Goal: Task Accomplishment & Management: Manage account settings

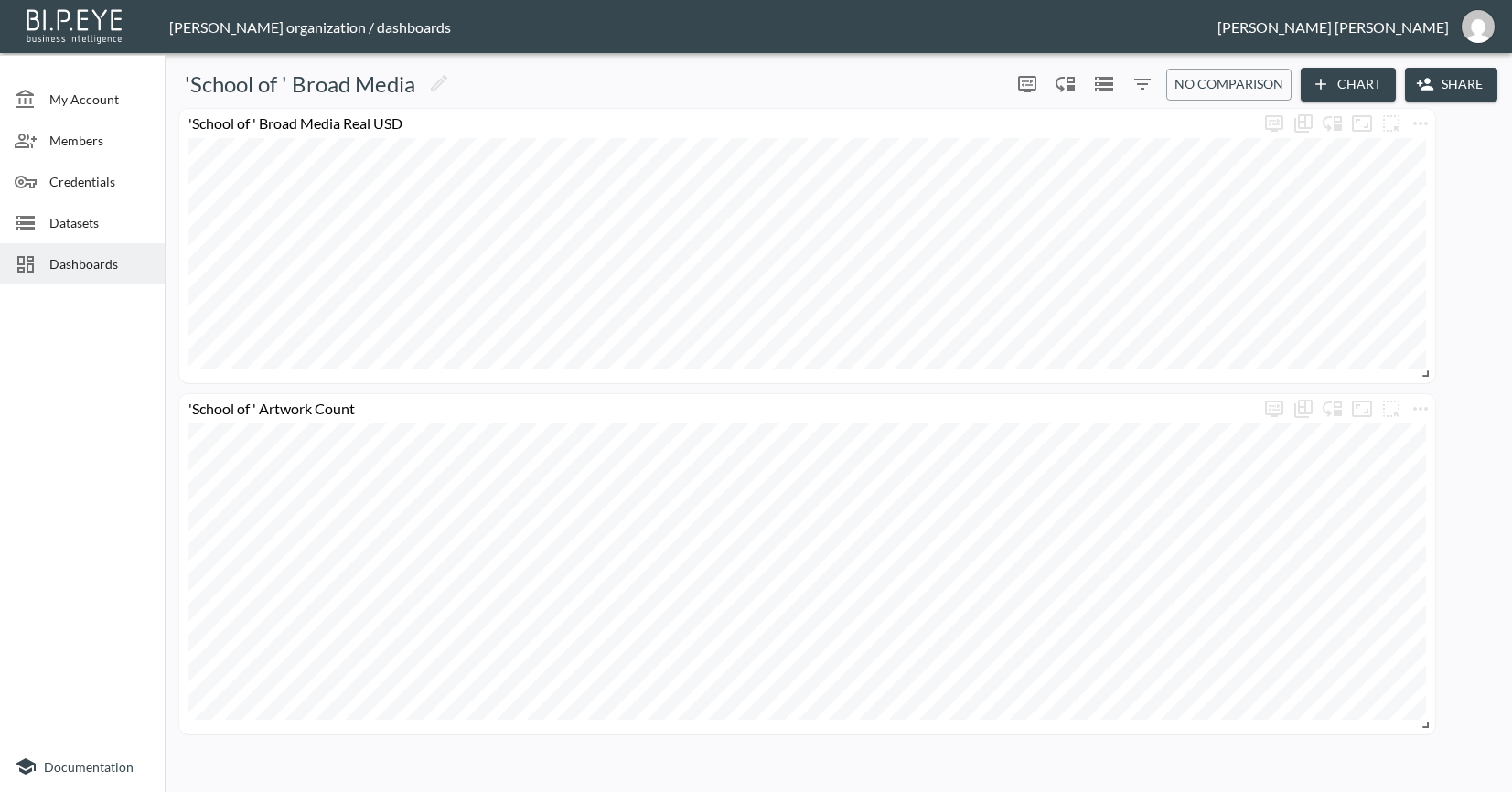
click at [106, 263] on span "Dashboards" at bounding box center [99, 264] width 100 height 20
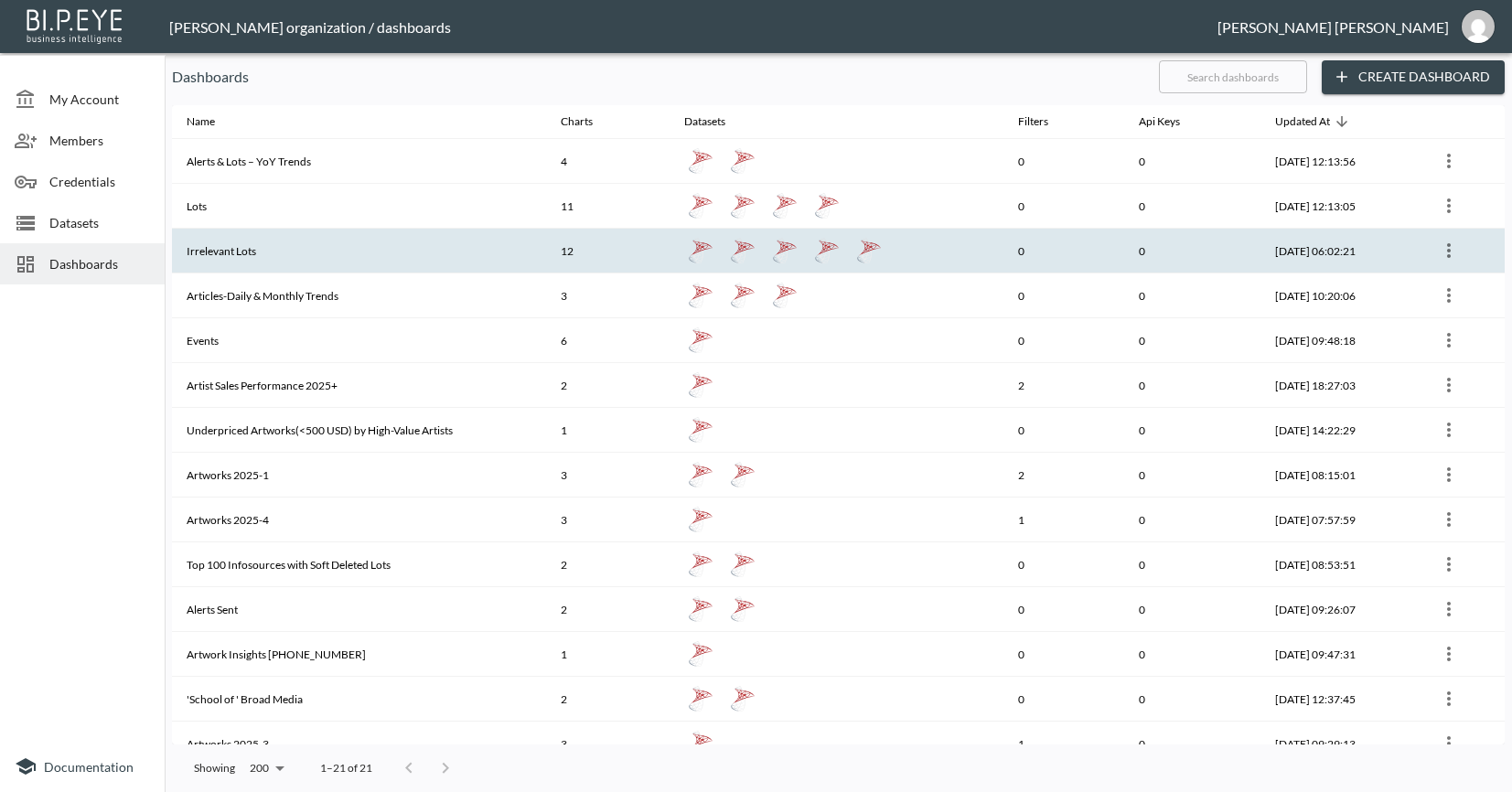
click at [305, 260] on th "Irrelevant Lots" at bounding box center [359, 251] width 374 height 45
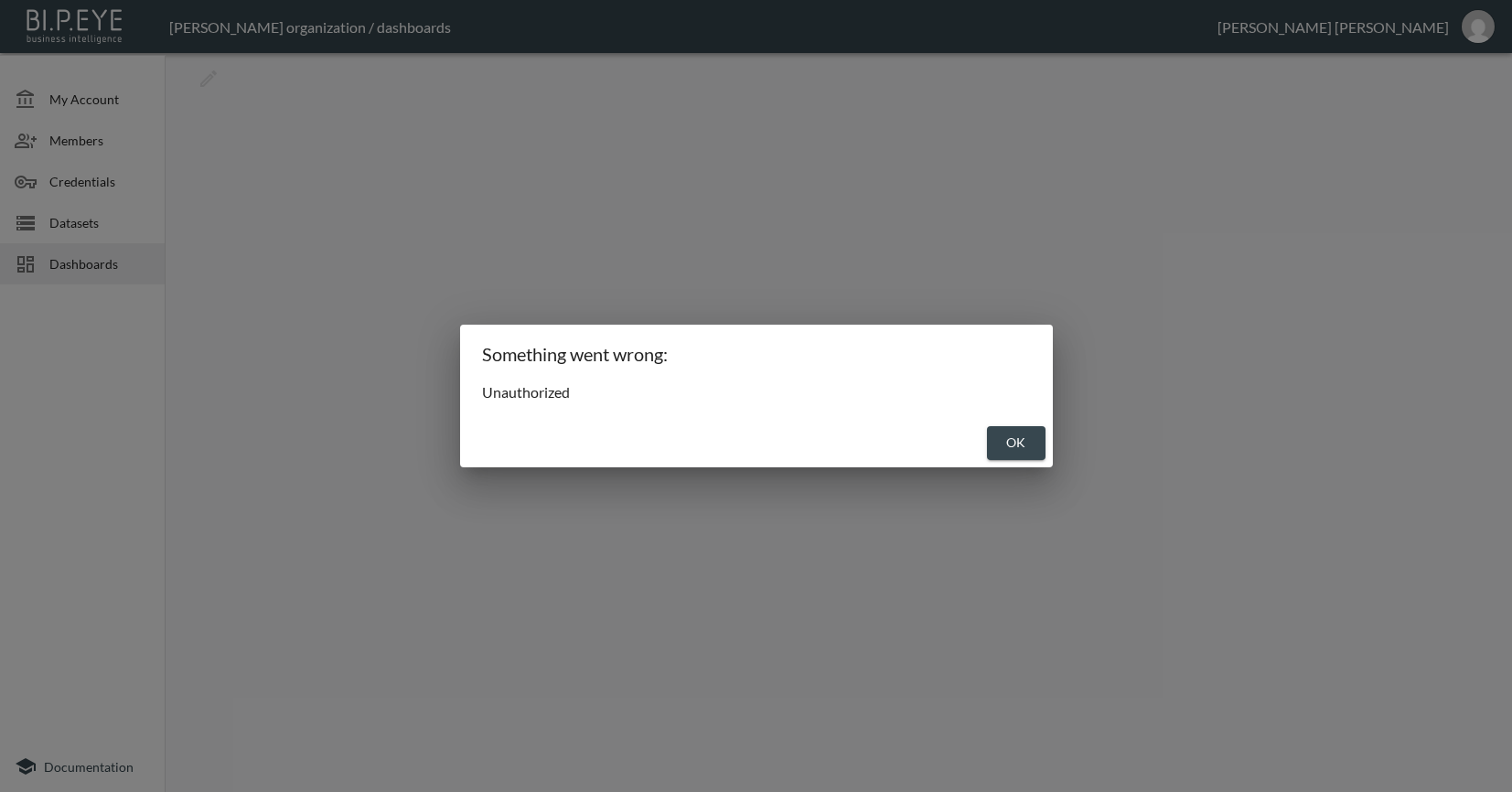
click at [1027, 431] on button "OK" at bounding box center [1015, 443] width 58 height 33
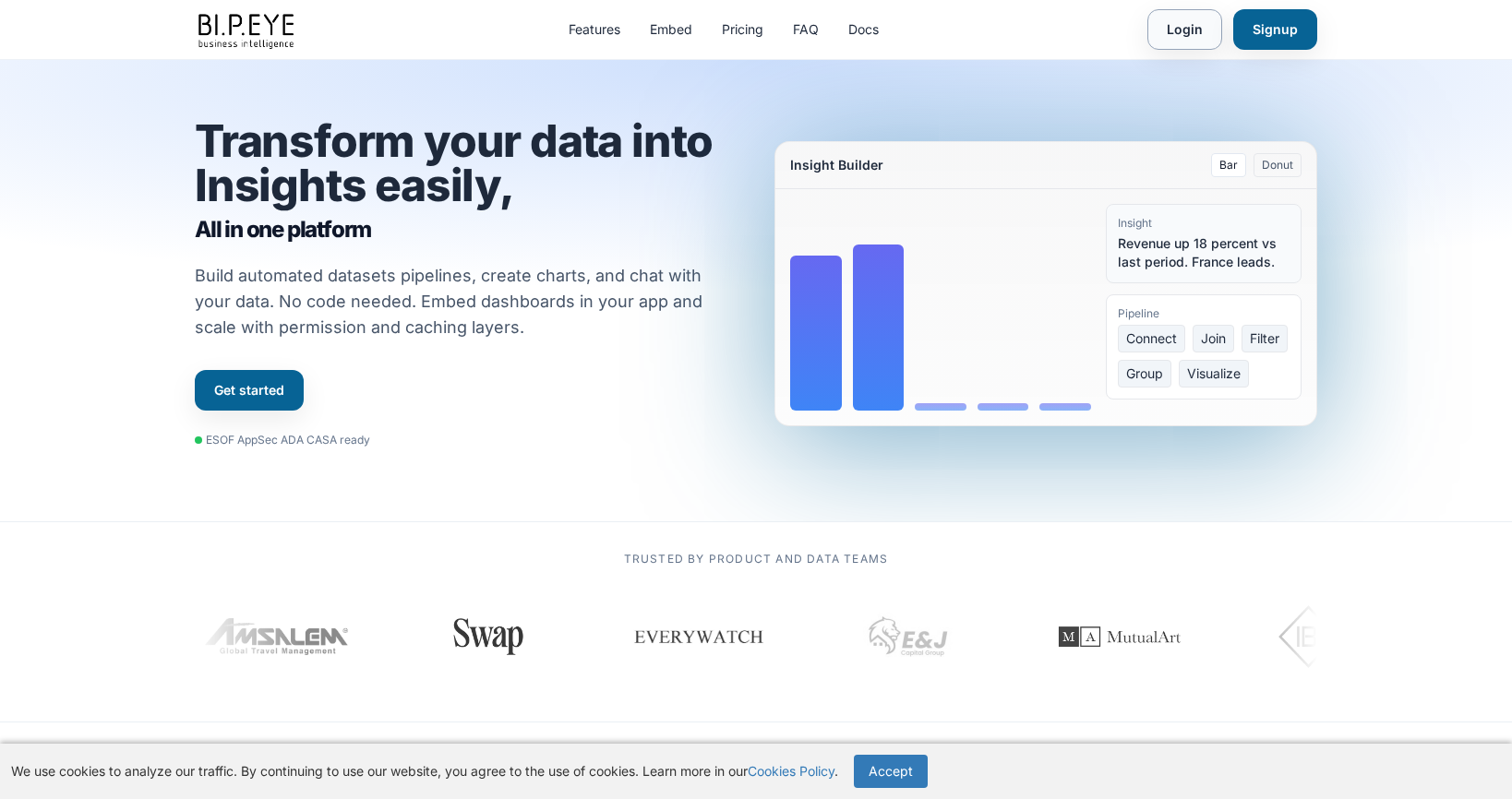
click at [1163, 25] on link "Login" at bounding box center [1183, 29] width 74 height 41
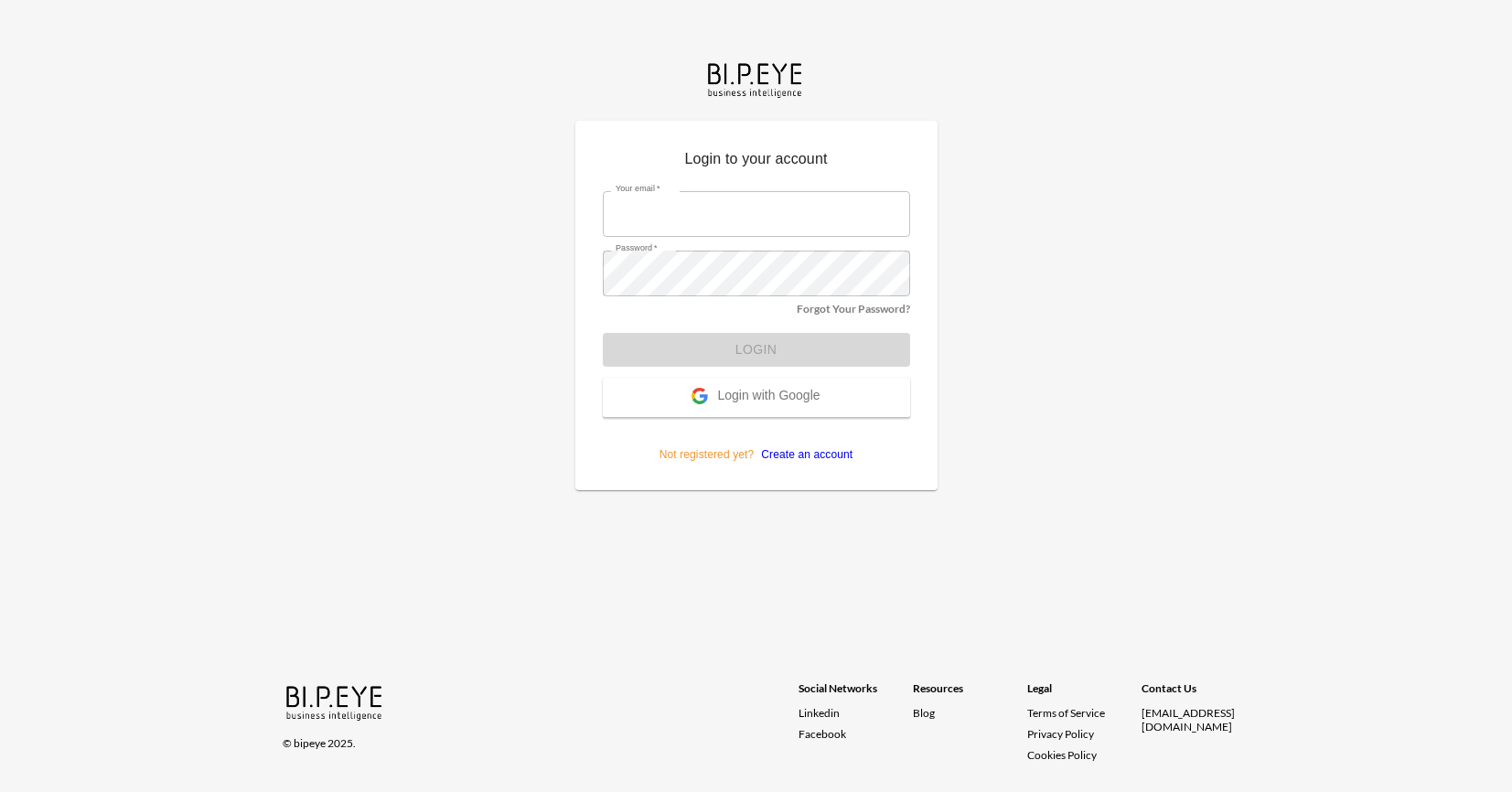
type input "[PERSON_NAME][EMAIL_ADDRESS][DOMAIN_NAME]"
click at [845, 354] on form "Your email   * [PERSON_NAME][EMAIL_ADDRESS][DOMAIN_NAME] Your email   * Passwor…" at bounding box center [756, 320] width 307 height 285
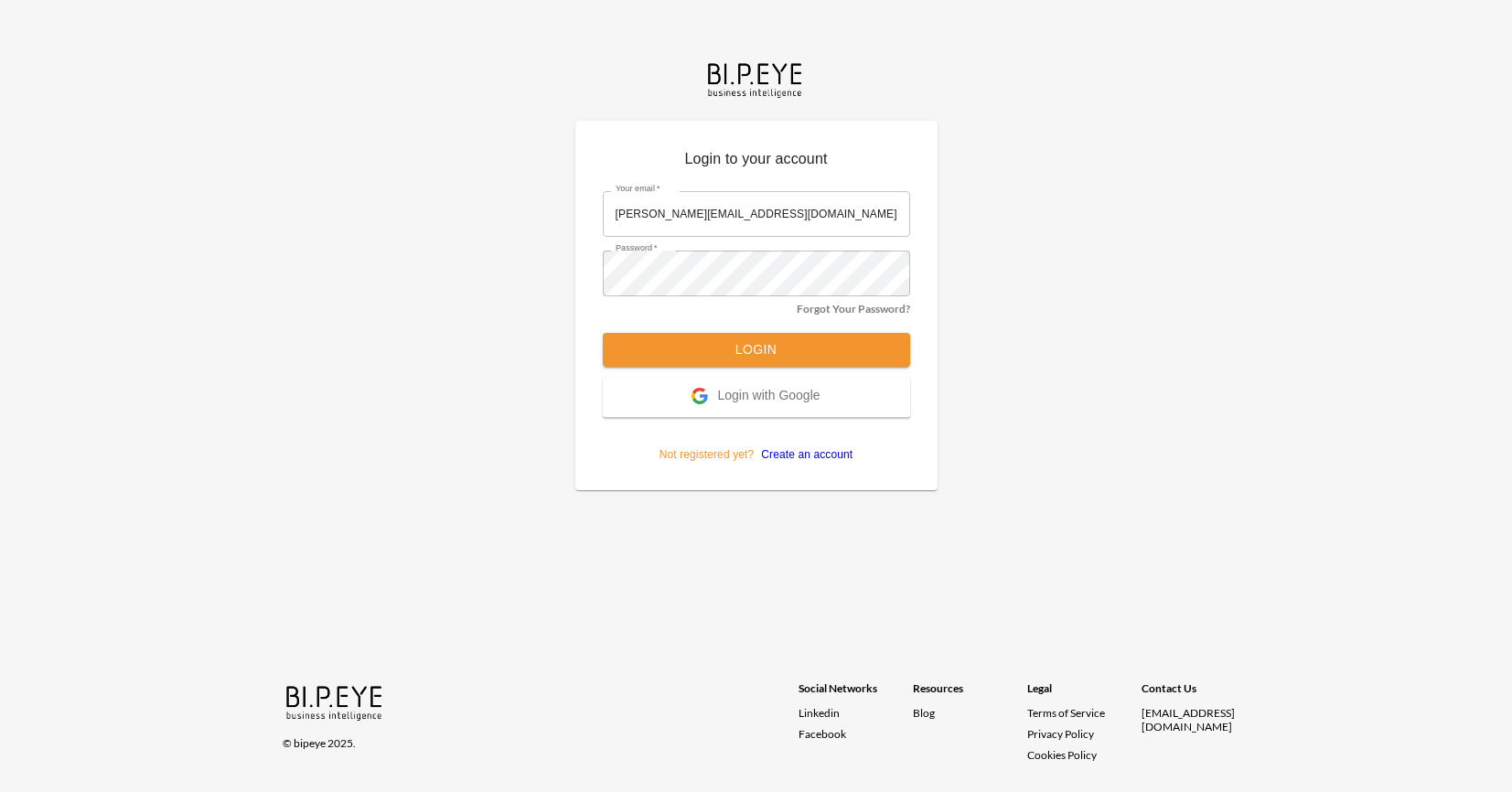
click at [845, 354] on button "Login" at bounding box center [756, 349] width 307 height 33
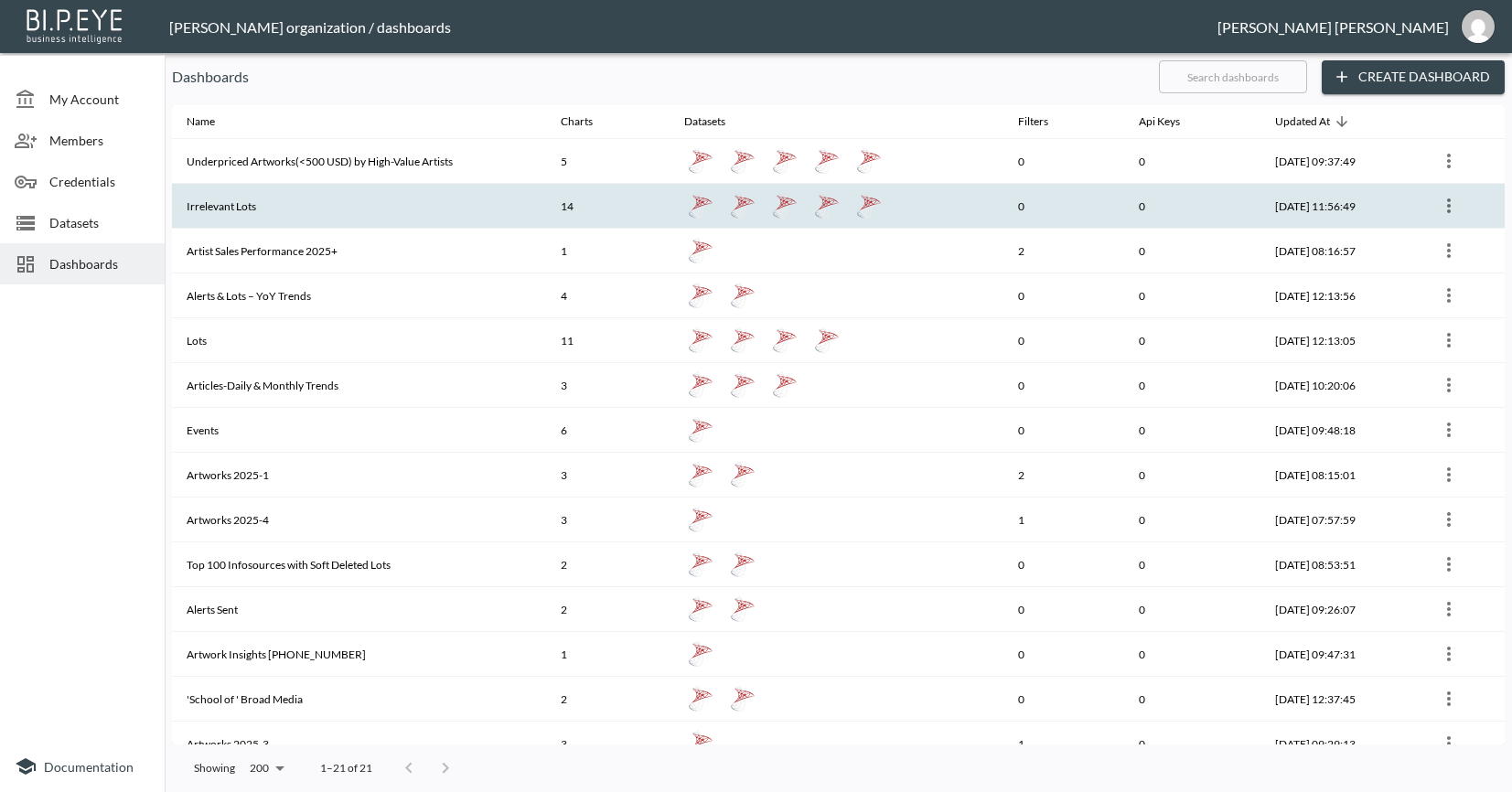
click at [268, 213] on th "Irrelevant Lots" at bounding box center [359, 207] width 374 height 45
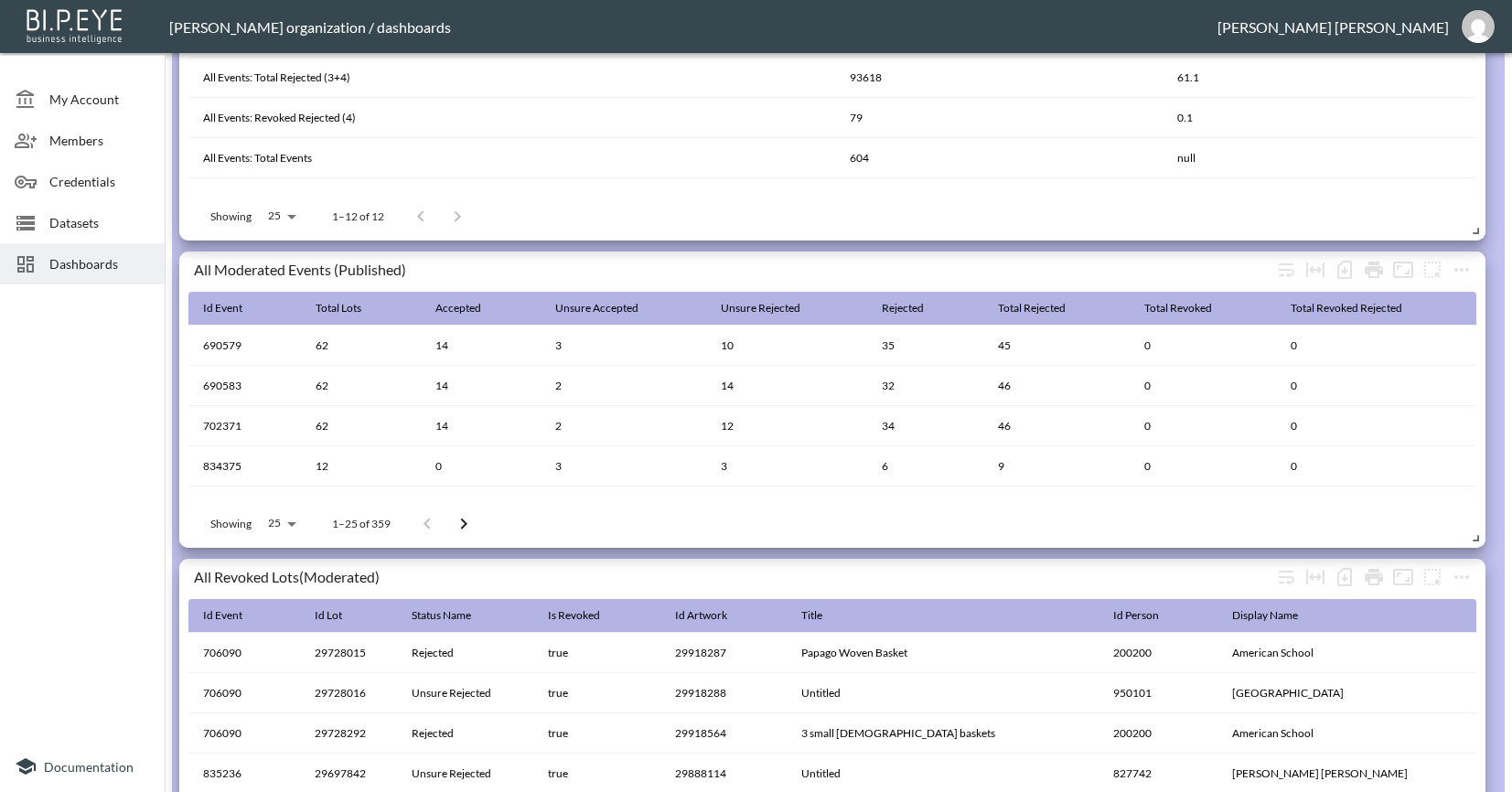
scroll to position [837, 0]
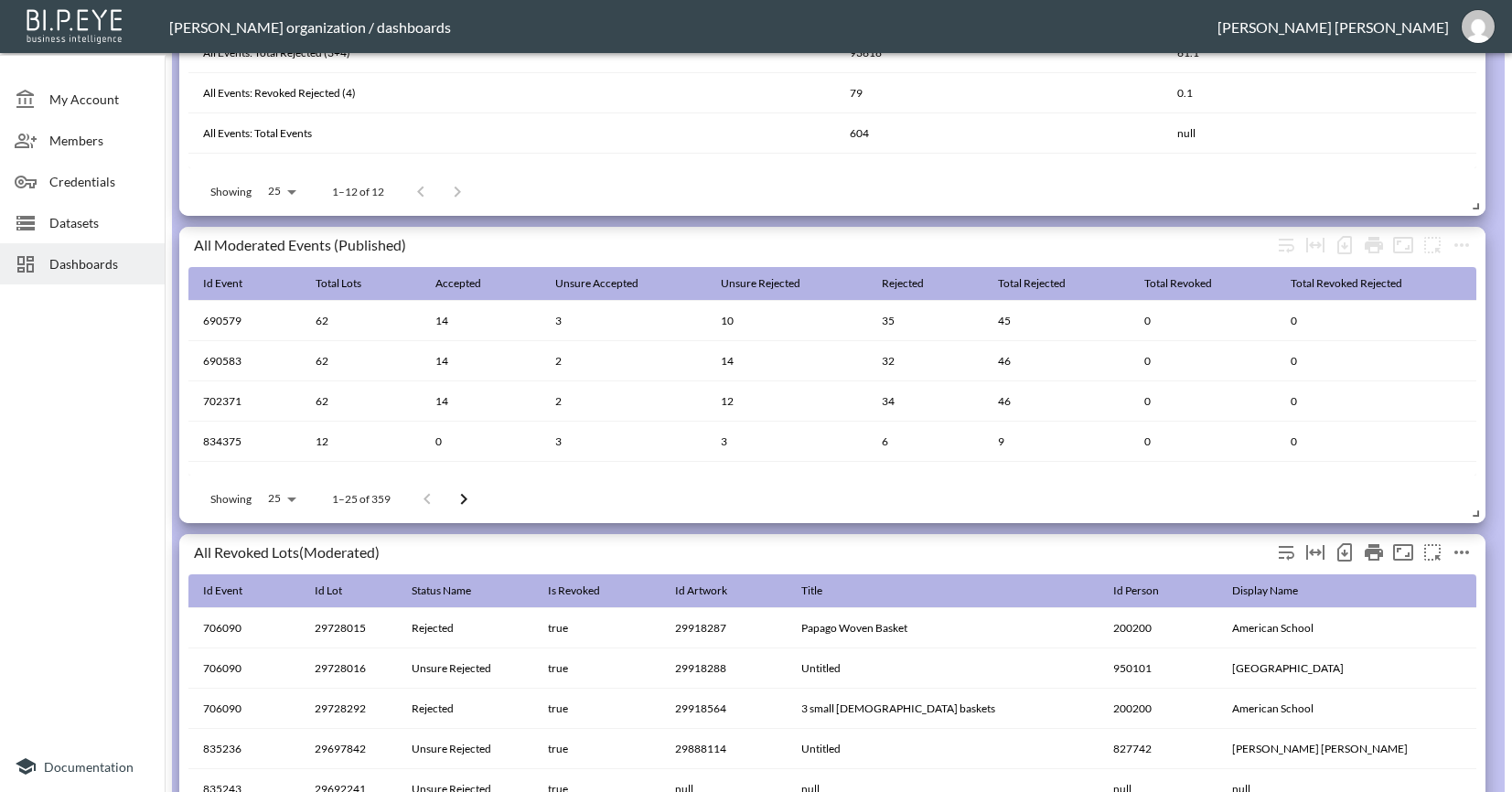
click at [305, 558] on div "All Revoked Lots(Moderated)" at bounding box center [732, 552] width 1077 height 18
click at [296, 554] on div "All Revoked Lots(Moderated)" at bounding box center [732, 552] width 1077 height 18
click at [303, 551] on div "All Revoked Lots(Moderated)" at bounding box center [732, 552] width 1077 height 18
click at [1468, 550] on icon "more" at bounding box center [1461, 552] width 22 height 22
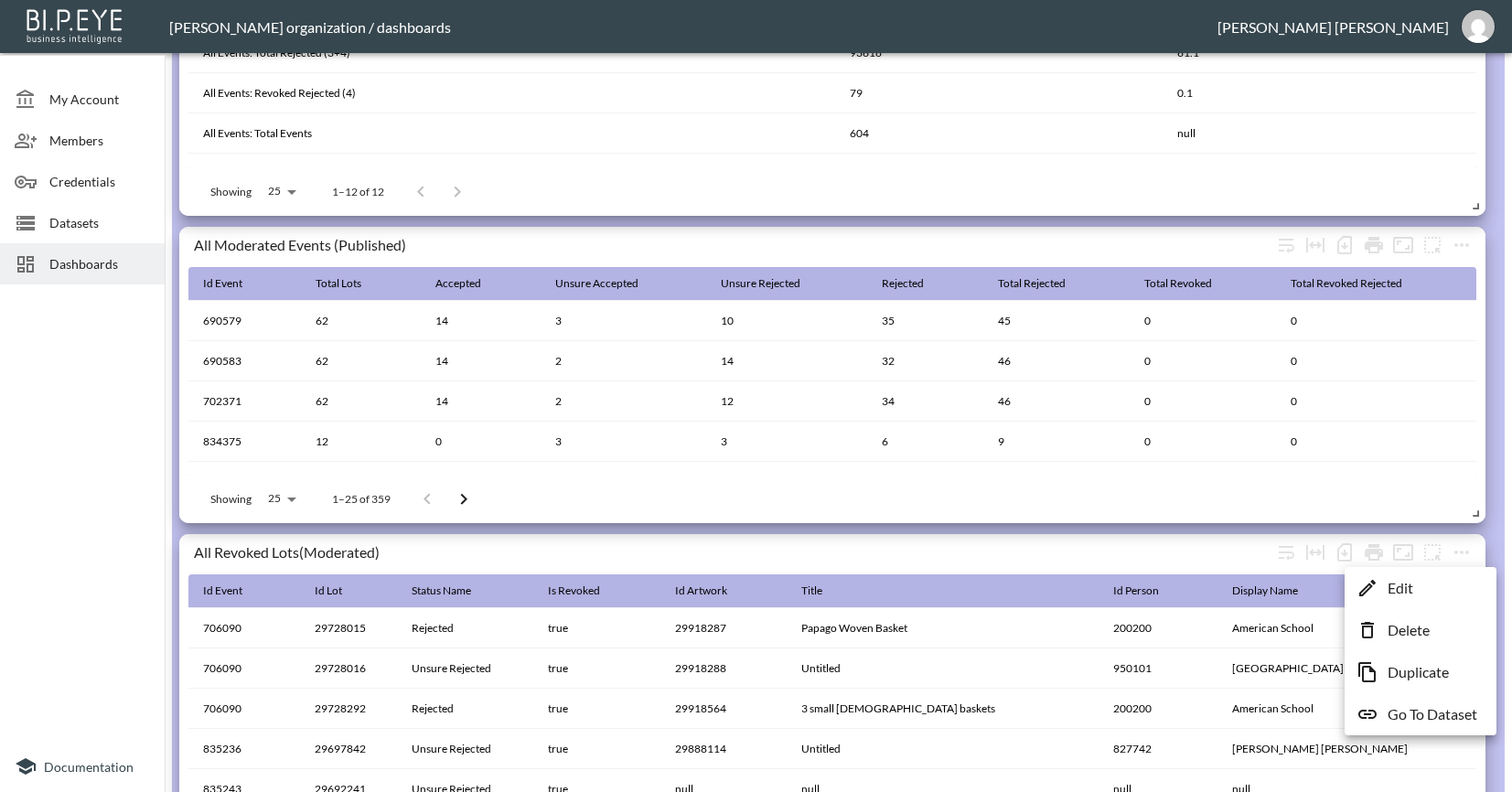
click at [1449, 579] on li "Edit" at bounding box center [1420, 587] width 143 height 32
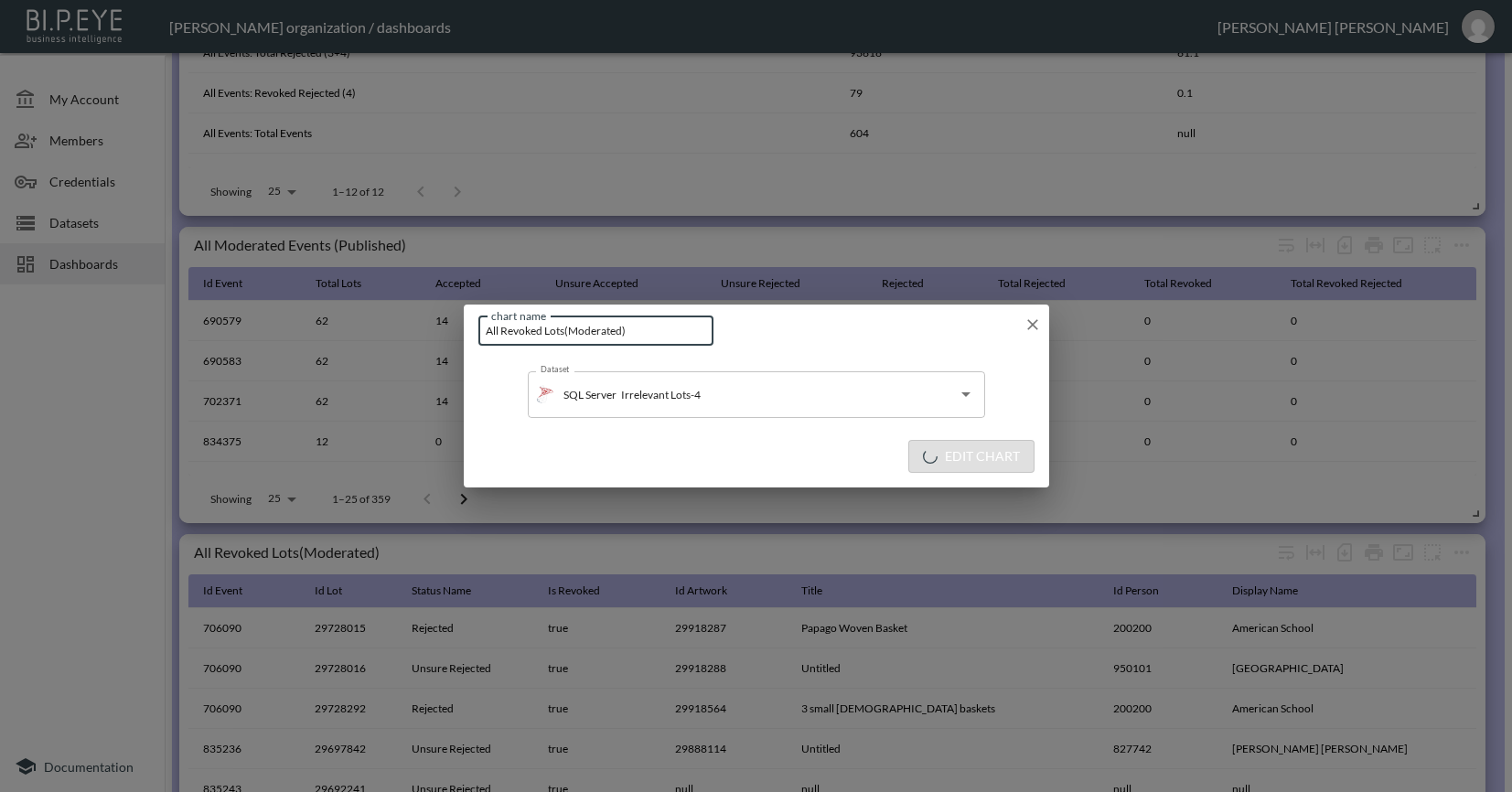
click at [566, 329] on input "All Revoked Lots(Moderated)" at bounding box center [596, 331] width 236 height 30
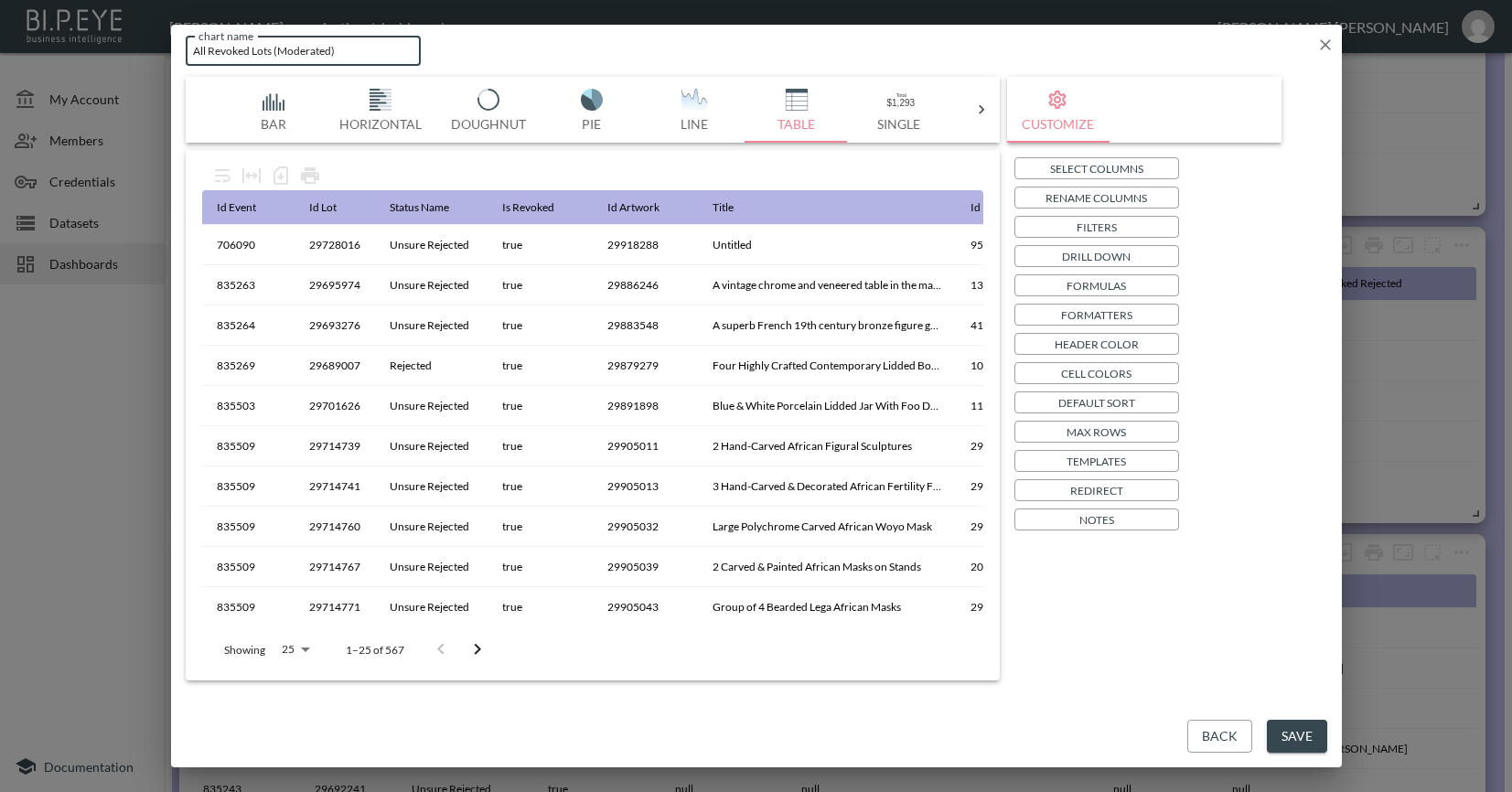
type input "All Revoked Lots (Moderated)"
click at [1297, 742] on button "Save" at bounding box center [1296, 737] width 60 height 33
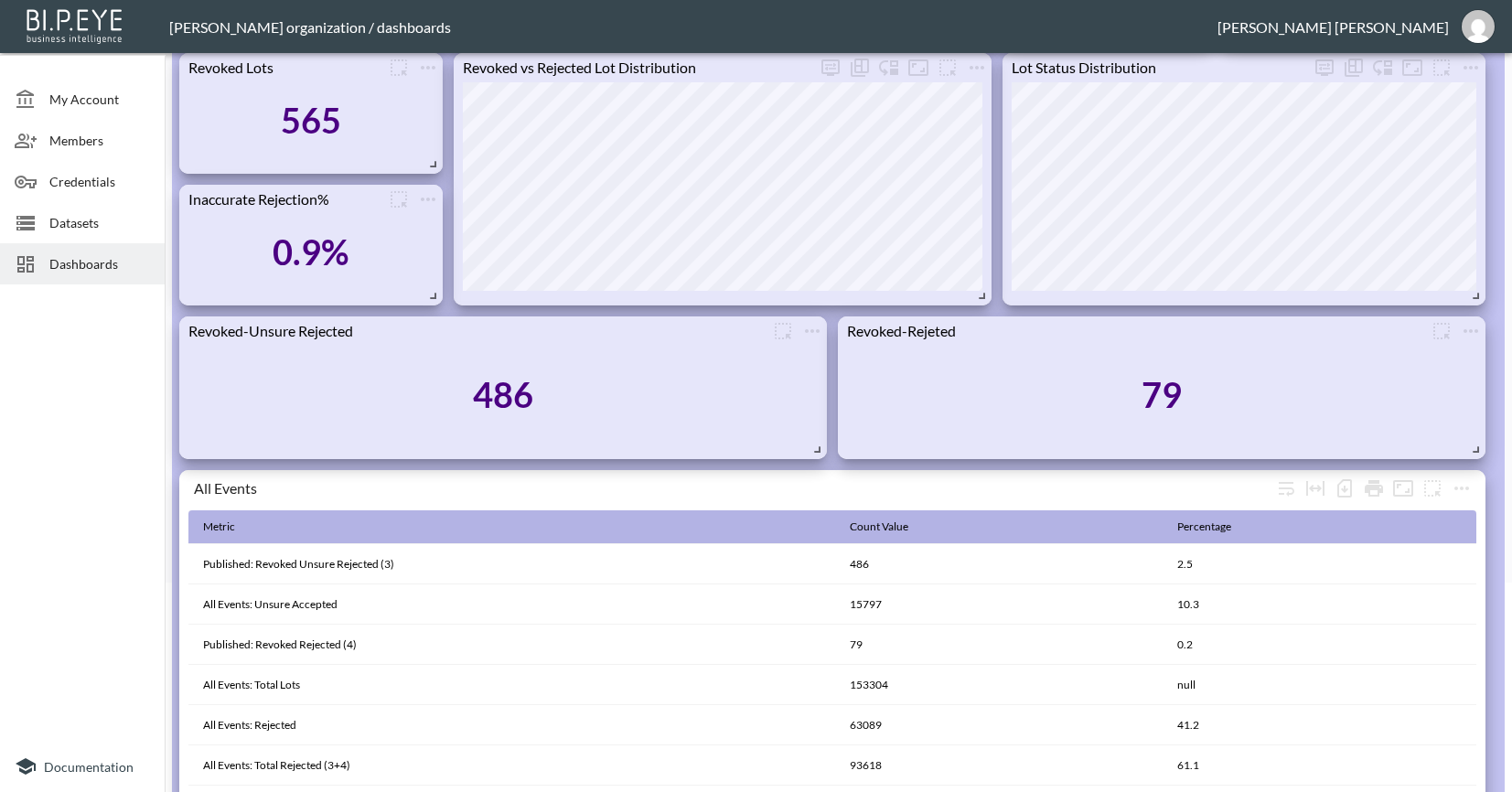
scroll to position [0, 0]
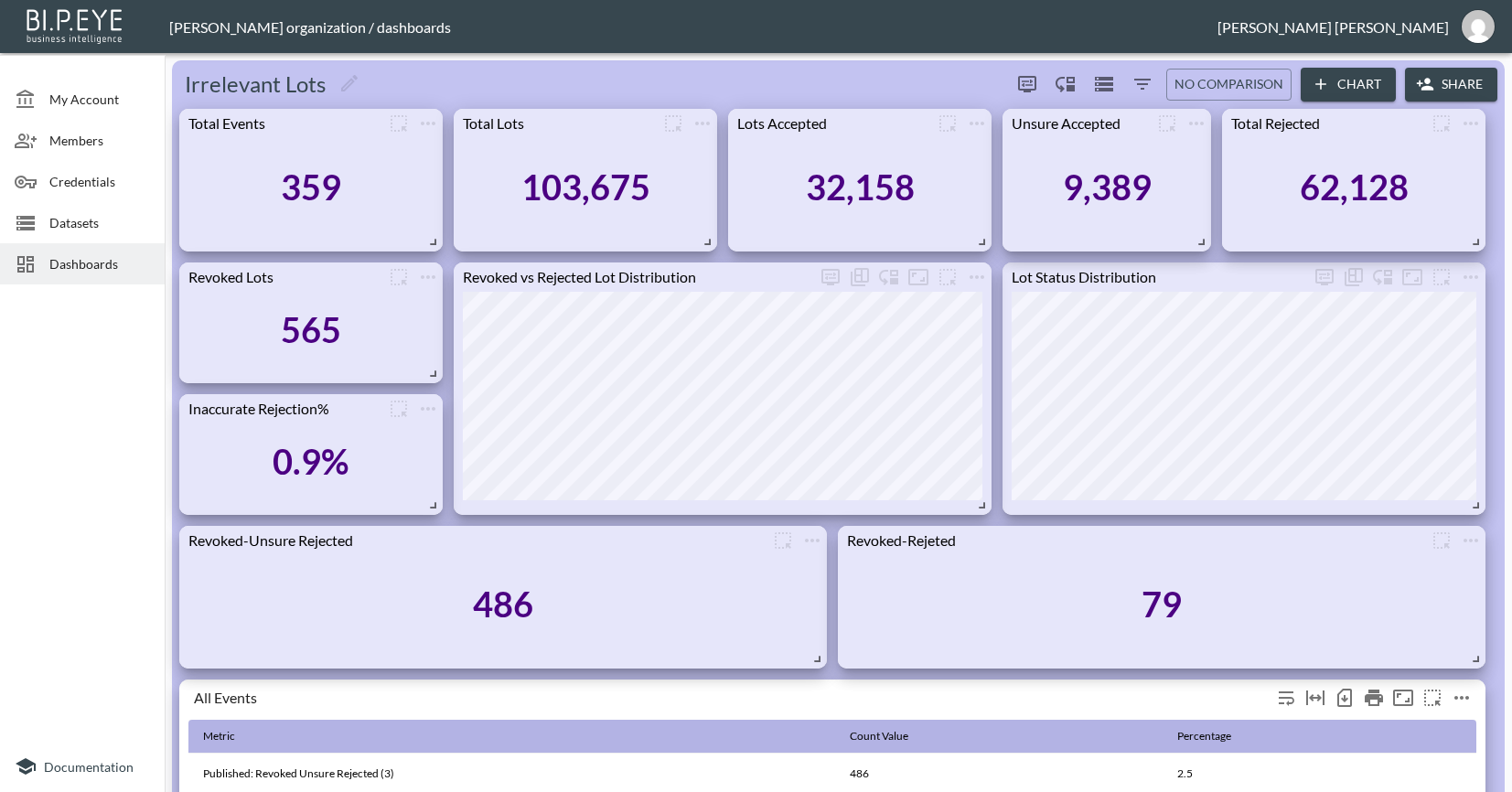
click at [902, 684] on div "All Events" at bounding box center [831, 700] width 1288 height 40
click at [899, 699] on div "All Events" at bounding box center [732, 698] width 1077 height 18
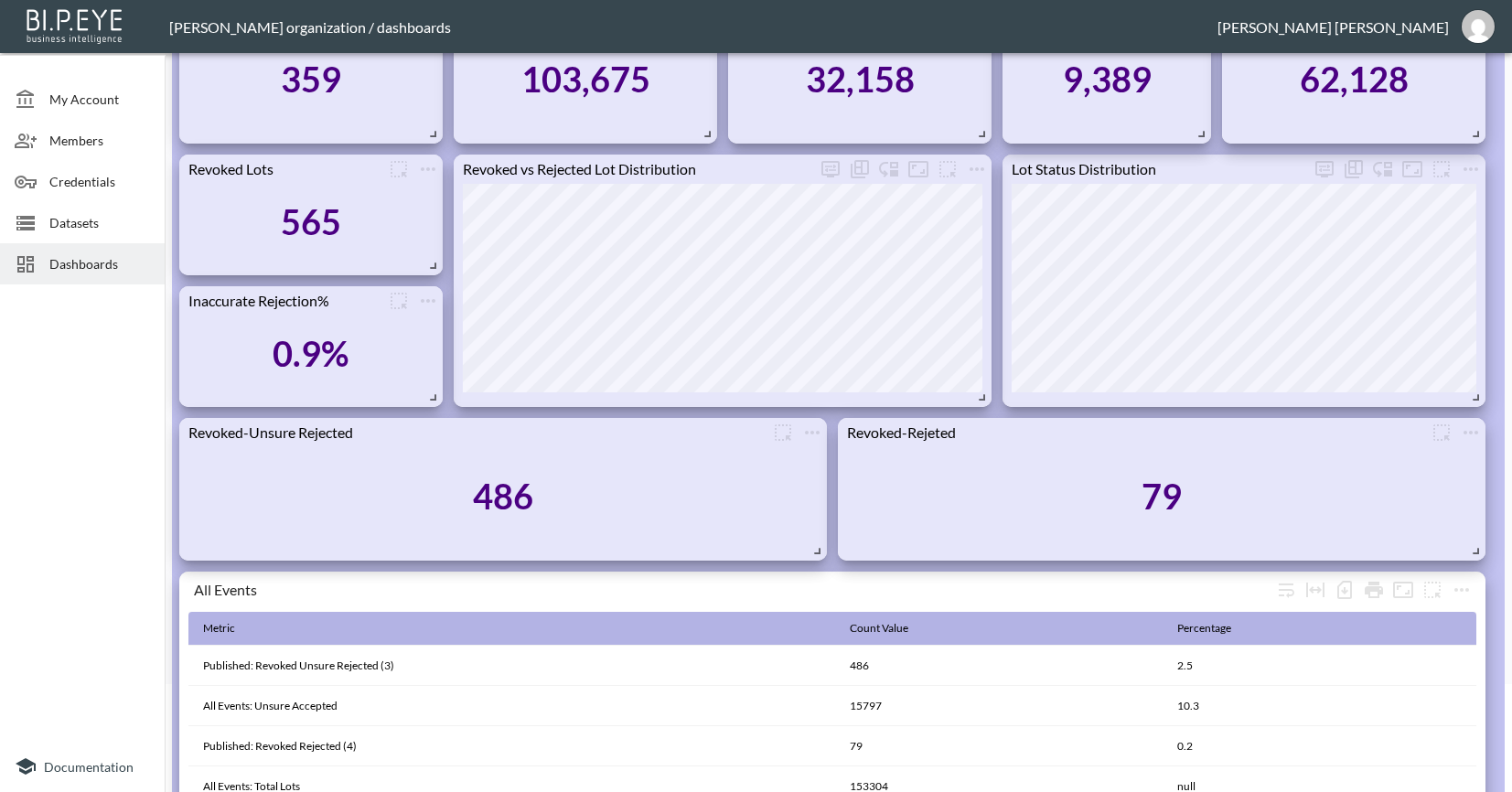
scroll to position [453, 0]
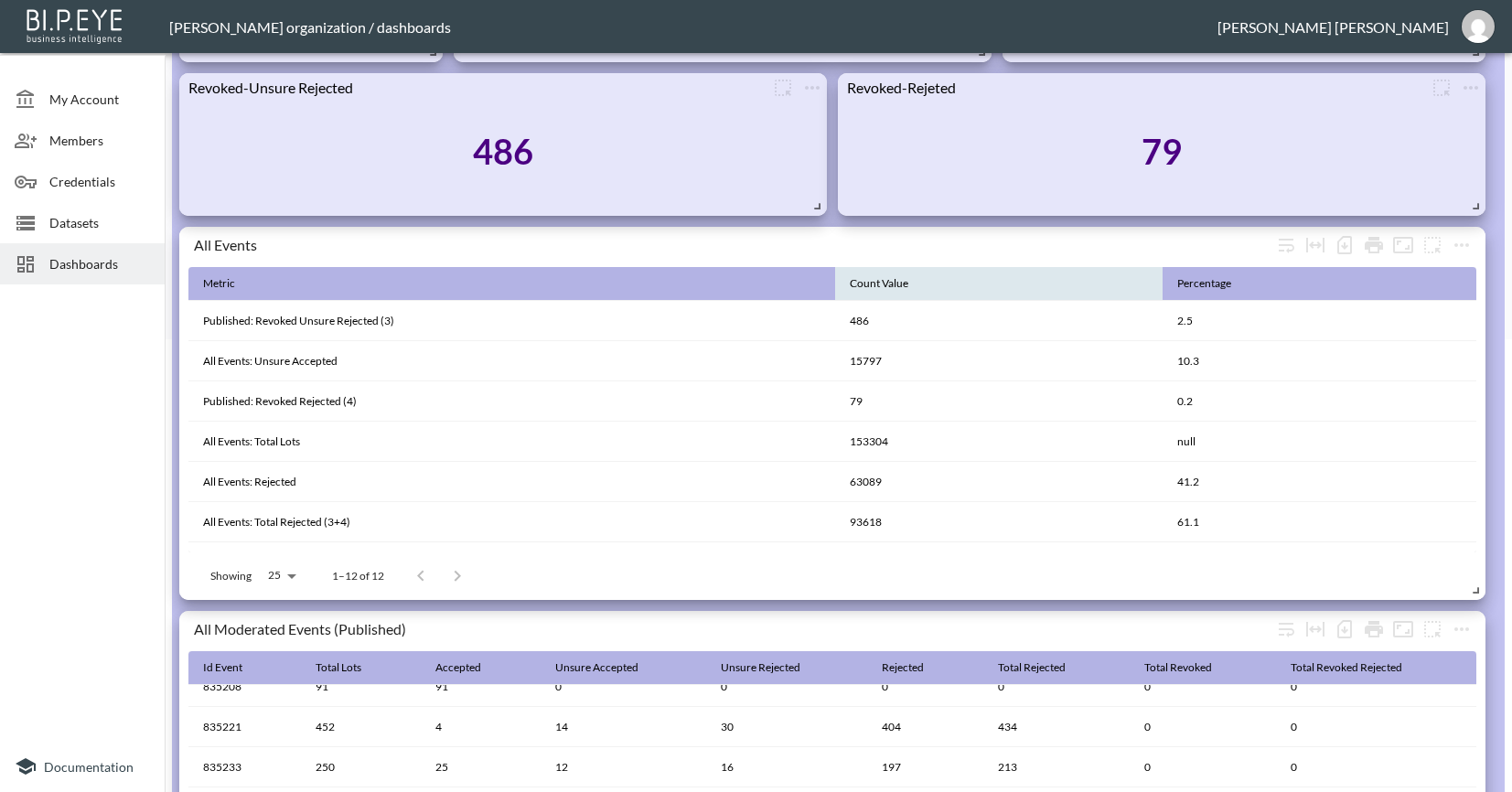
drag, startPoint x: 1167, startPoint y: 243, endPoint x: 934, endPoint y: 269, distance: 234.4
click at [971, 281] on div "All Events Metric Count Value Percentage Published: Revoked Unsure Rejected (3)…" at bounding box center [831, 413] width 1305 height 373
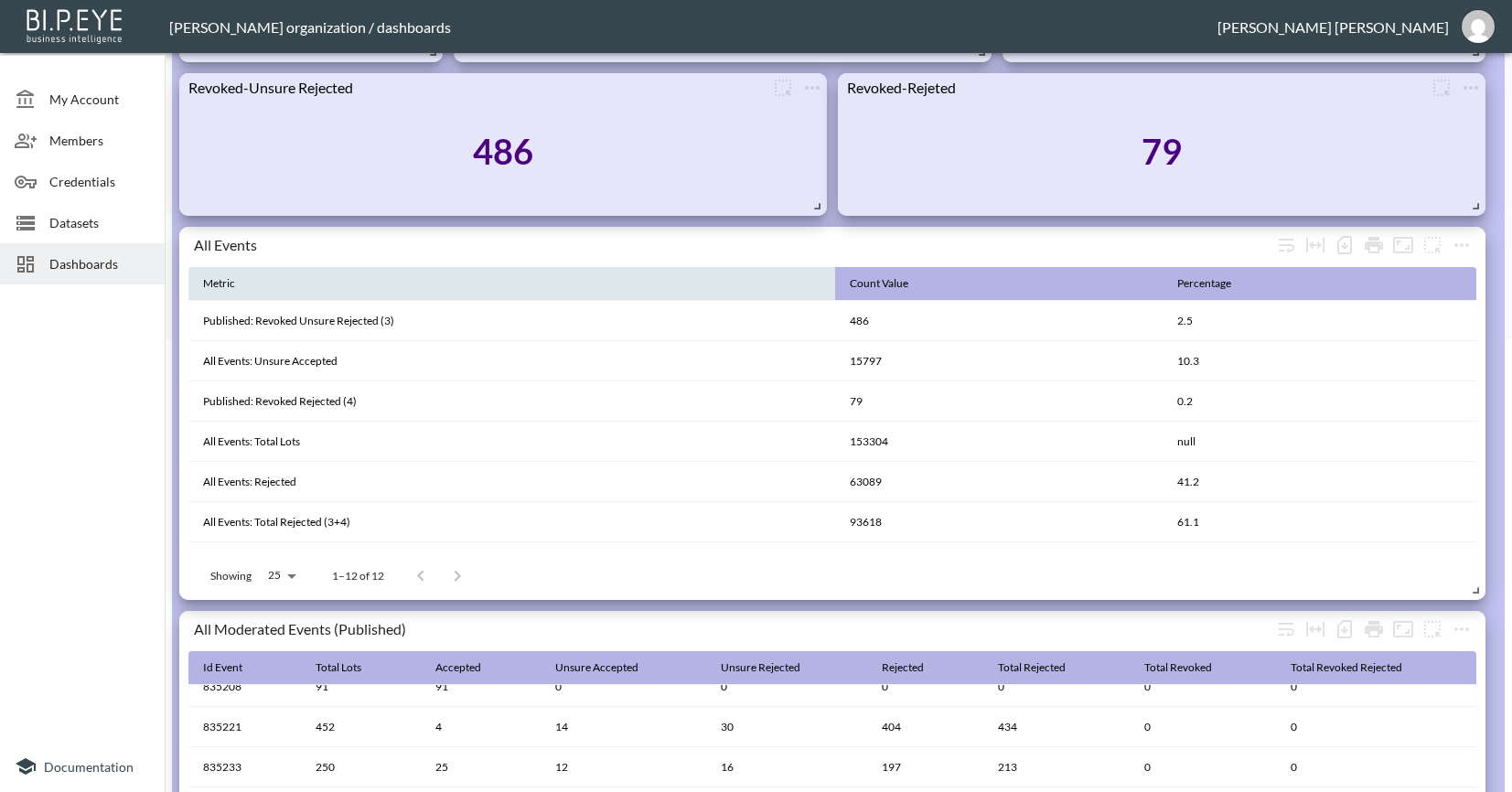
drag, startPoint x: 754, startPoint y: 242, endPoint x: 736, endPoint y: 280, distance: 42.0
click at [736, 280] on div "All Events Metric Count Value Percentage Published: Revoked Unsure Rejected (3)…" at bounding box center [831, 413] width 1305 height 373
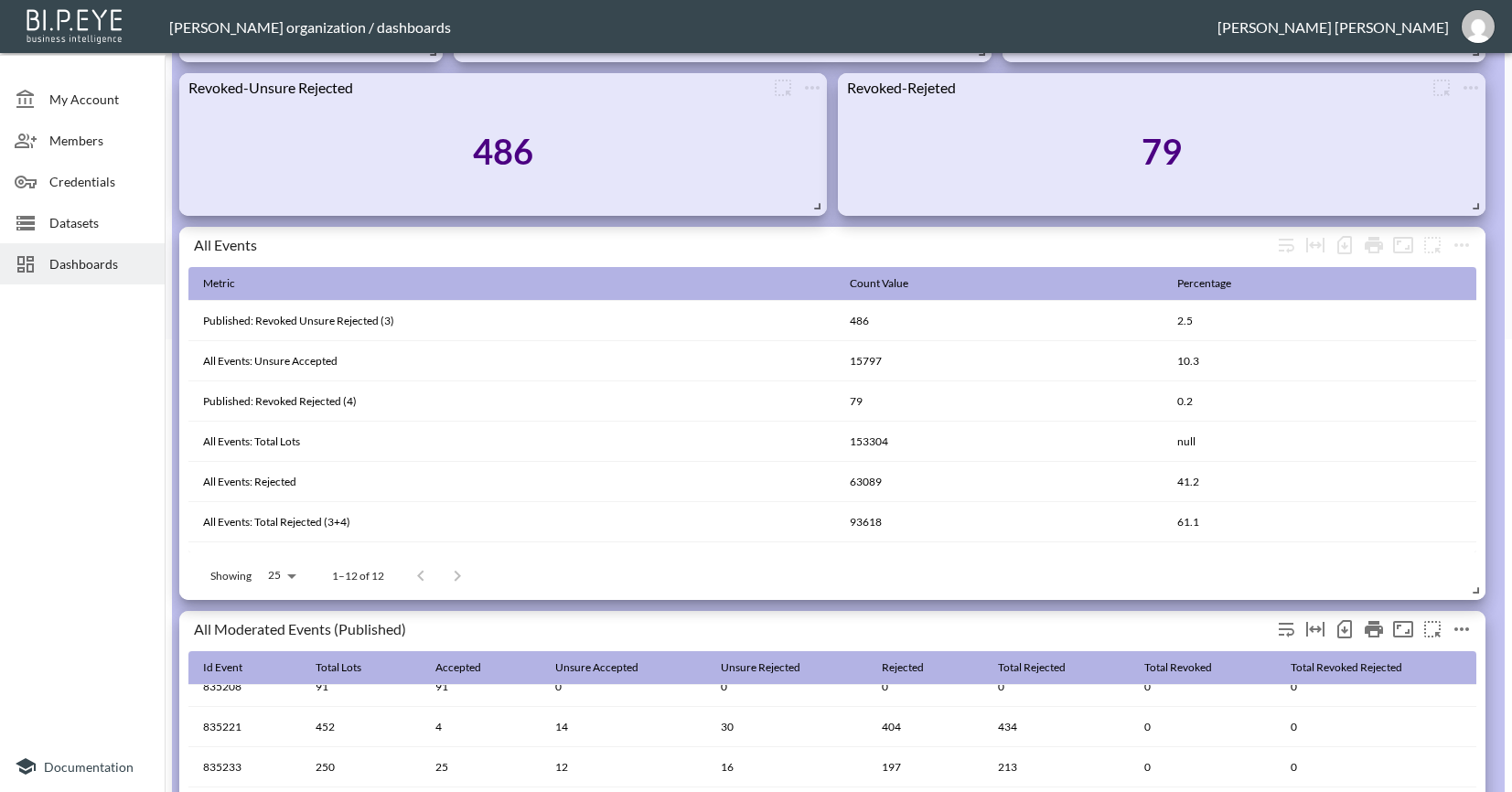
click at [790, 642] on div "All Moderated Events (Published)" at bounding box center [831, 631] width 1288 height 40
drag, startPoint x: 803, startPoint y: 634, endPoint x: 795, endPoint y: 605, distance: 30.1
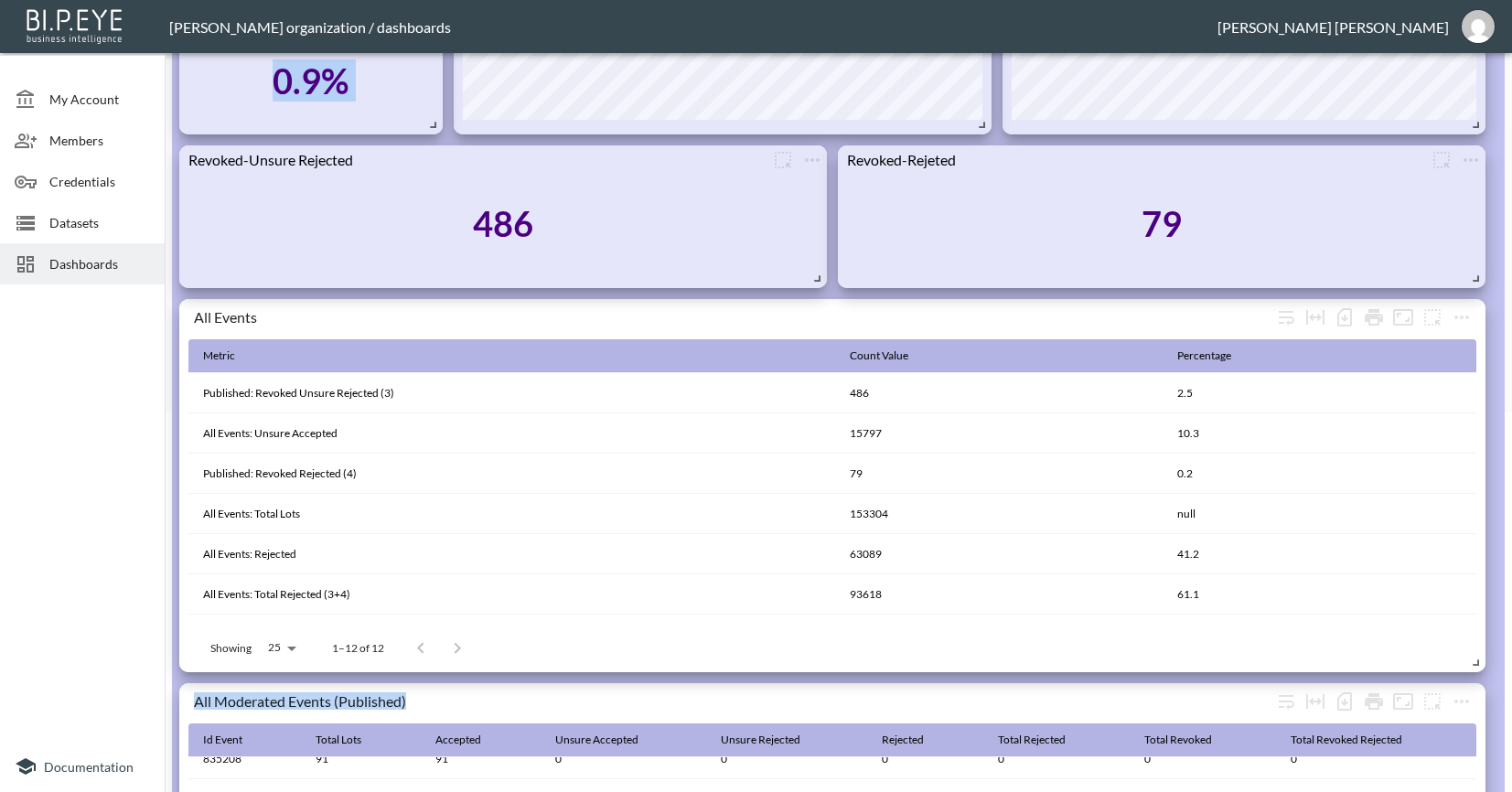
scroll to position [296, 0]
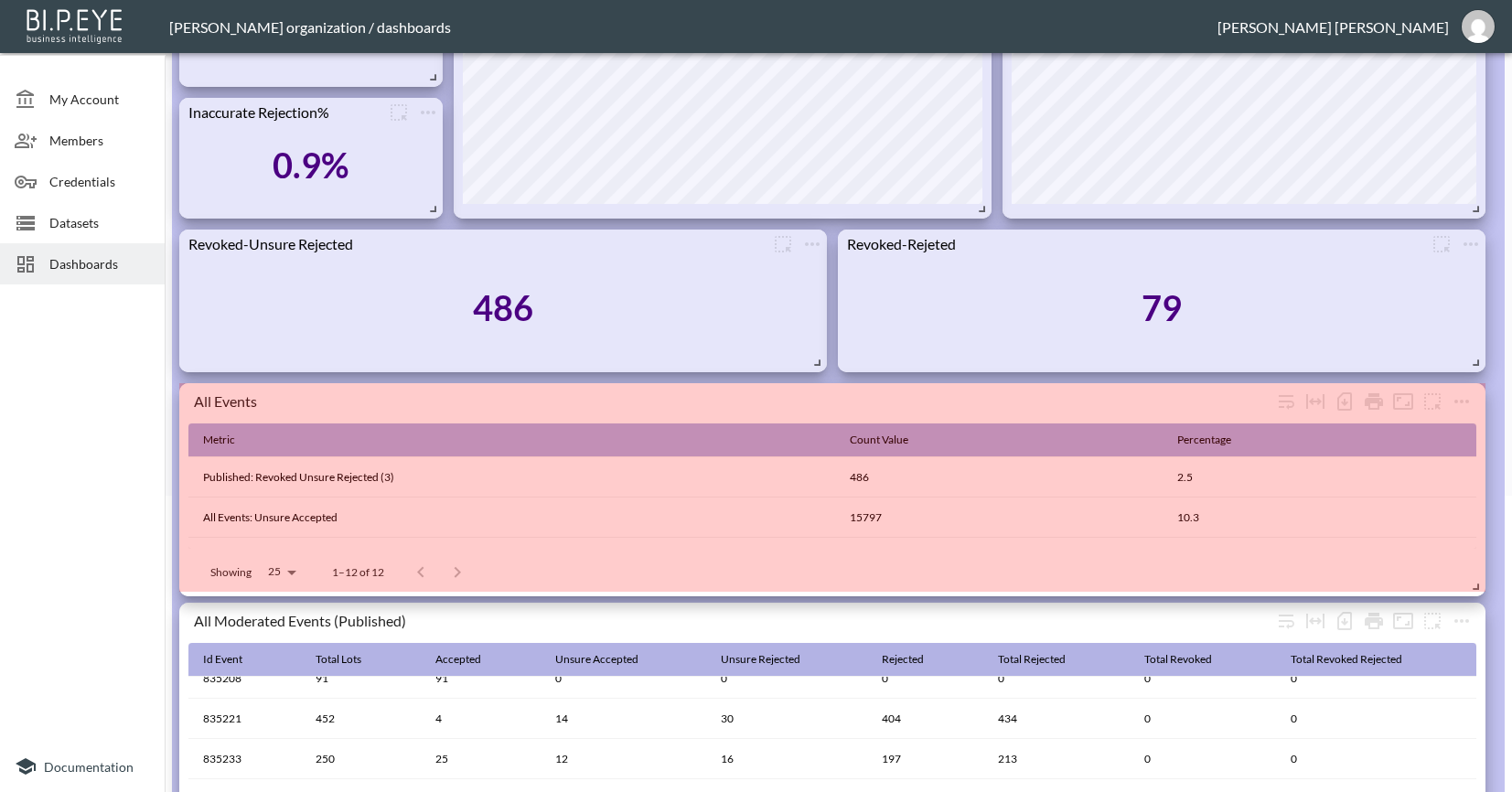
drag, startPoint x: 1469, startPoint y: 745, endPoint x: 1493, endPoint y: 584, distance: 162.8
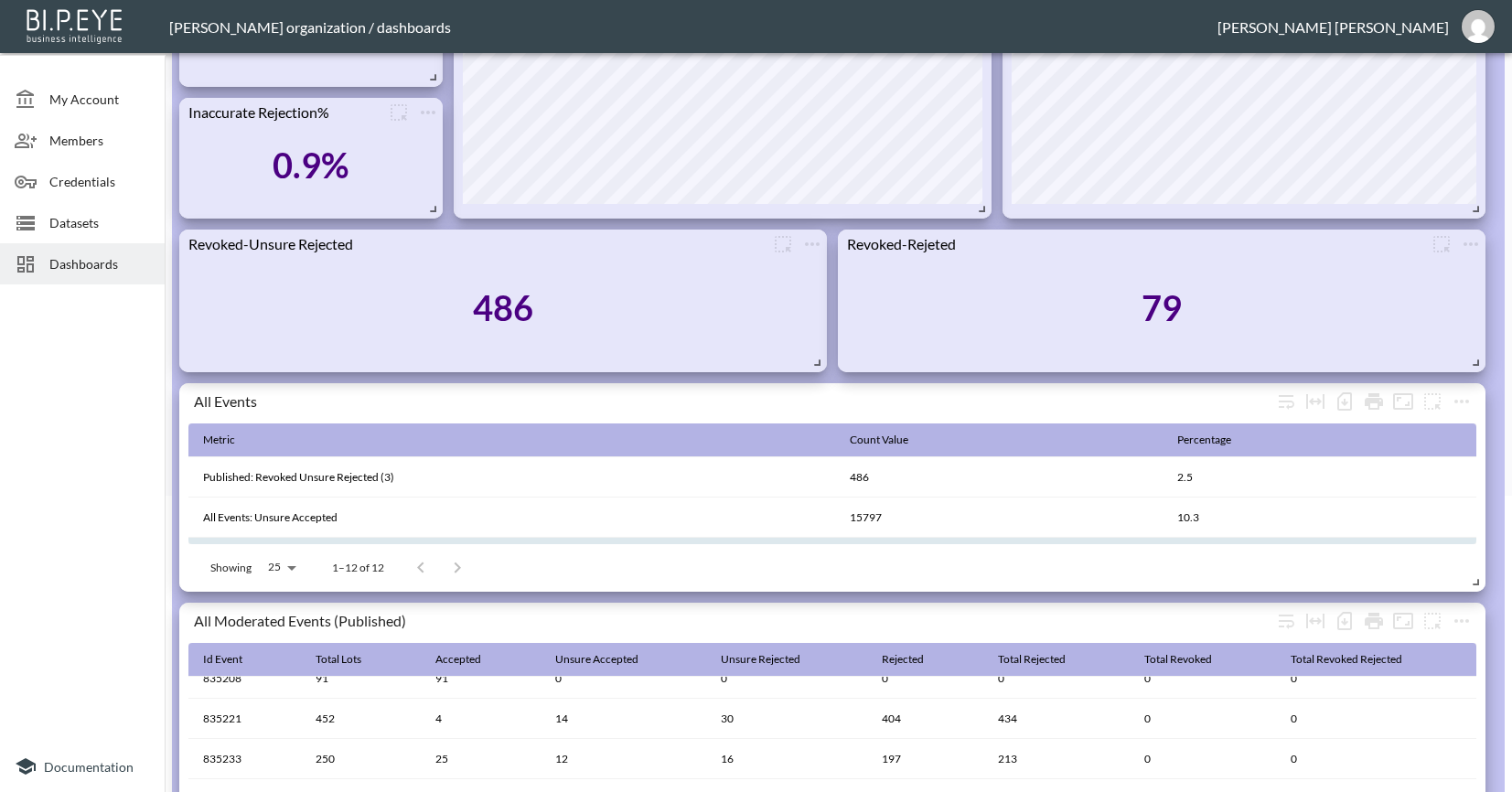
scroll to position [144, 0]
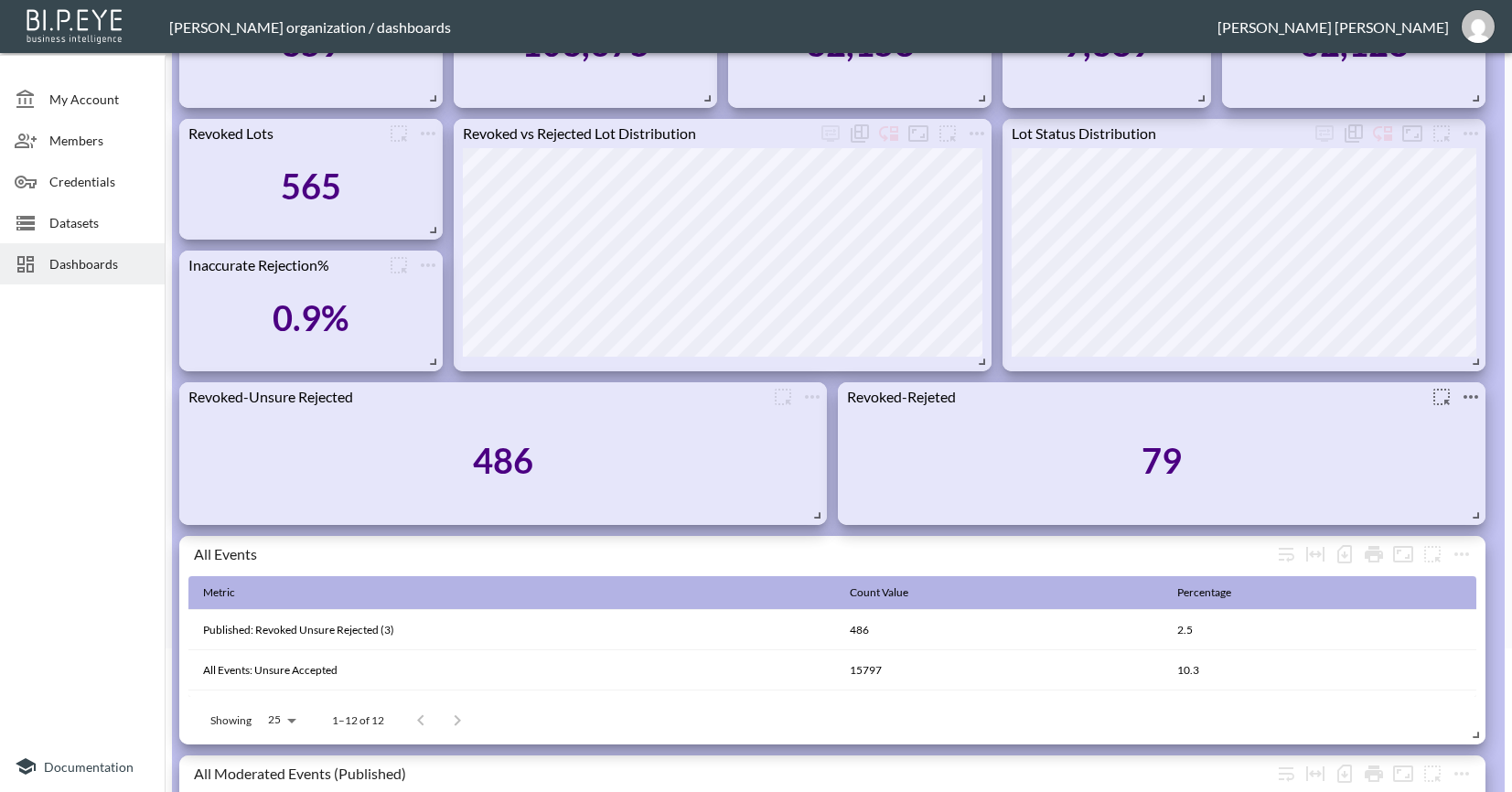
drag, startPoint x: 1042, startPoint y: 433, endPoint x: 1109, endPoint y: 393, distance: 78.0
click at [1042, 433] on div "79" at bounding box center [1162, 460] width 630 height 98
click at [957, 394] on div "Revoked-Rejeted" at bounding box center [1131, 396] width 589 height 18
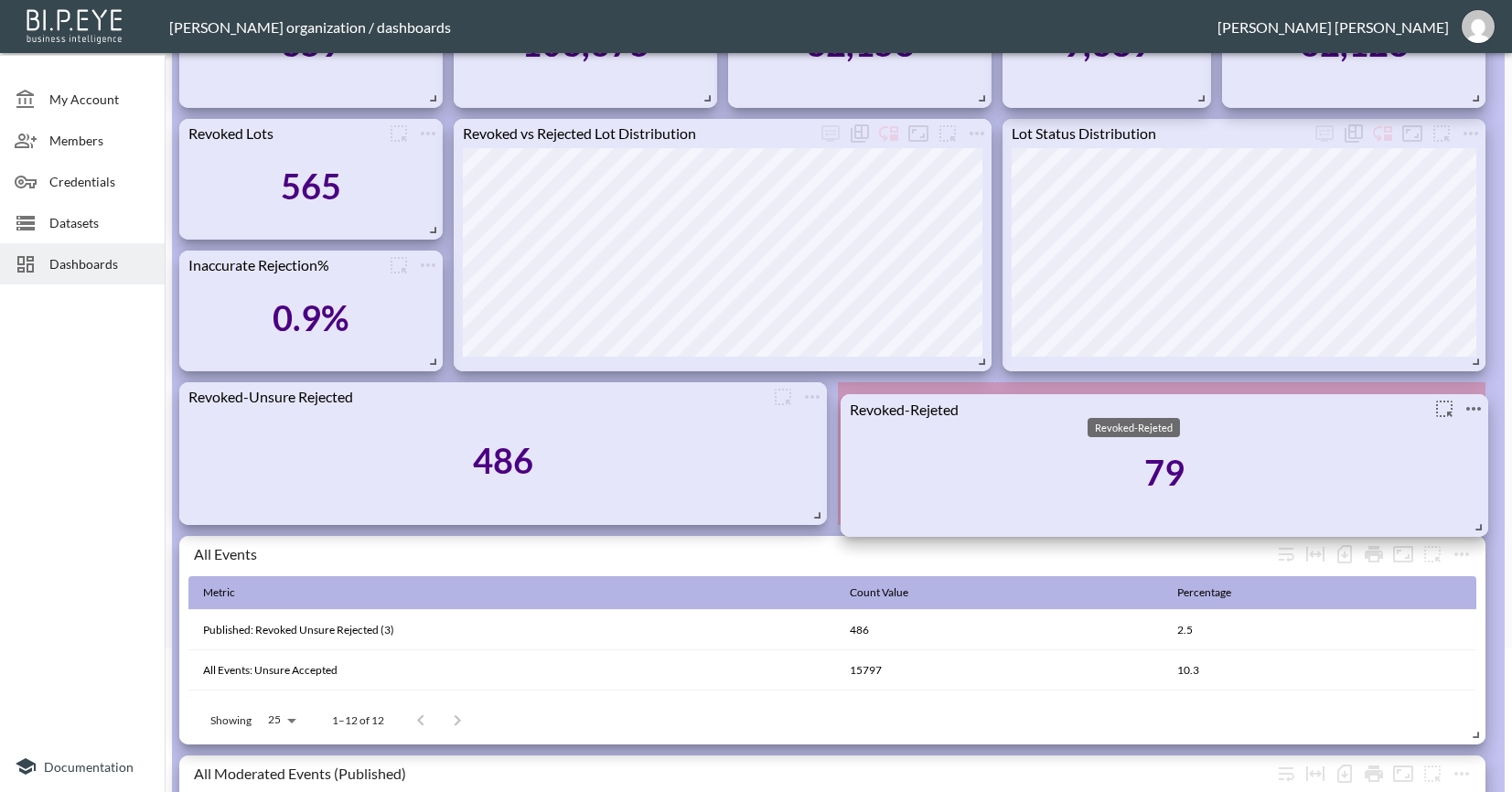
click at [1111, 404] on body "BI.P.EYE, Interactive Analytics Dashboards - app Nadia Senft organization / das…" at bounding box center [756, 396] width 1512 height 792
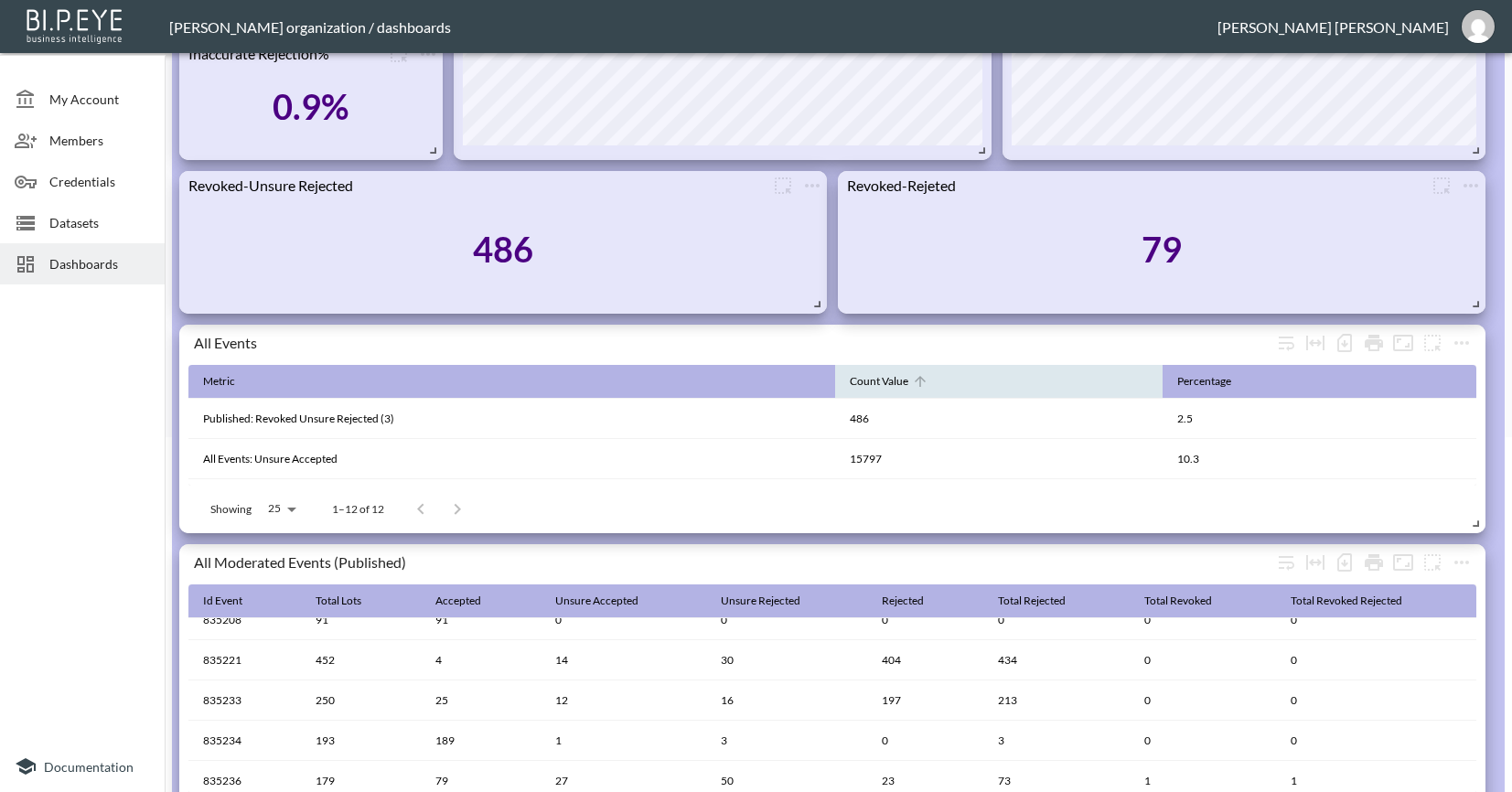
scroll to position [366, 0]
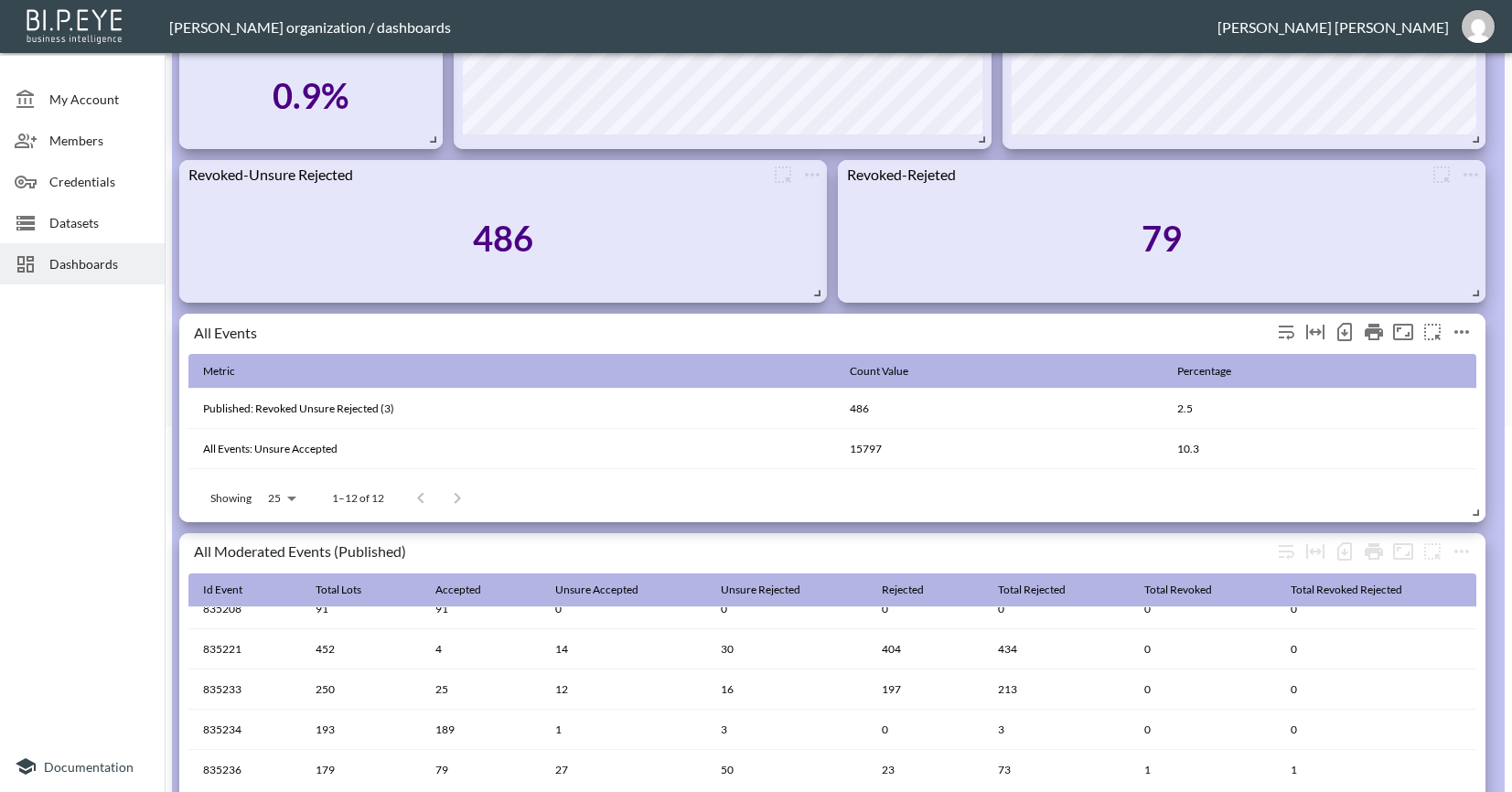
click at [846, 338] on div "All Events" at bounding box center [732, 332] width 1077 height 18
click at [1464, 513] on span at bounding box center [1472, 509] width 19 height 19
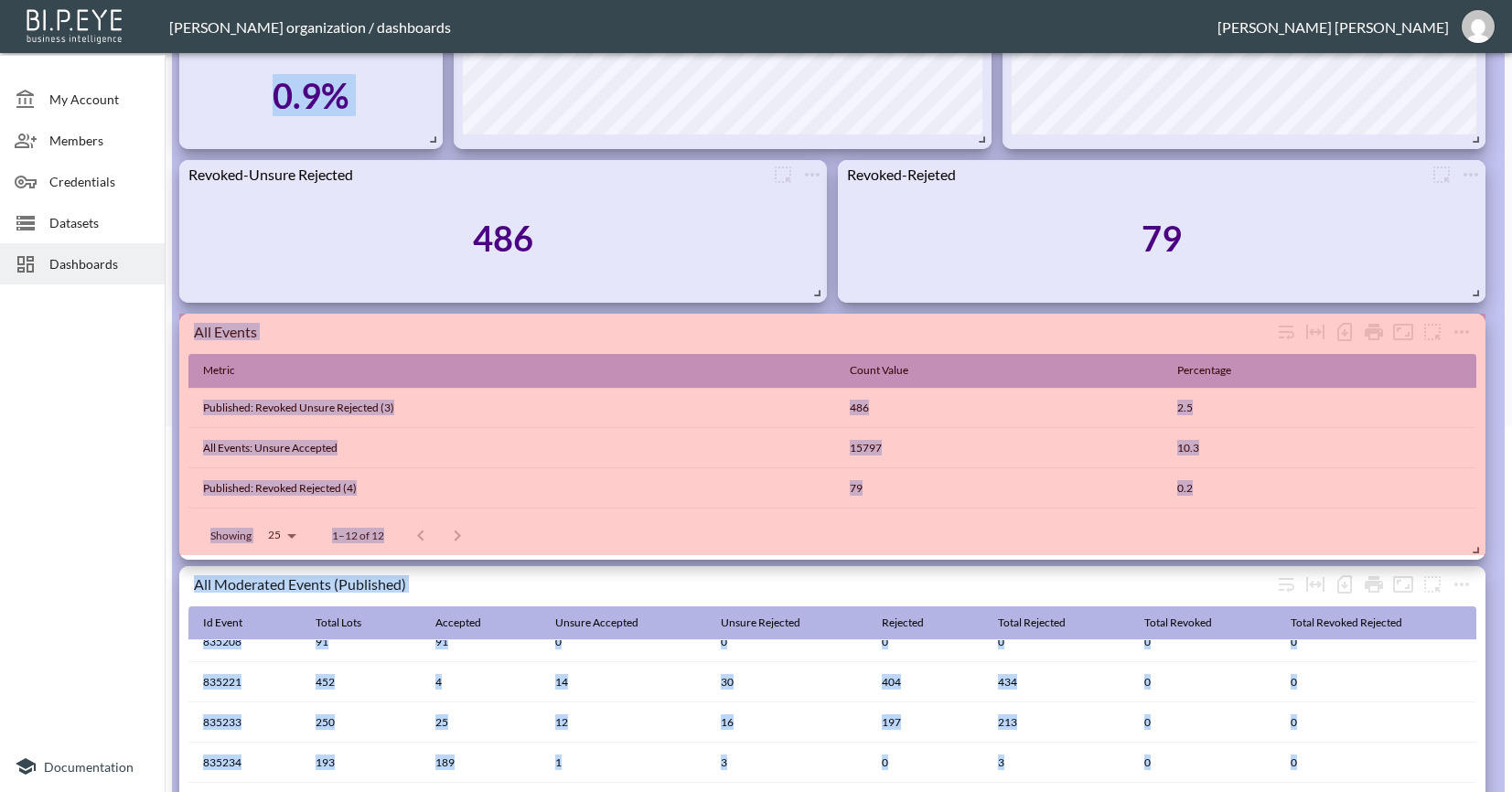
drag, startPoint x: 1479, startPoint y: 514, endPoint x: 1485, endPoint y: 552, distance: 38.5
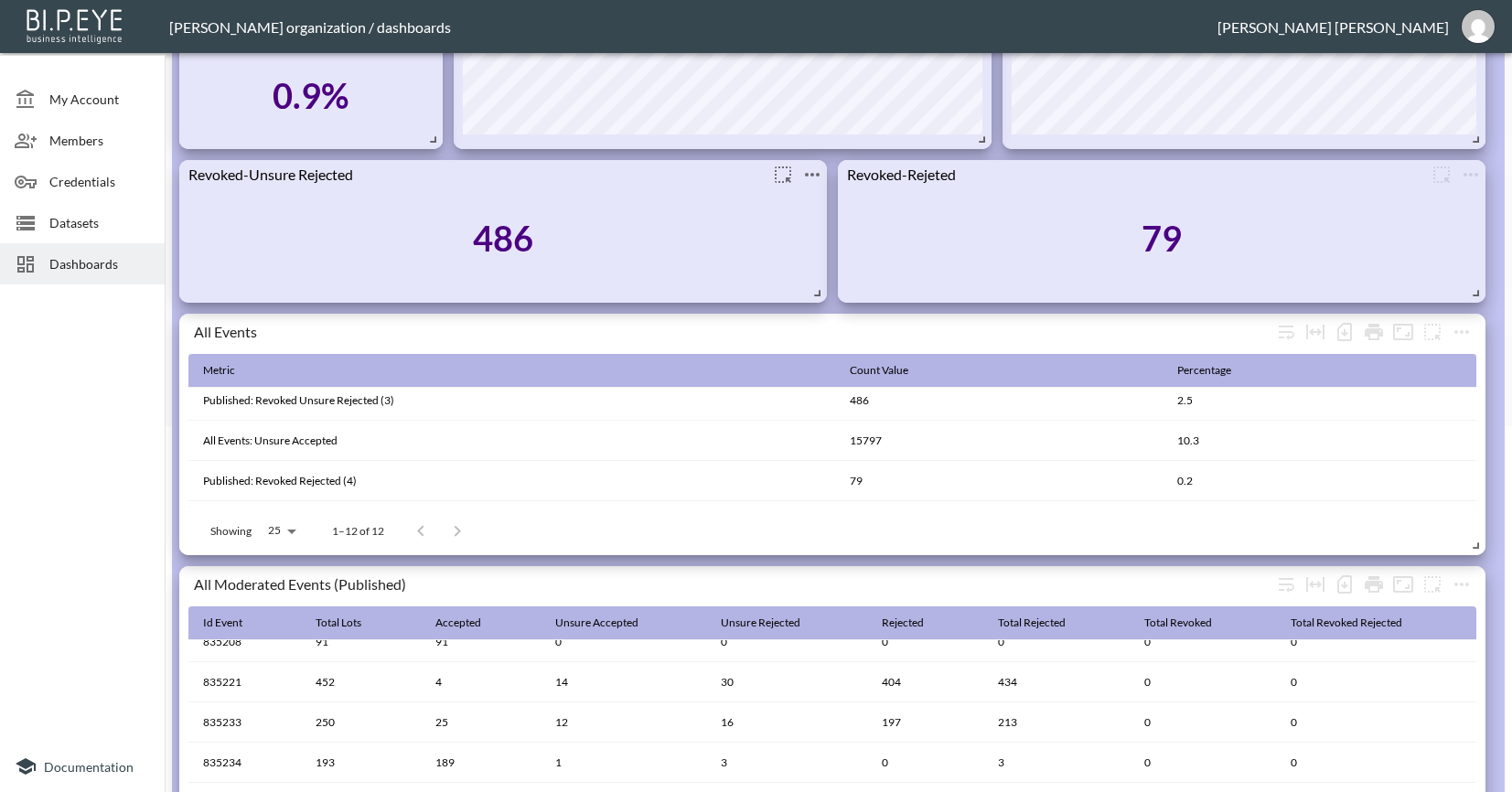
scroll to position [0, 0]
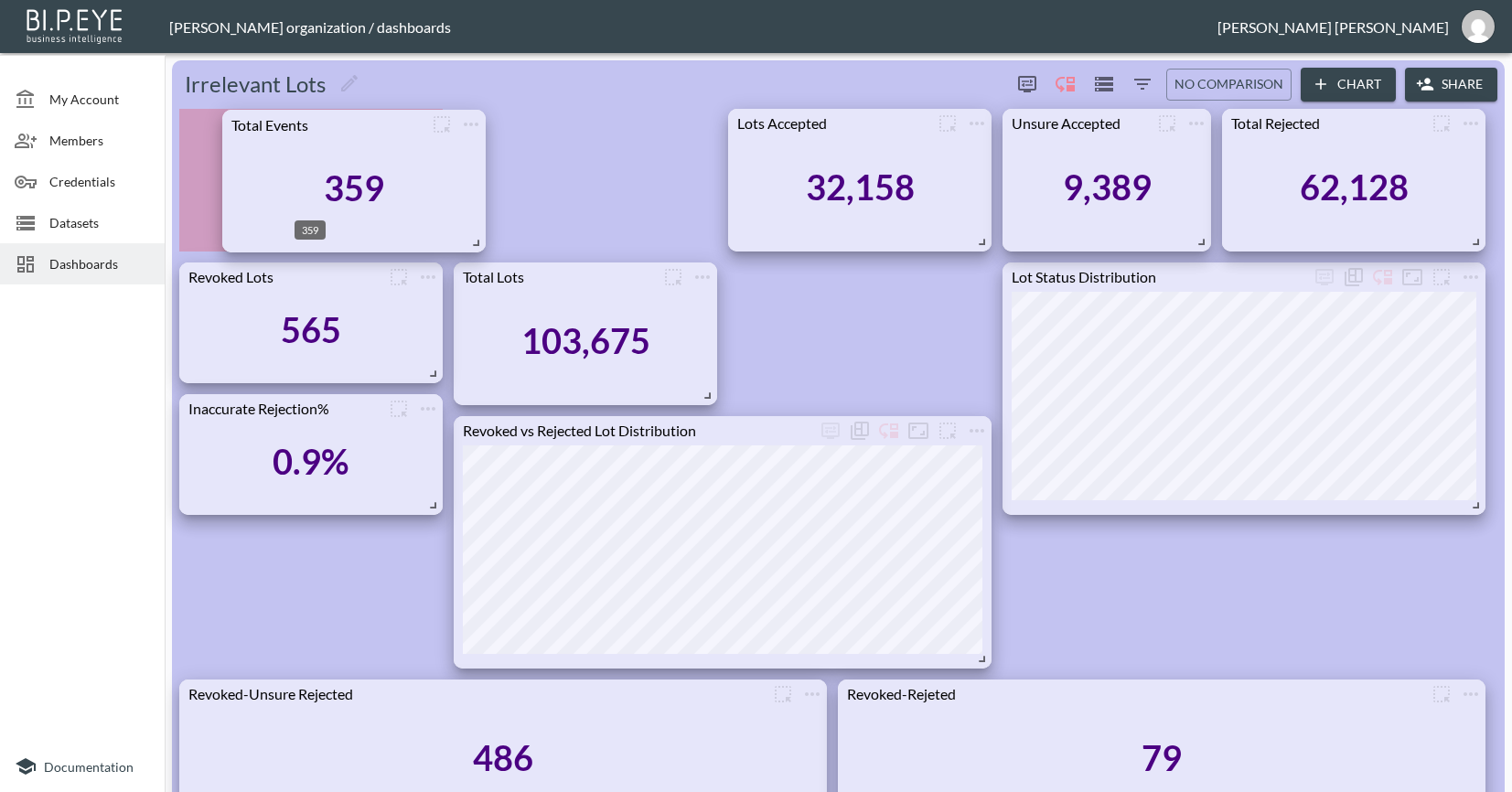
drag, startPoint x: 280, startPoint y: 180, endPoint x: 324, endPoint y: 181, distance: 44.0
click at [324, 181] on div "359" at bounding box center [353, 187] width 60 height 42
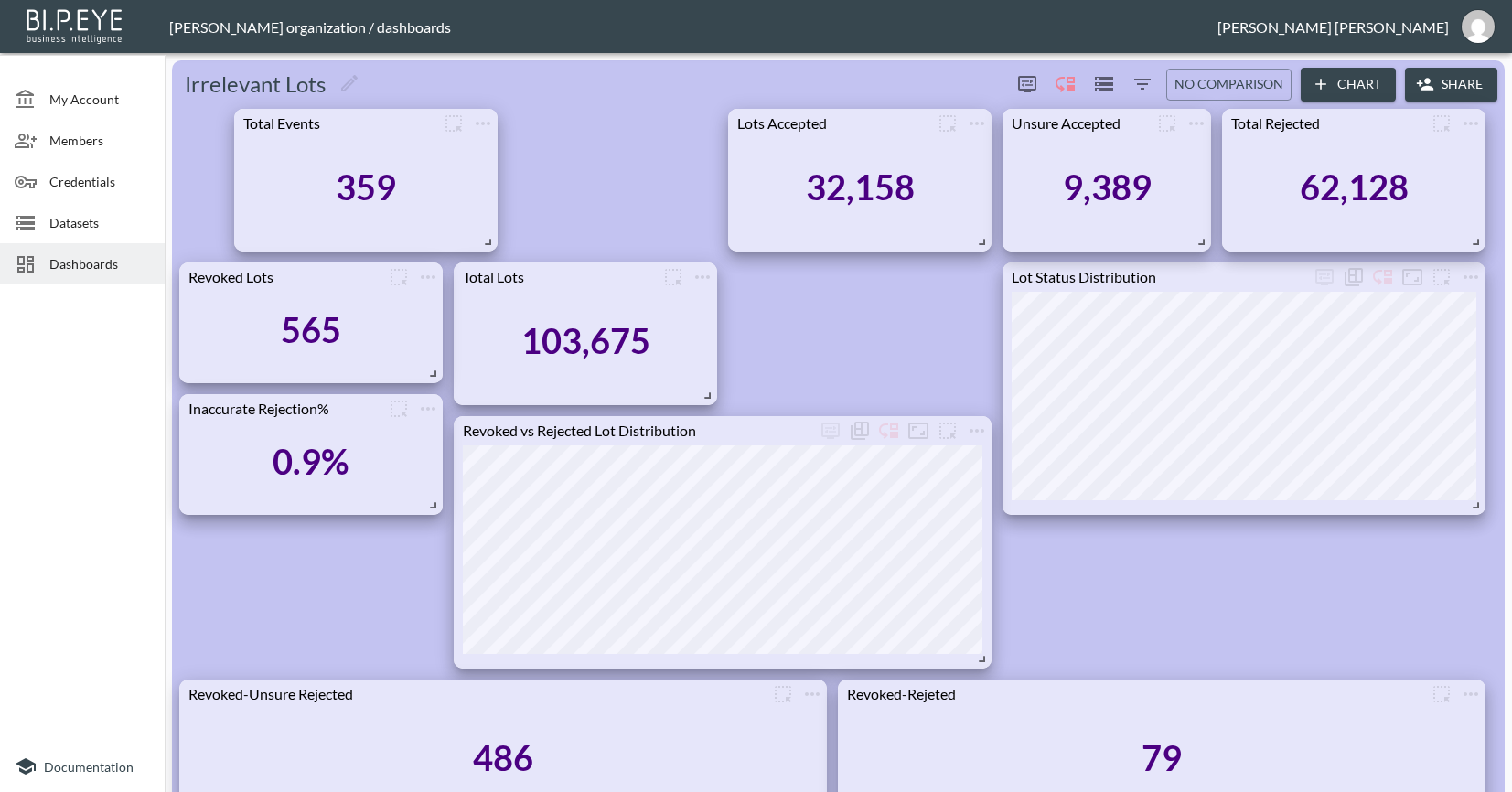
click at [61, 555] on div at bounding box center [82, 517] width 164 height 449
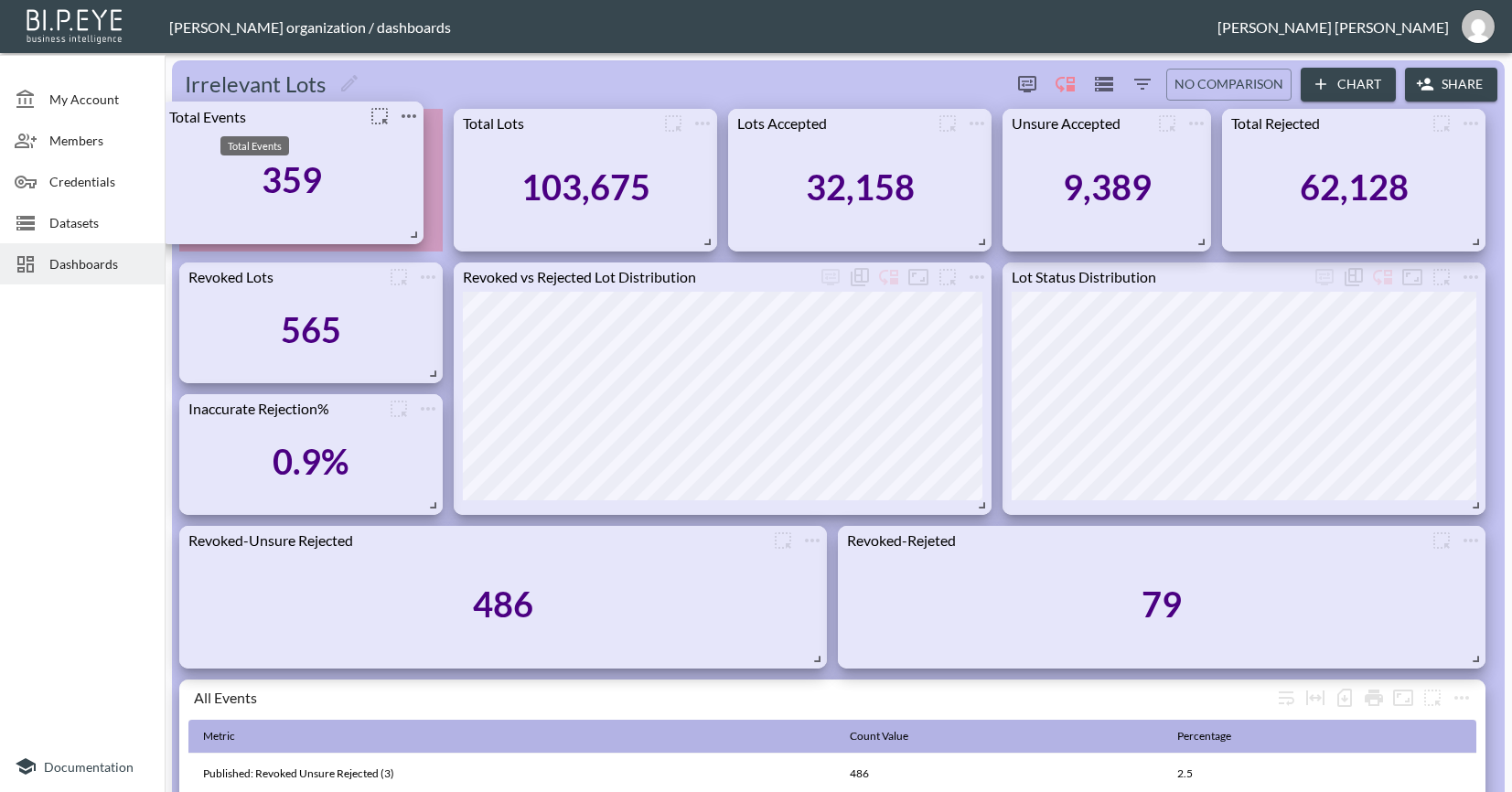
drag, startPoint x: 301, startPoint y: 119, endPoint x: 340, endPoint y: 124, distance: 39.3
click at [340, 124] on div "Total Events" at bounding box center [263, 116] width 205 height 18
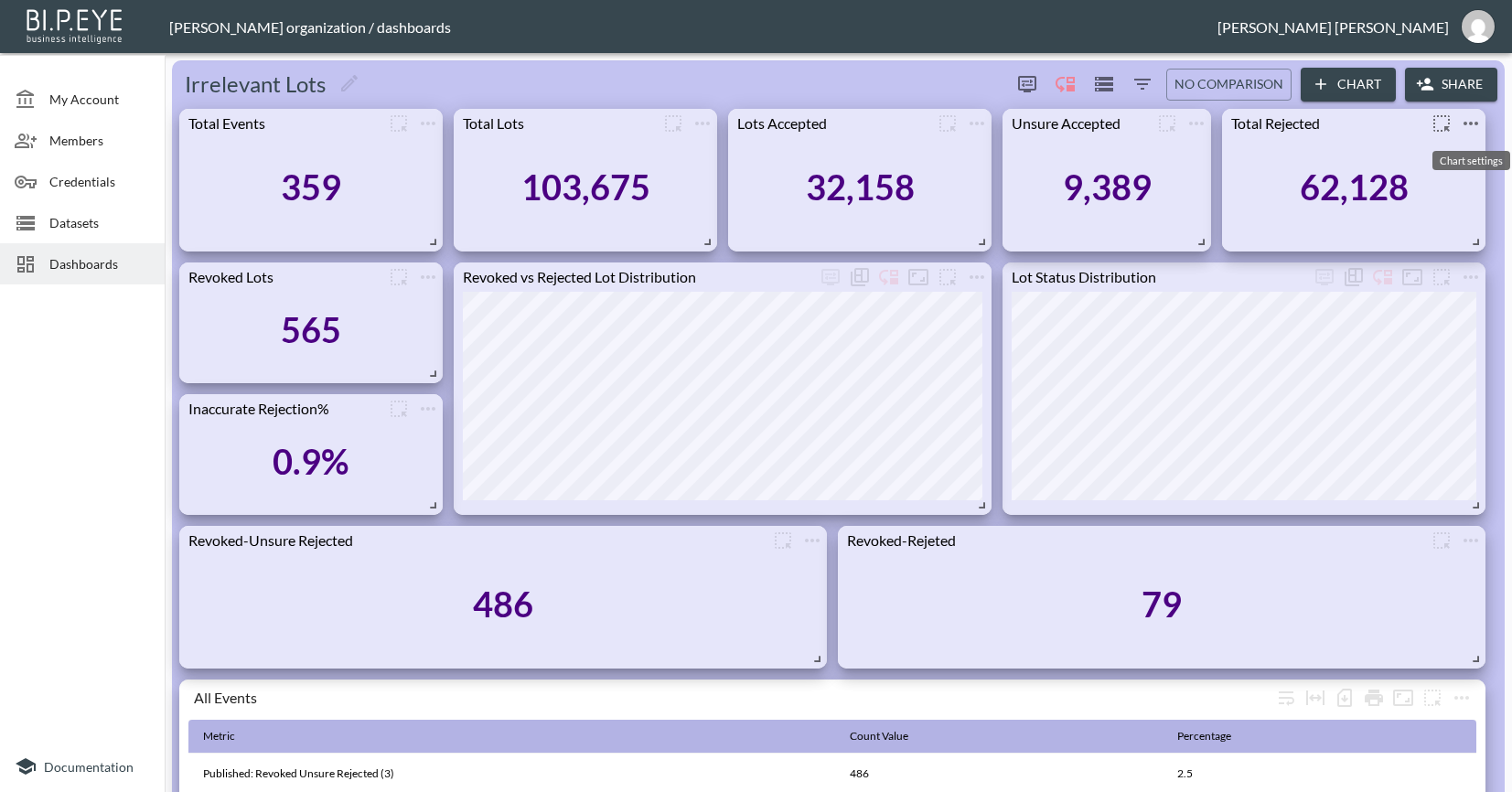
click at [1463, 120] on icon "more" at bounding box center [1471, 123] width 22 height 22
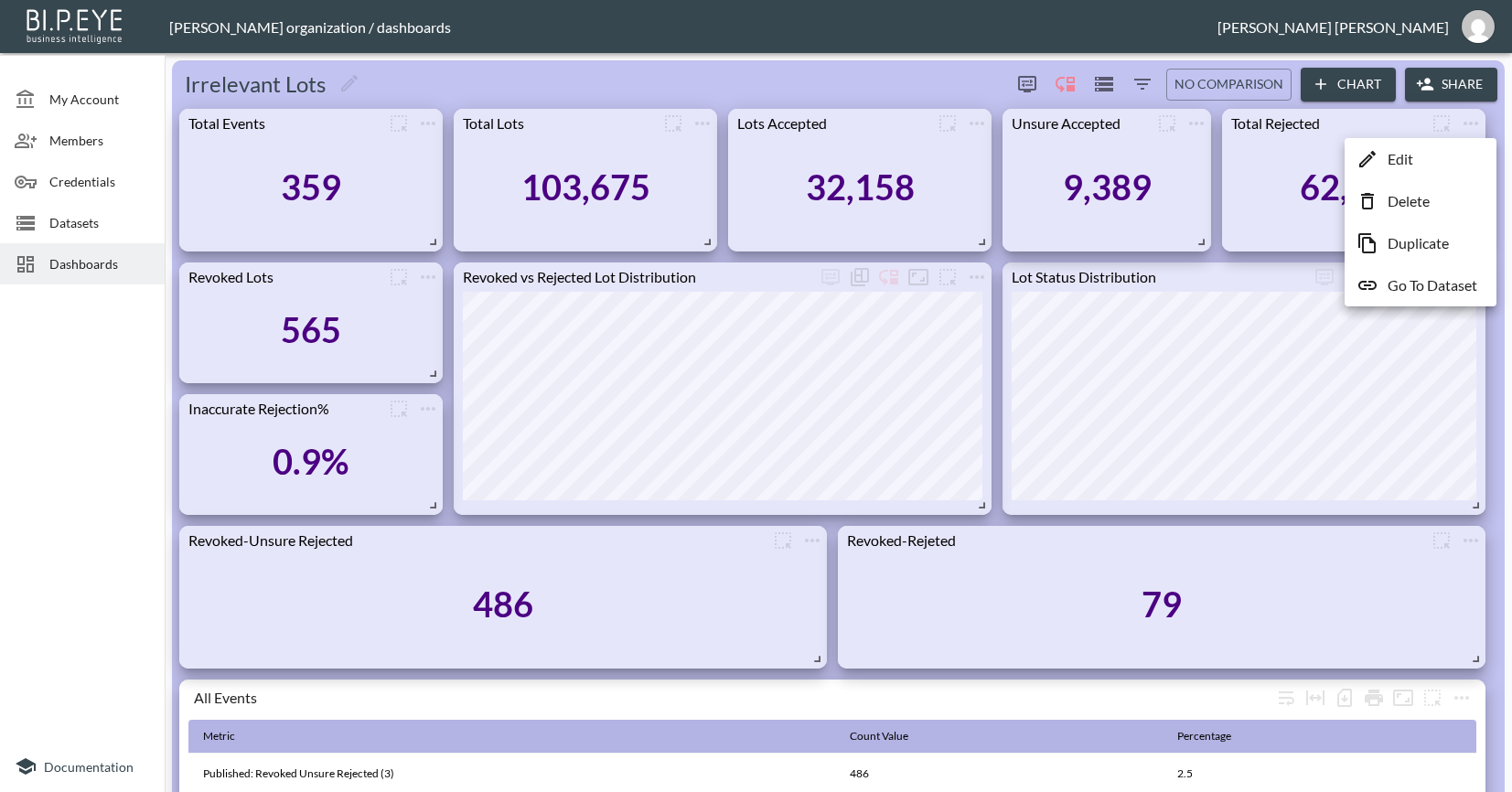
click at [1375, 242] on icon at bounding box center [1366, 243] width 22 height 22
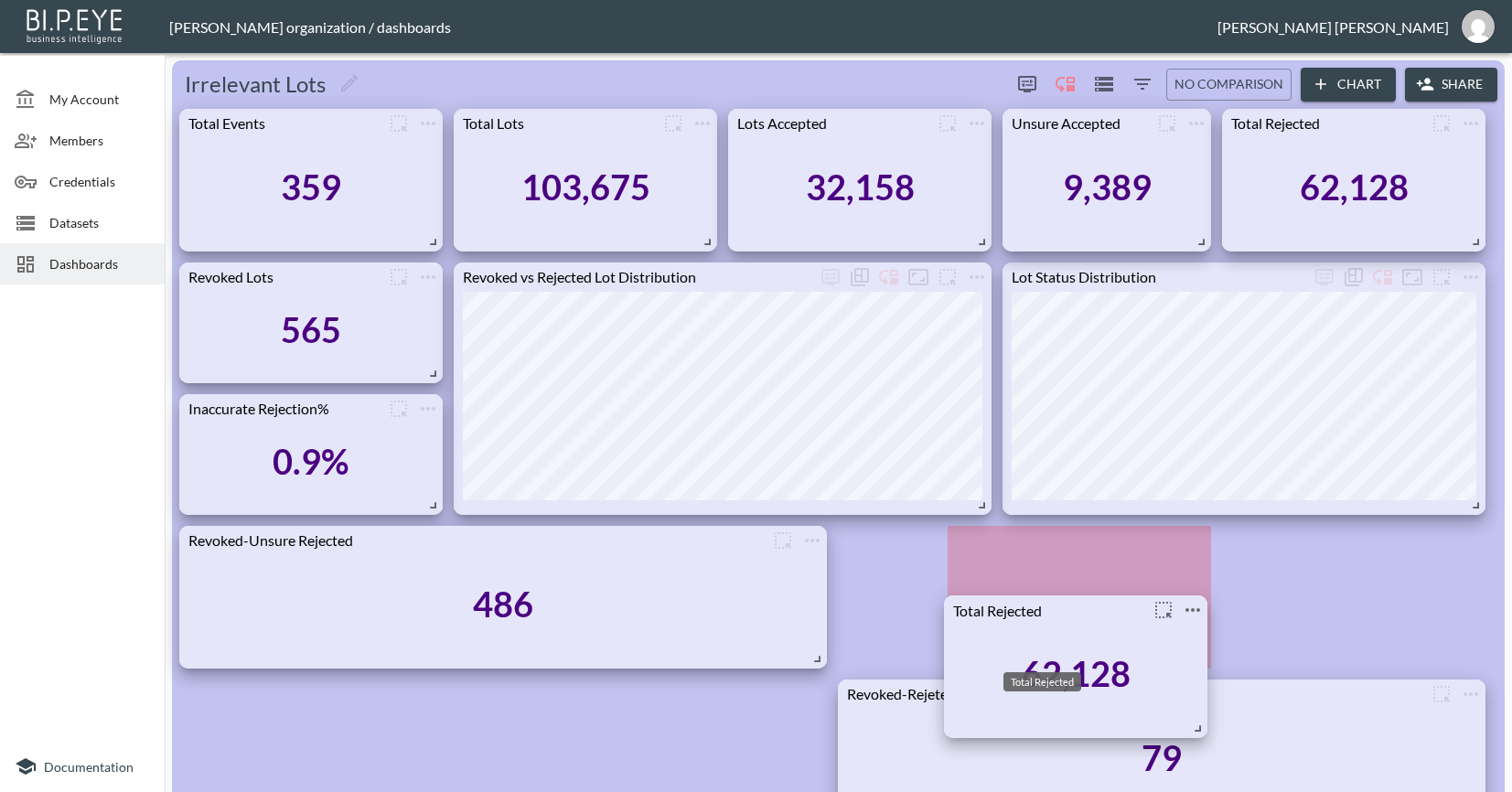
drag, startPoint x: 1323, startPoint y: 277, endPoint x: 1045, endPoint y: 610, distance: 433.8
click at [1045, 610] on div "Total Rejected" at bounding box center [1046, 610] width 205 height 18
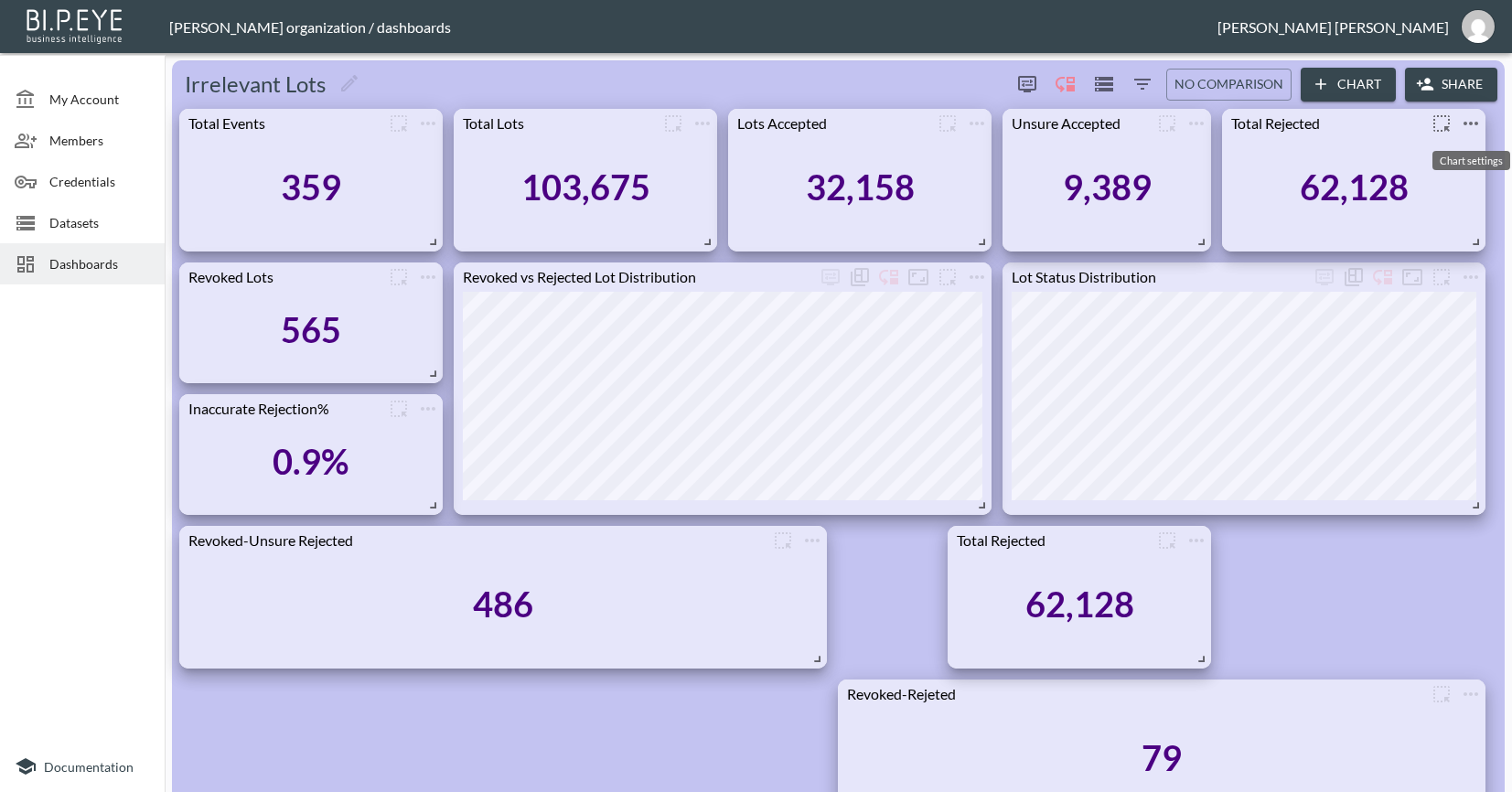
click at [1470, 126] on icon "more" at bounding box center [1471, 123] width 22 height 22
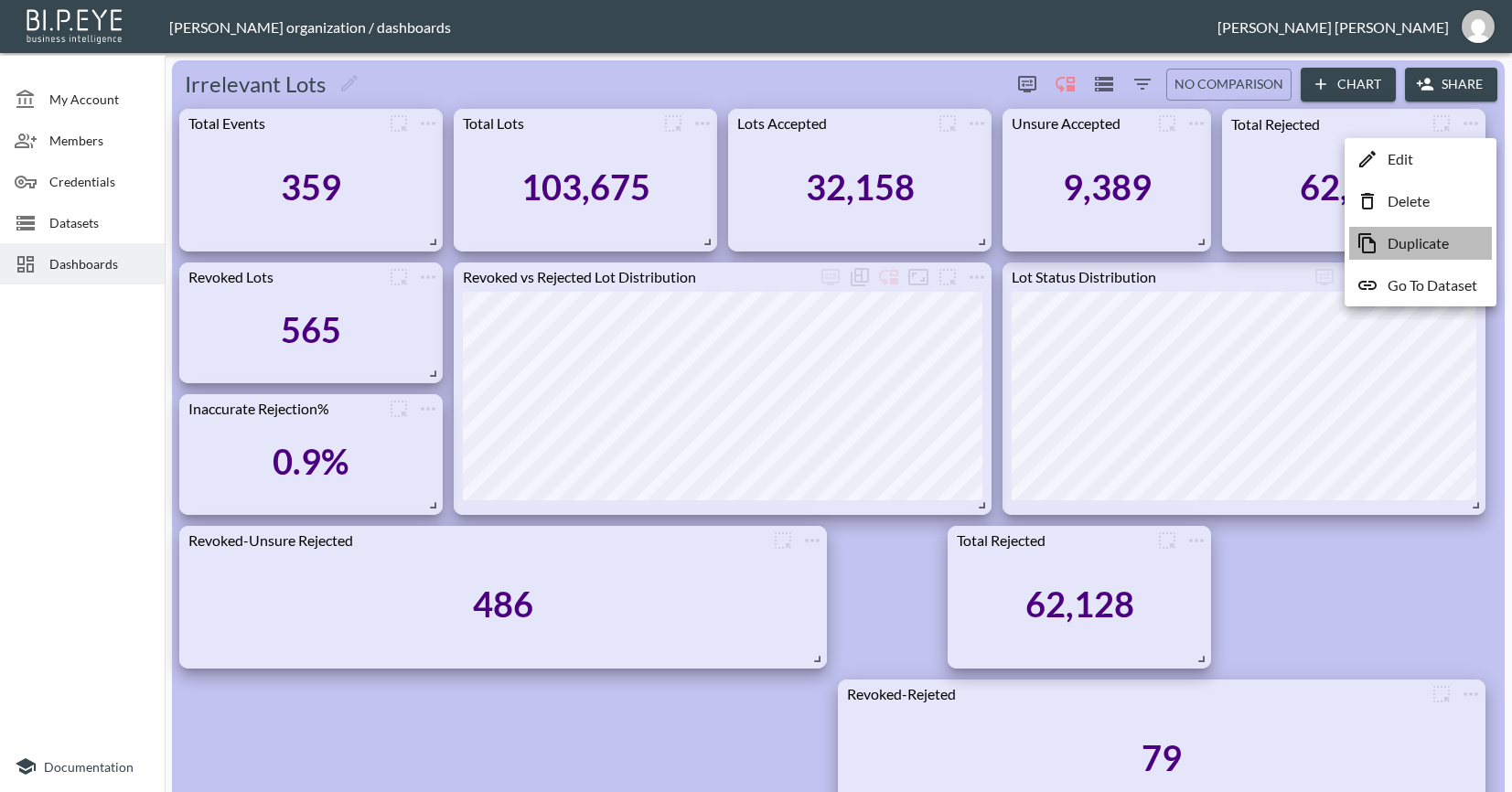
click at [1418, 252] on p "Duplicate" at bounding box center [1418, 243] width 61 height 22
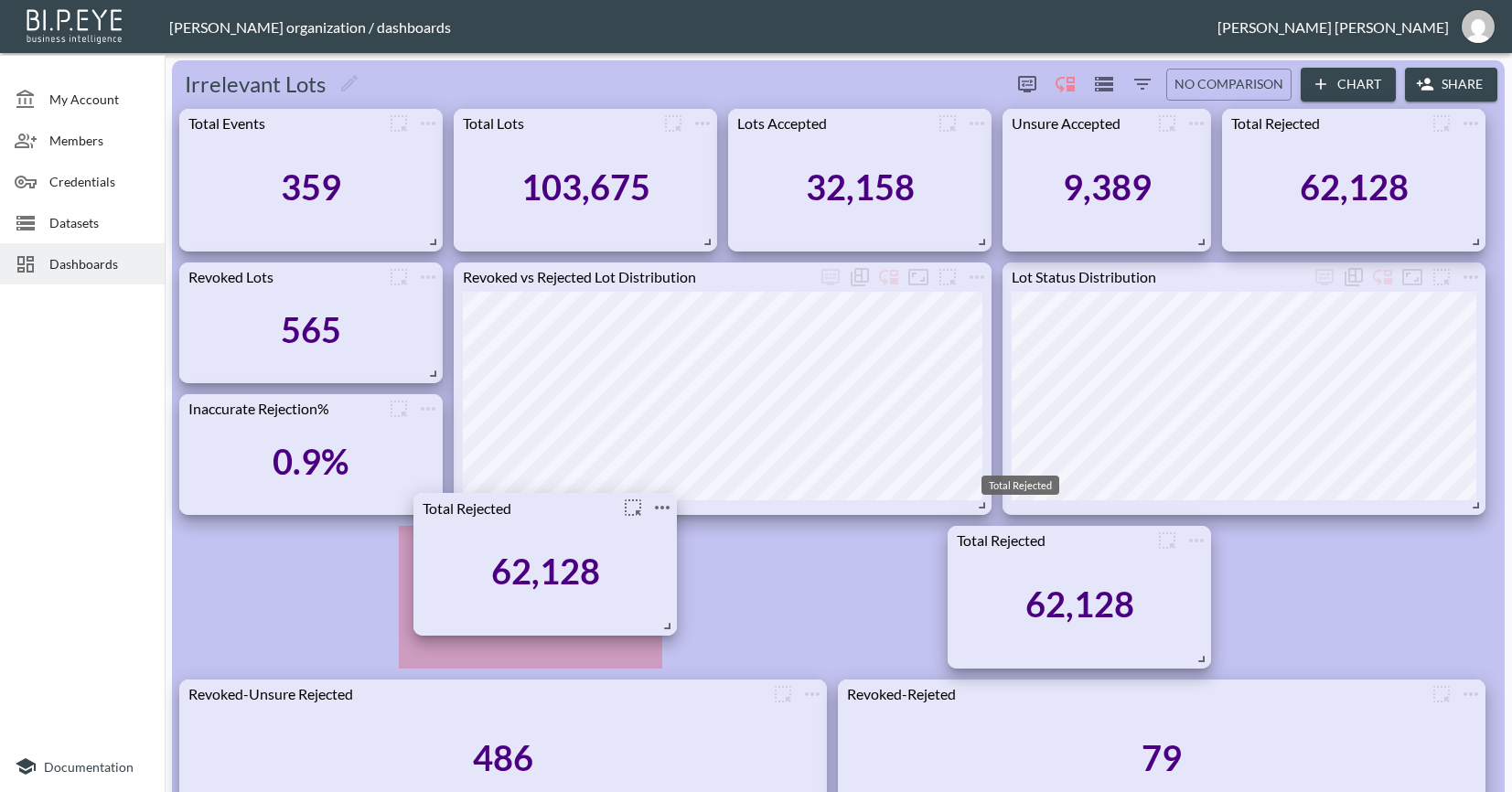
drag, startPoint x: 1356, startPoint y: 270, endPoint x: 547, endPoint y: 500, distance: 841.1
click at [547, 500] on div "Total Rejected" at bounding box center [515, 508] width 205 height 18
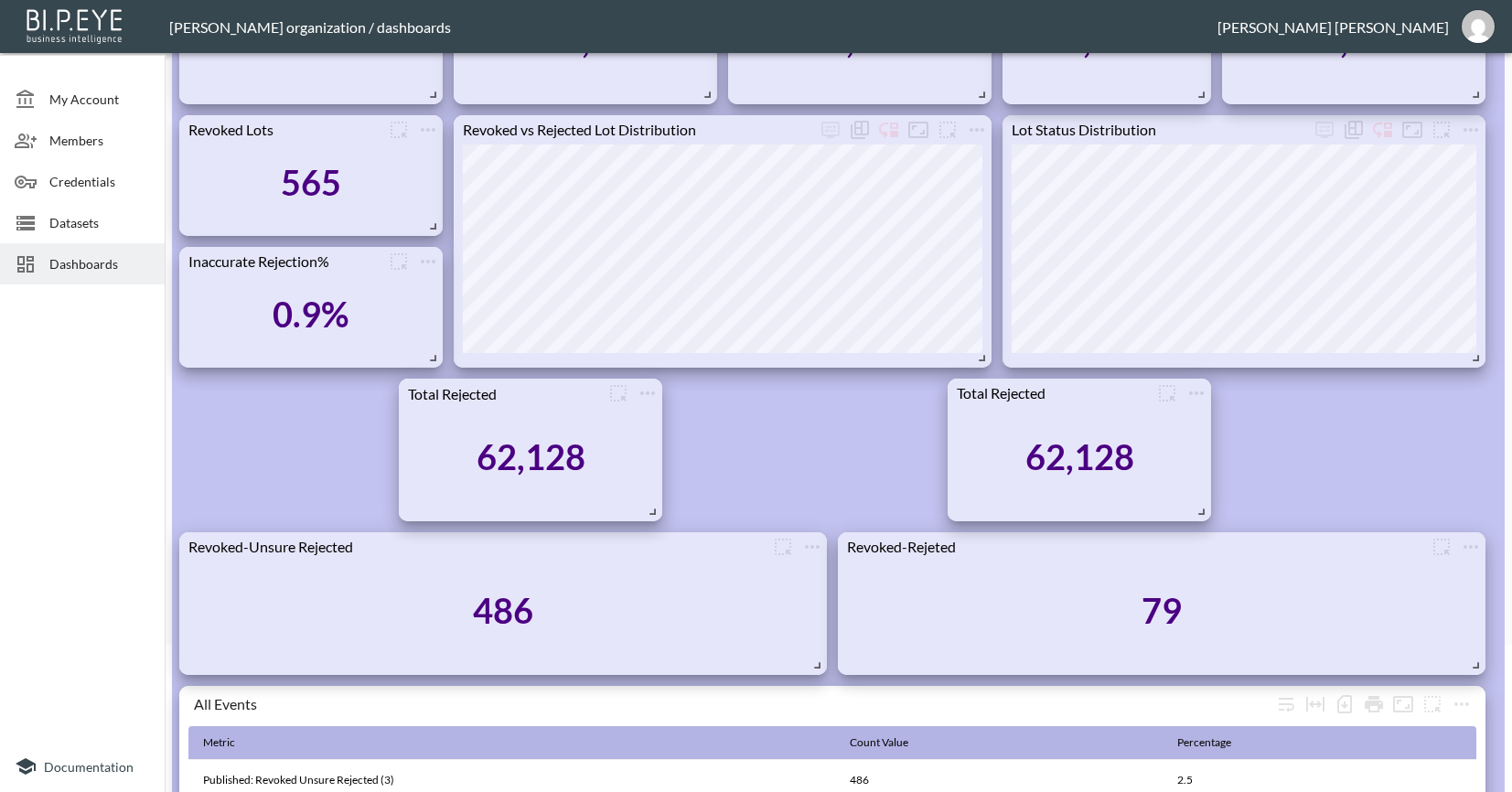
scroll to position [257, 0]
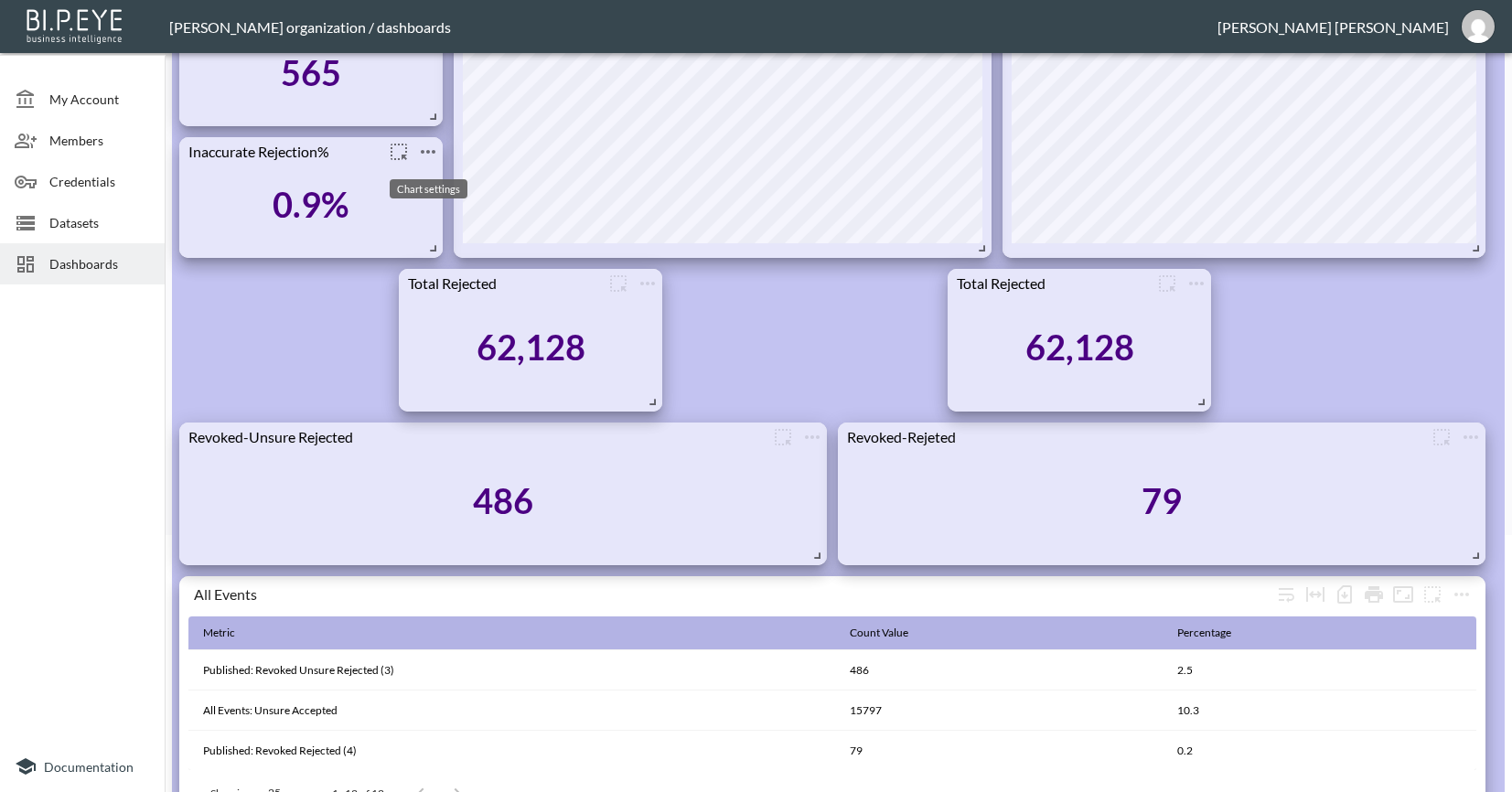
click at [430, 154] on icon "more" at bounding box center [428, 152] width 22 height 22
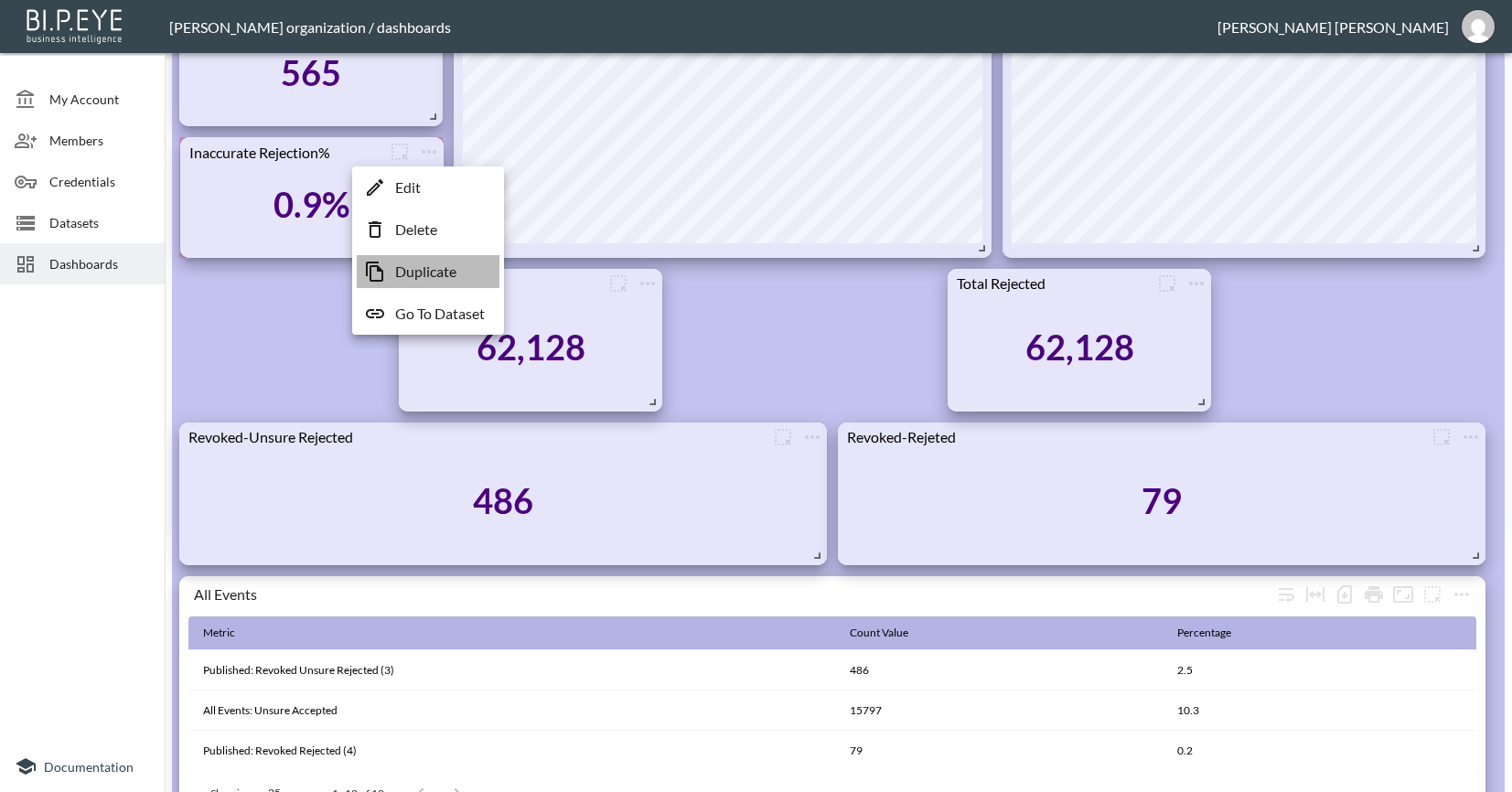
click at [421, 261] on p "Duplicate" at bounding box center [426, 272] width 61 height 22
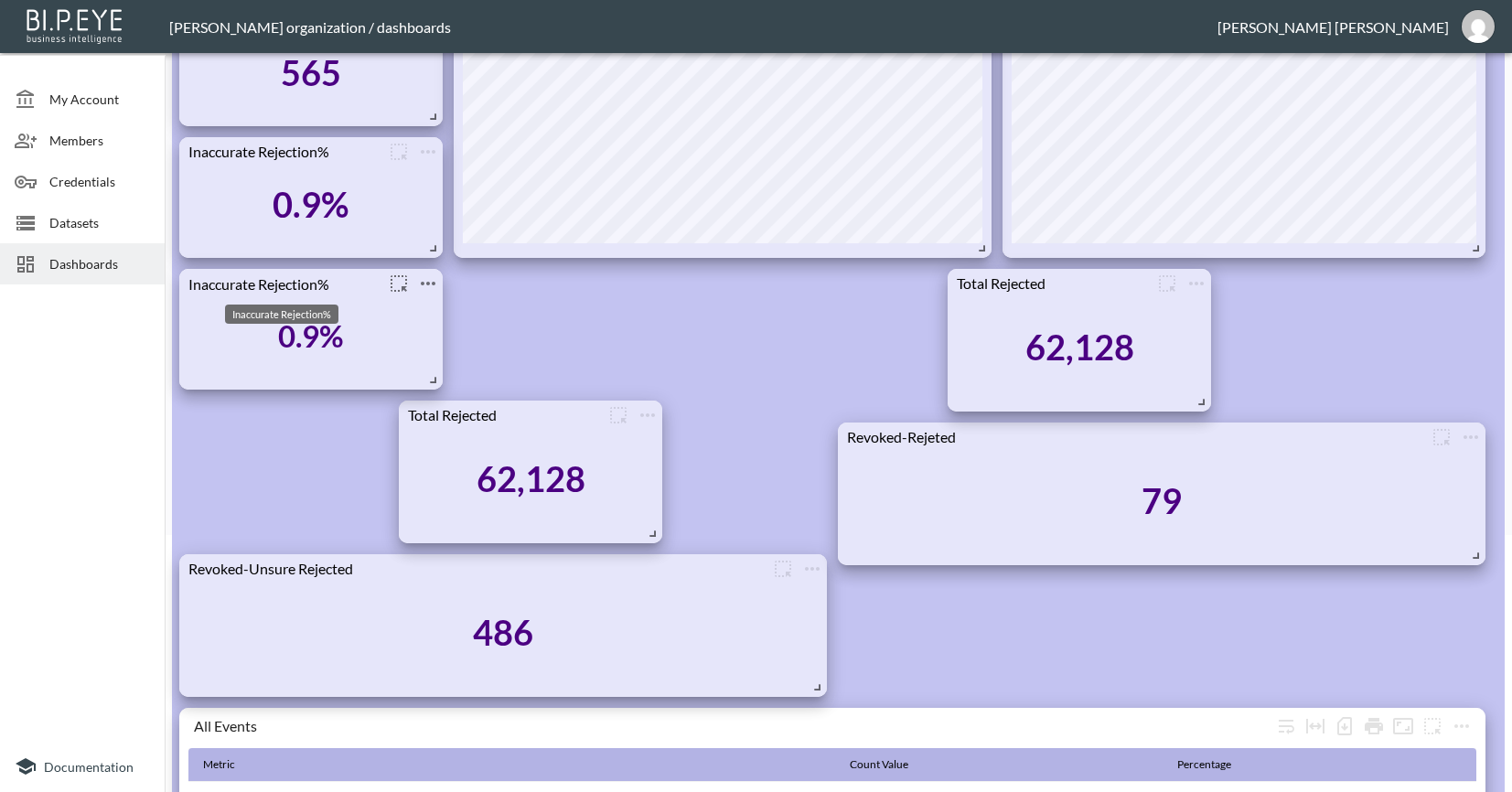
click at [320, 290] on div "Inaccurate Rejection%" at bounding box center [281, 283] width 205 height 18
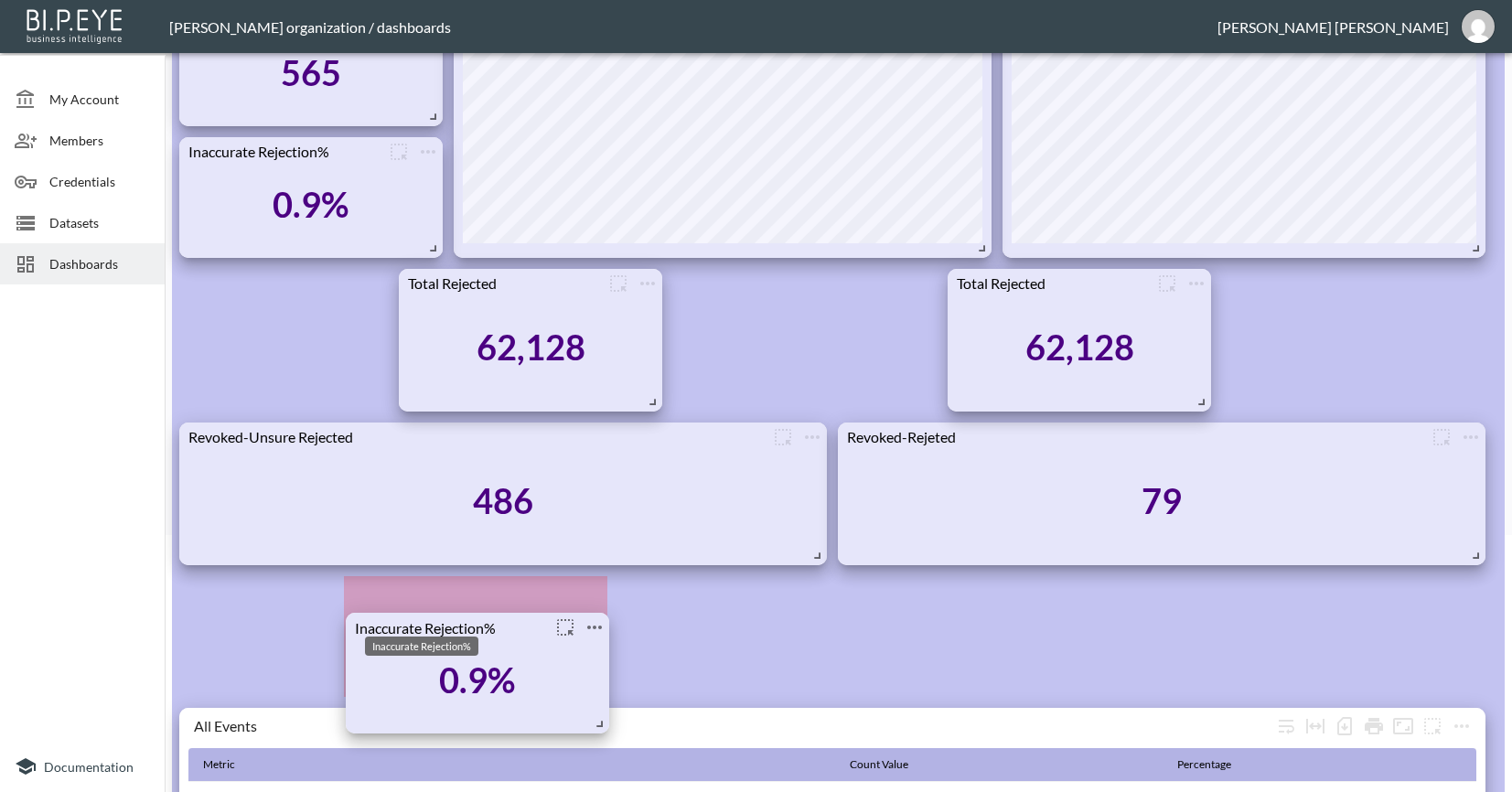
drag, startPoint x: 321, startPoint y: 281, endPoint x: 498, endPoint y: 622, distance: 384.2
click at [498, 622] on div "Inaccurate Rejection%" at bounding box center [448, 627] width 205 height 18
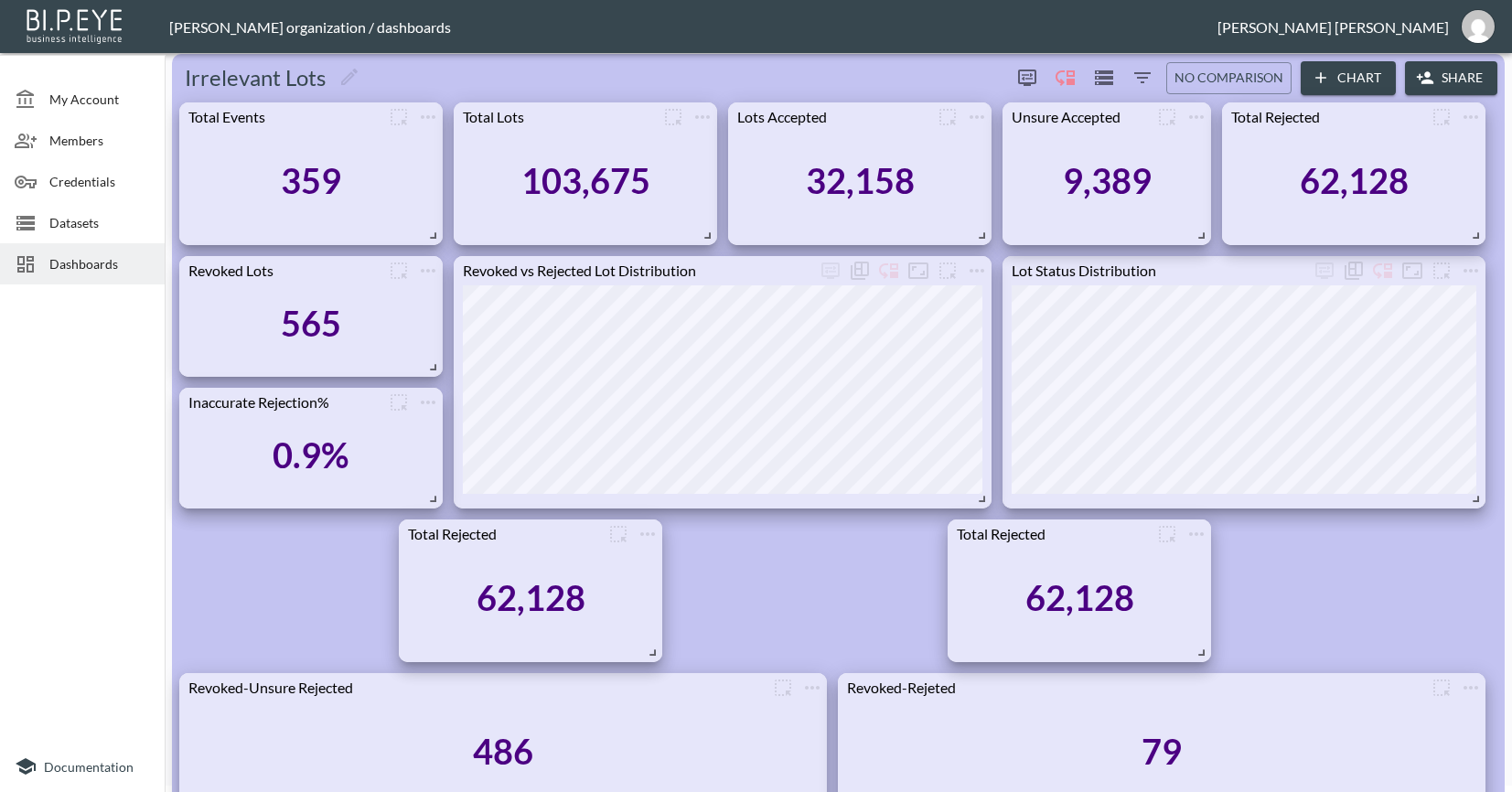
scroll to position [0, 0]
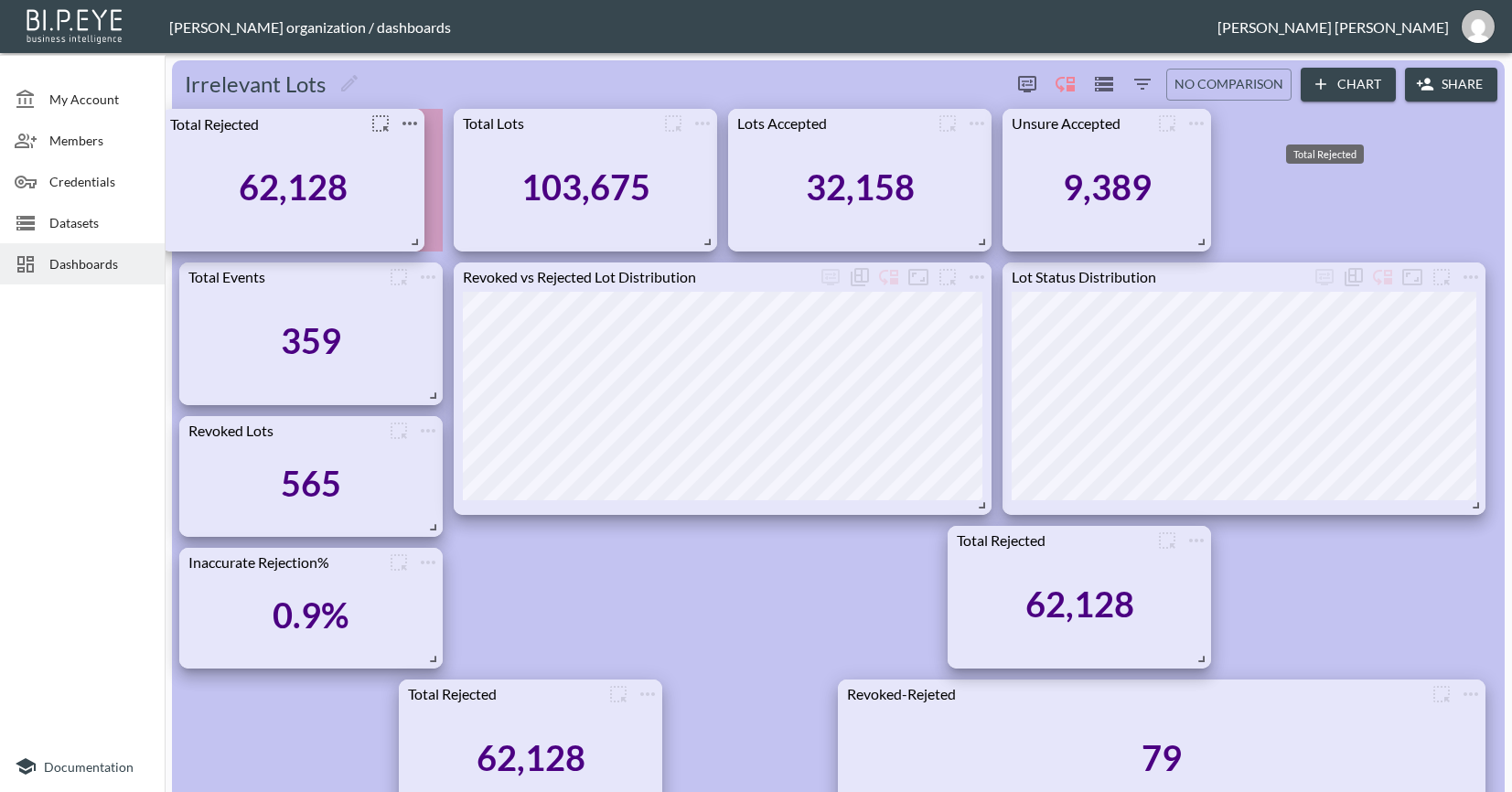
drag, startPoint x: 1356, startPoint y: 123, endPoint x: 295, endPoint y: 123, distance: 1061.0
click at [295, 123] on div "Total Rejected" at bounding box center [264, 123] width 205 height 18
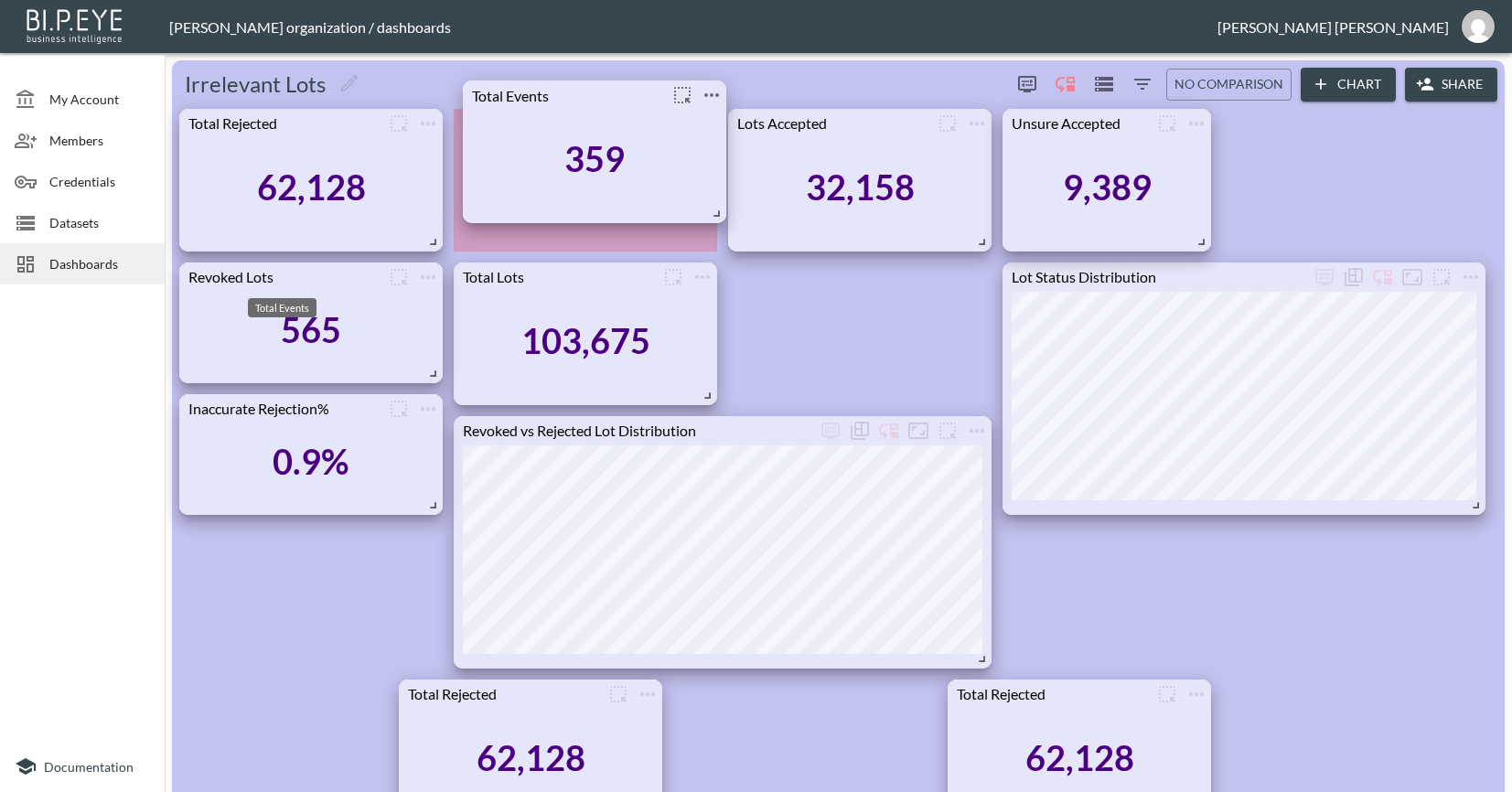
drag, startPoint x: 301, startPoint y: 281, endPoint x: 584, endPoint y: 99, distance: 336.5
click at [584, 99] on div "Total Events" at bounding box center [565, 94] width 205 height 18
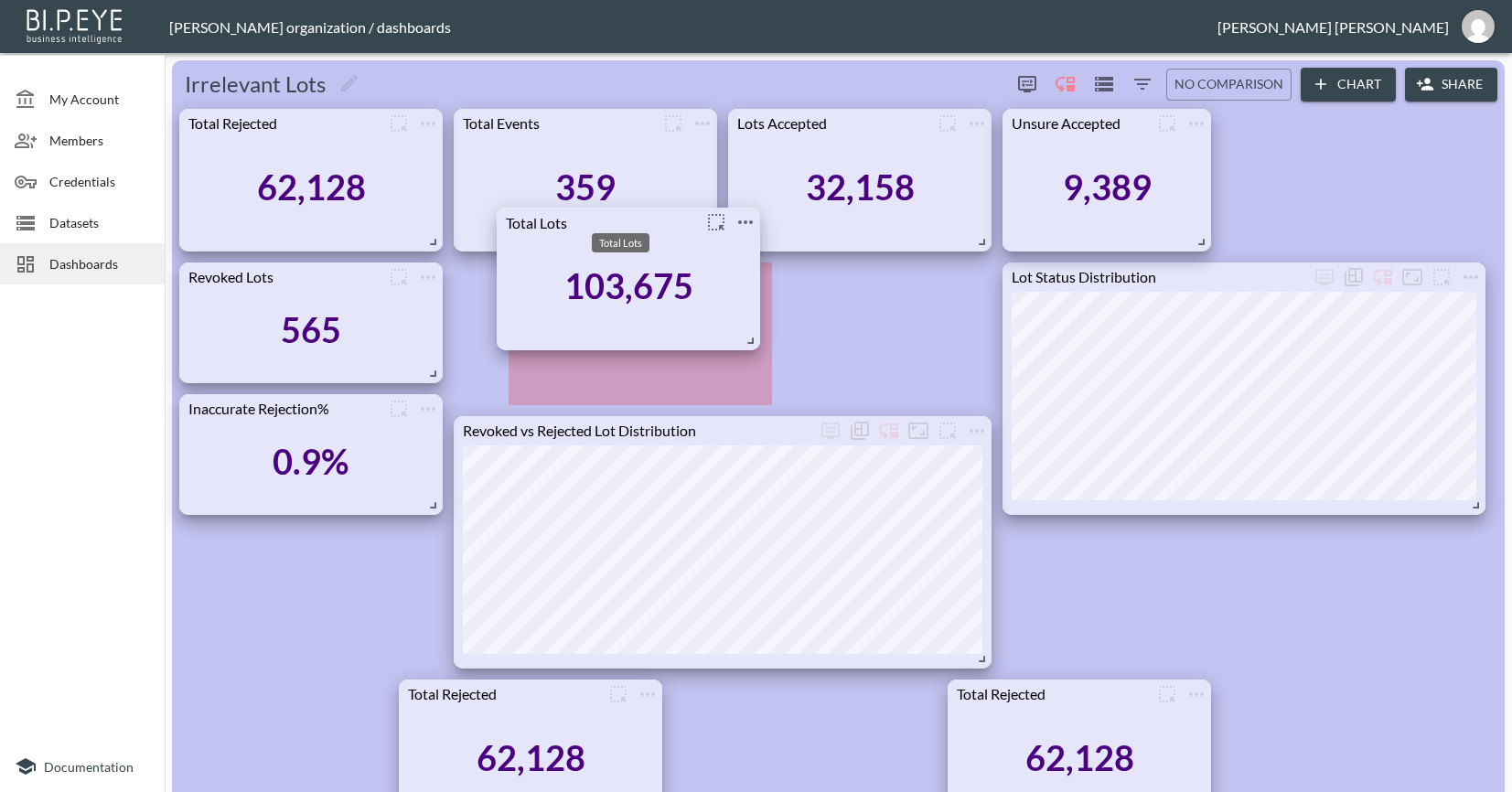
drag, startPoint x: 727, startPoint y: 240, endPoint x: 613, endPoint y: 220, distance: 115.7
click at [604, 227] on body "BI.P.EYE, Interactive Analytics Dashboards - app Nadia Senft organization / das…" at bounding box center [756, 396] width 1512 height 792
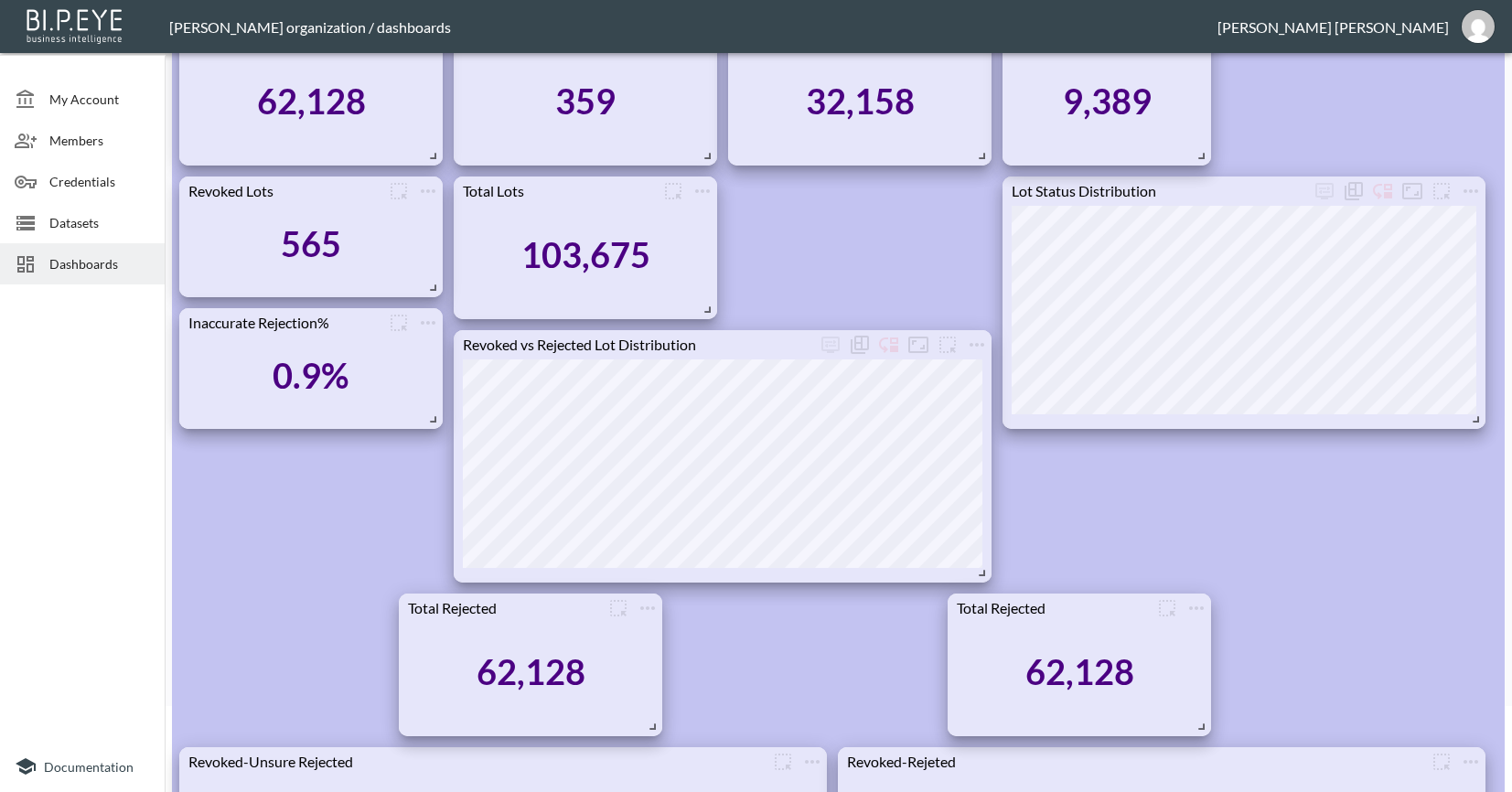
scroll to position [27, 0]
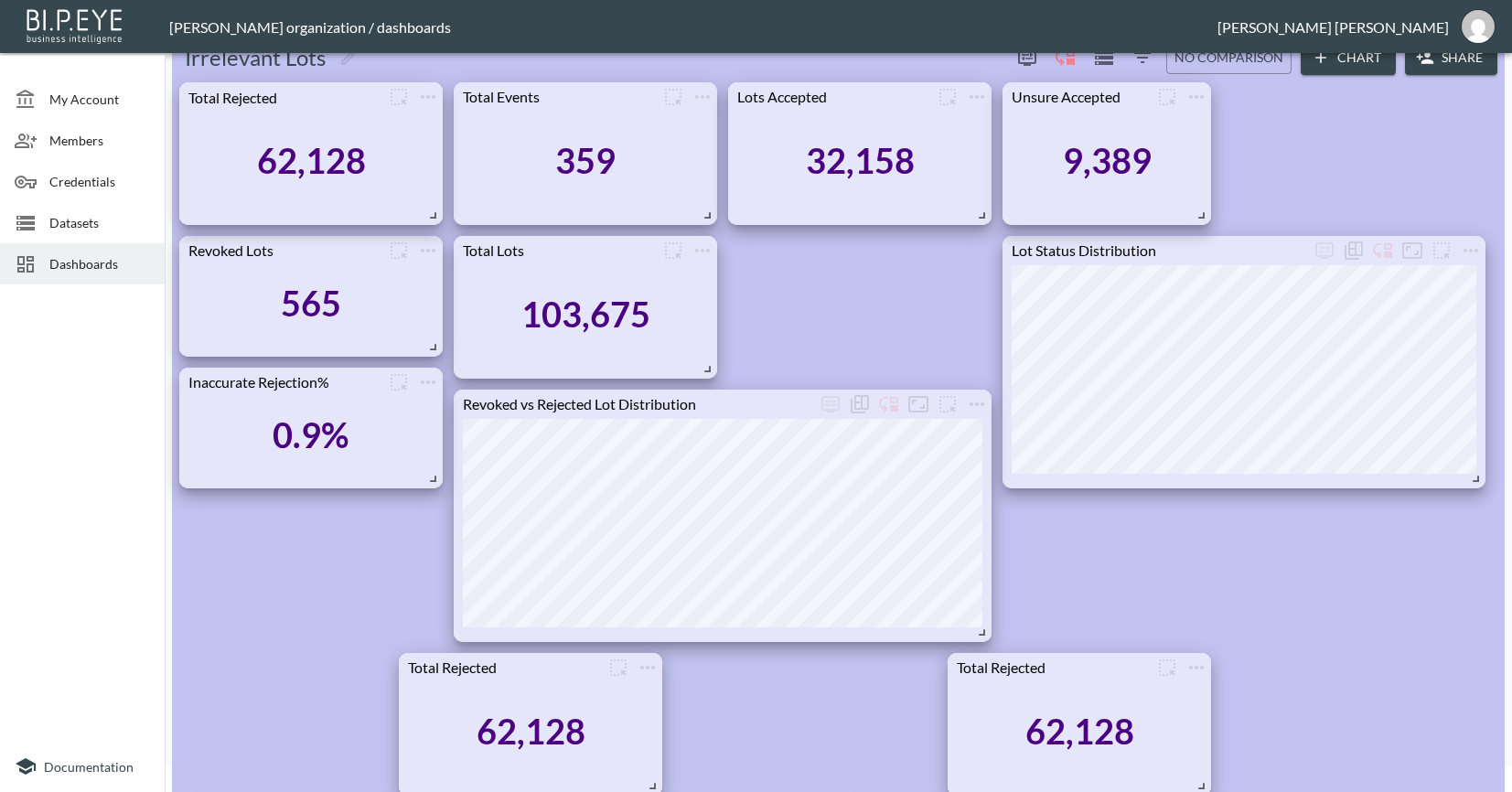
click at [329, 133] on div "62,128" at bounding box center [310, 160] width 245 height 98
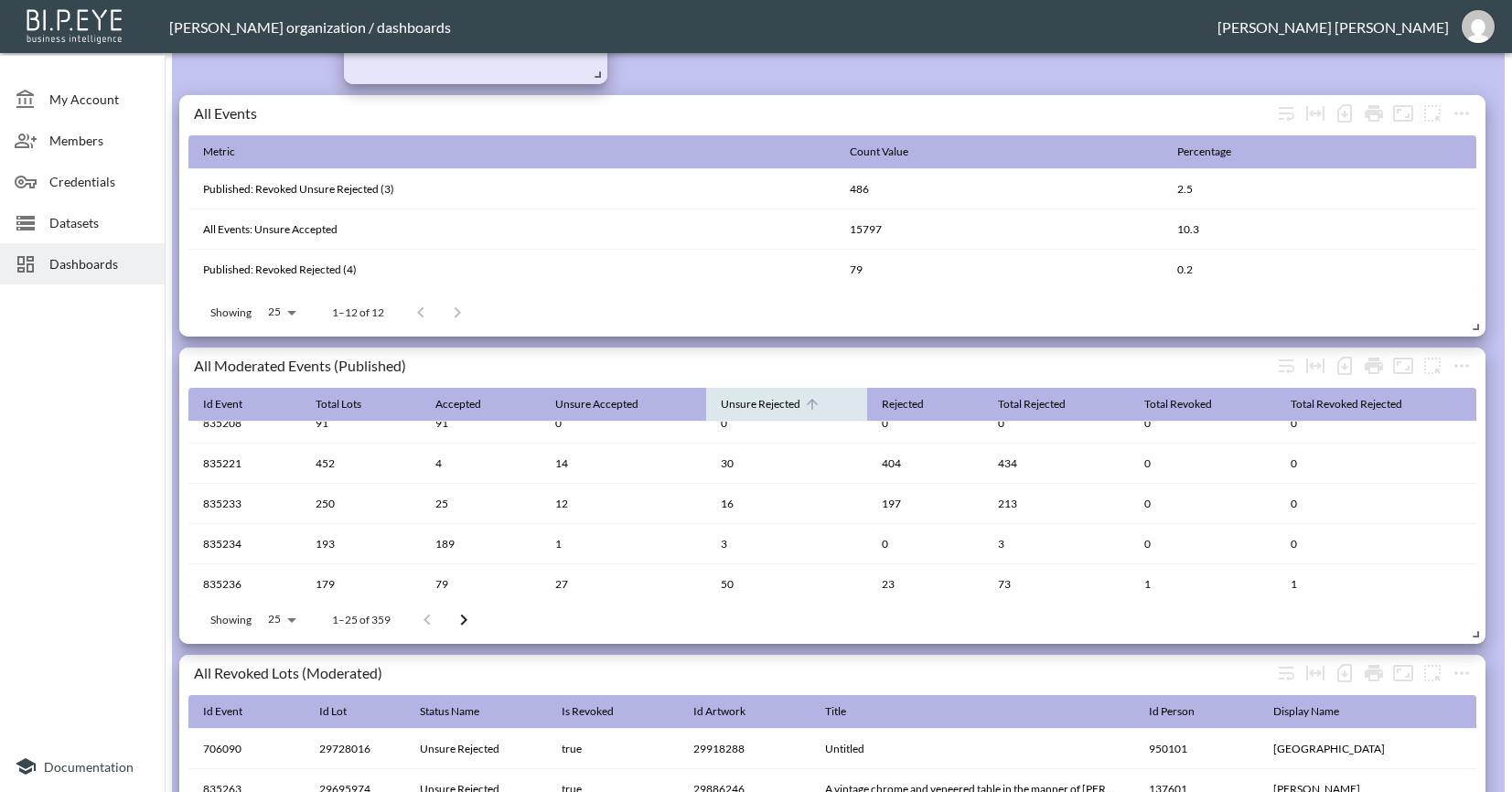
scroll to position [1022, 0]
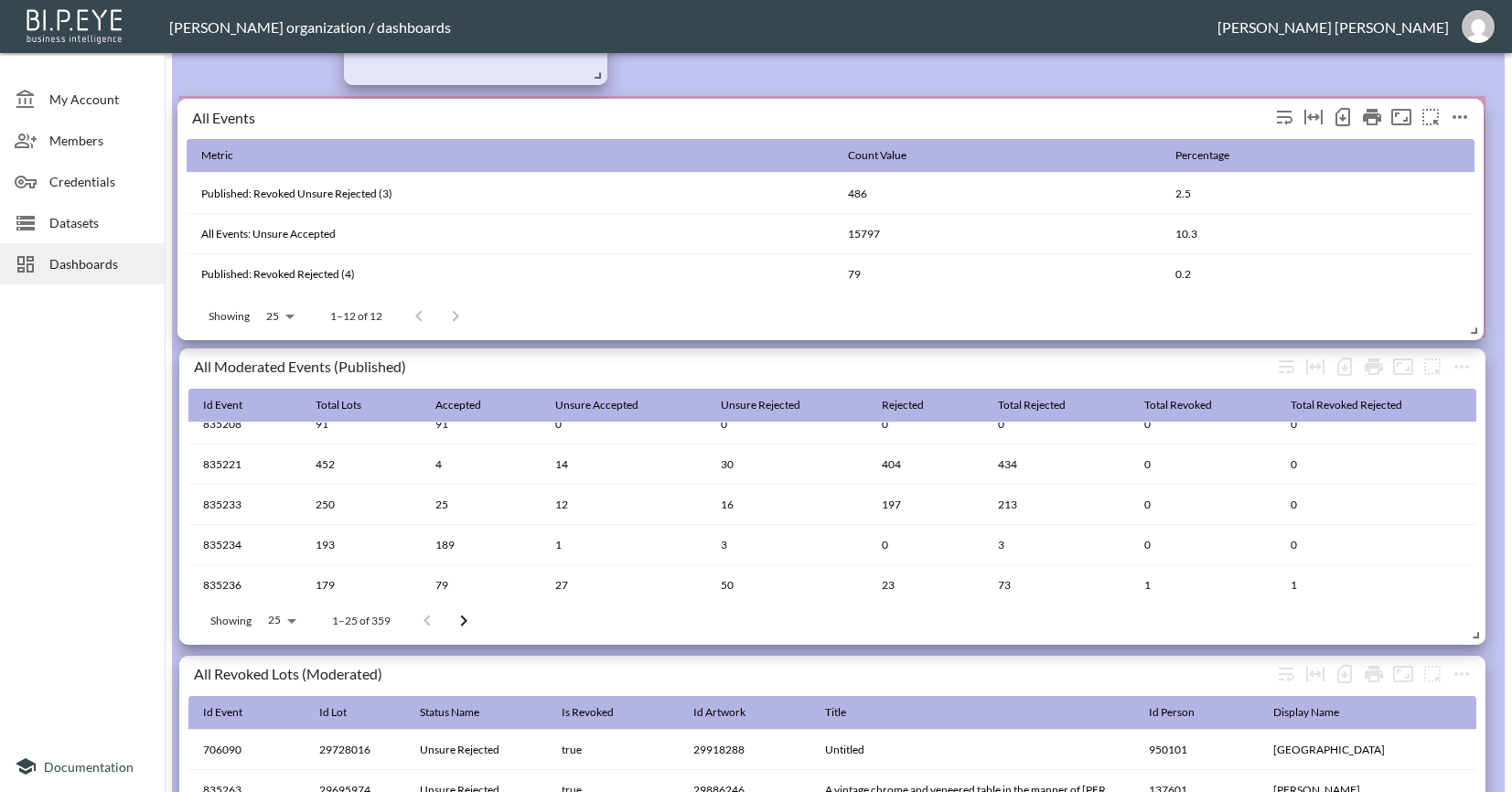
click at [193, 117] on div "All Events" at bounding box center [730, 117] width 1077 height 18
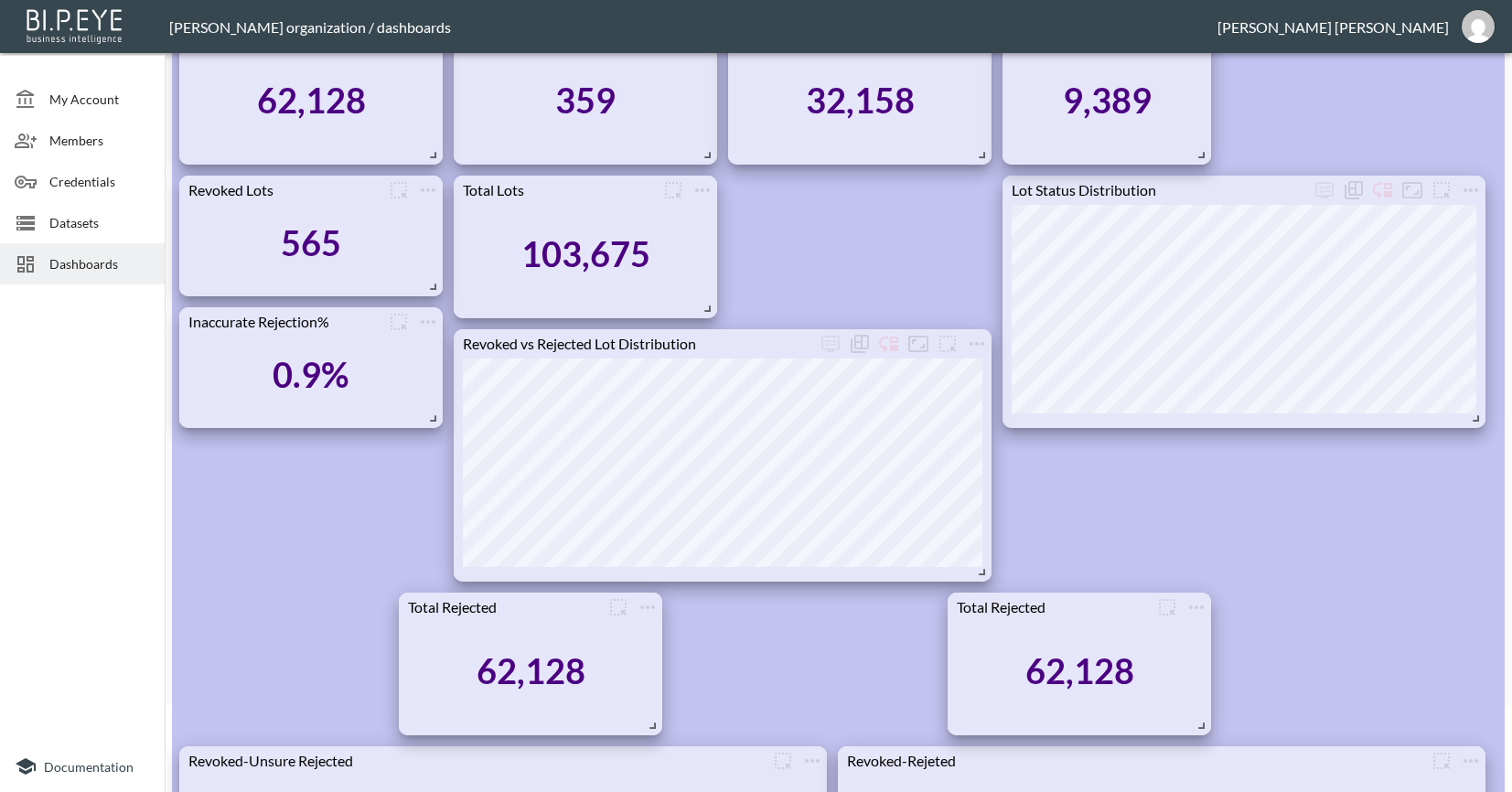
scroll to position [50, 0]
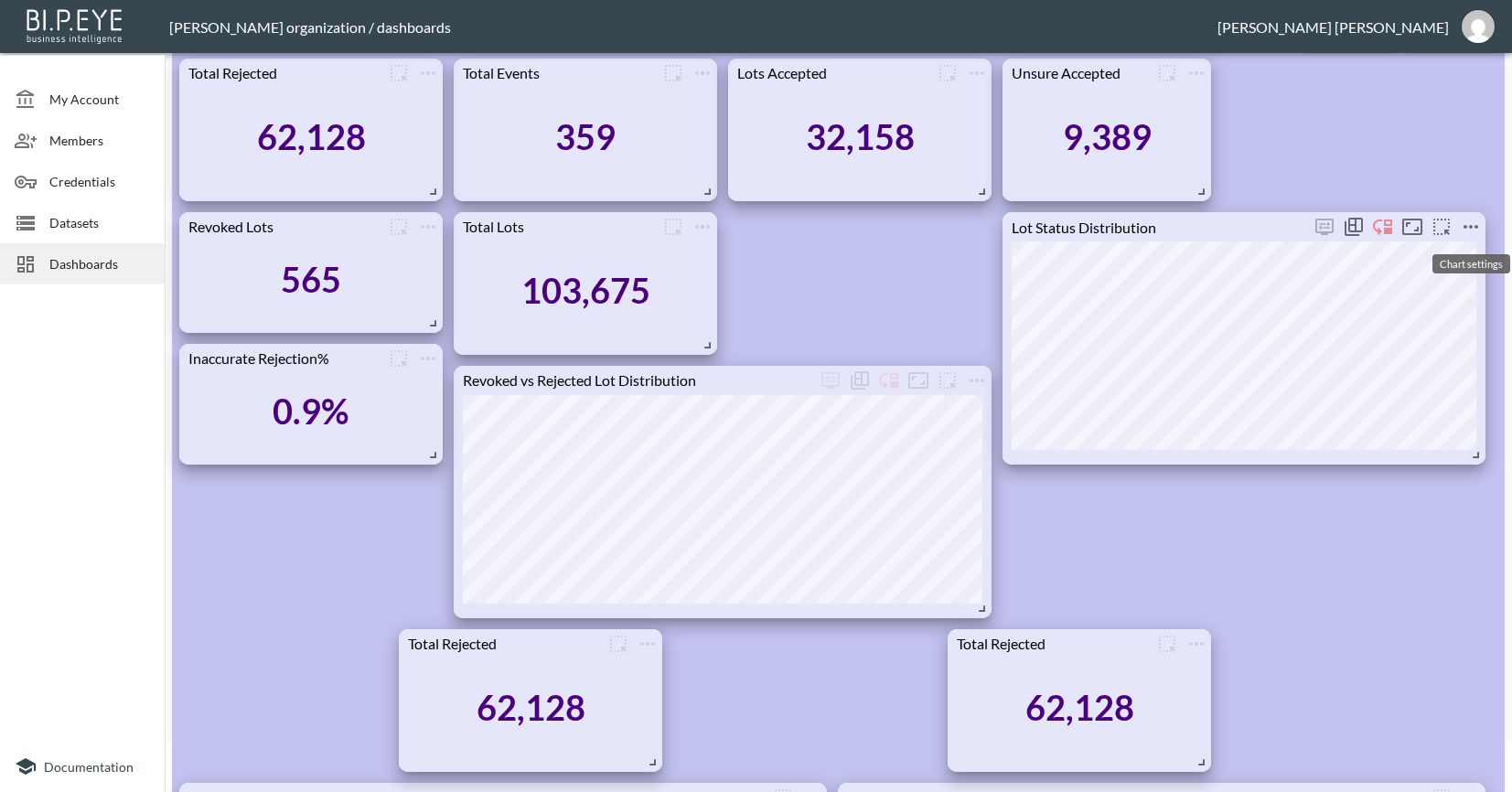
click at [1464, 227] on icon "more" at bounding box center [1470, 227] width 15 height 4
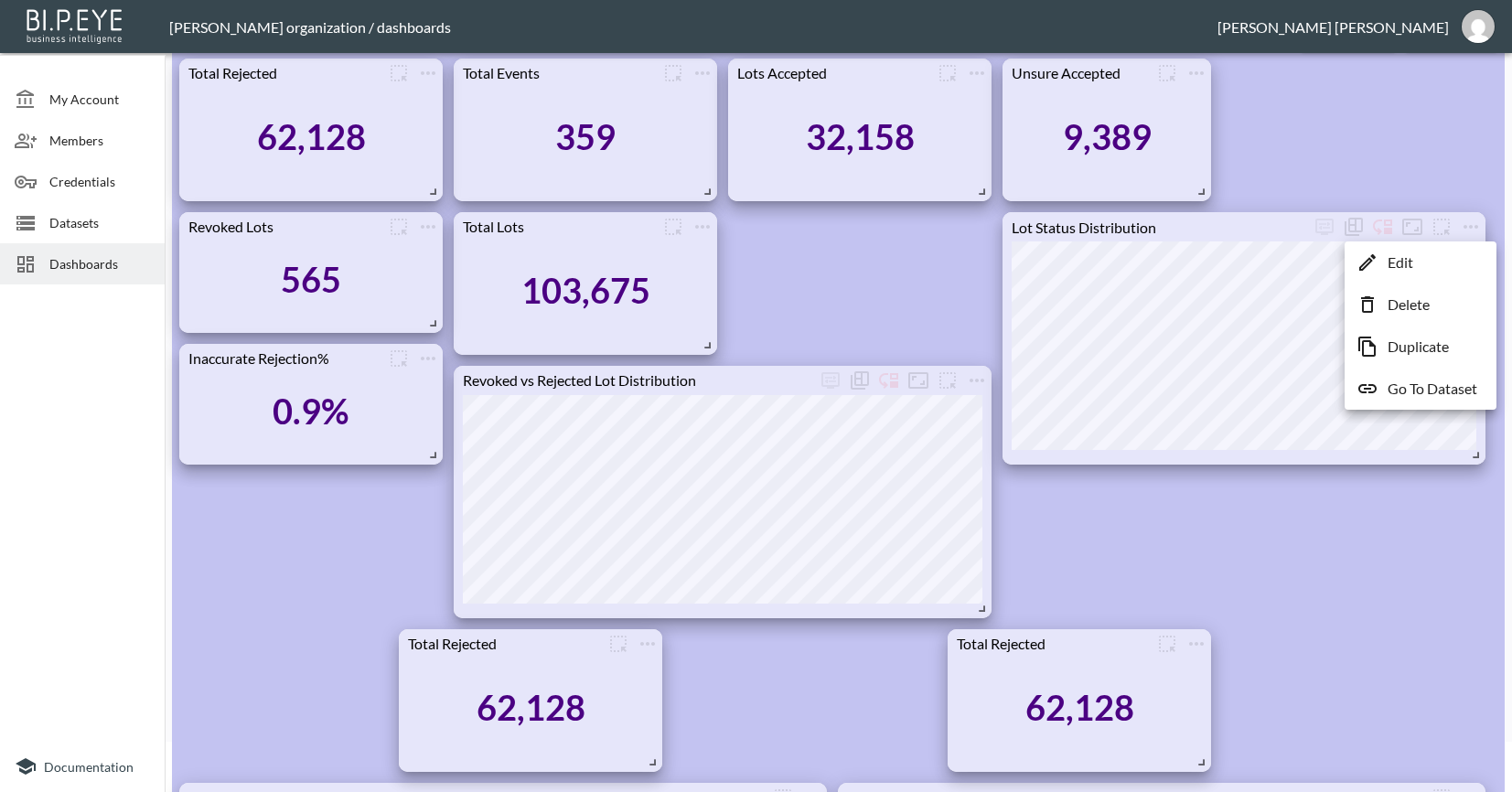
click at [1416, 335] on p "Duplicate" at bounding box center [1418, 346] width 61 height 22
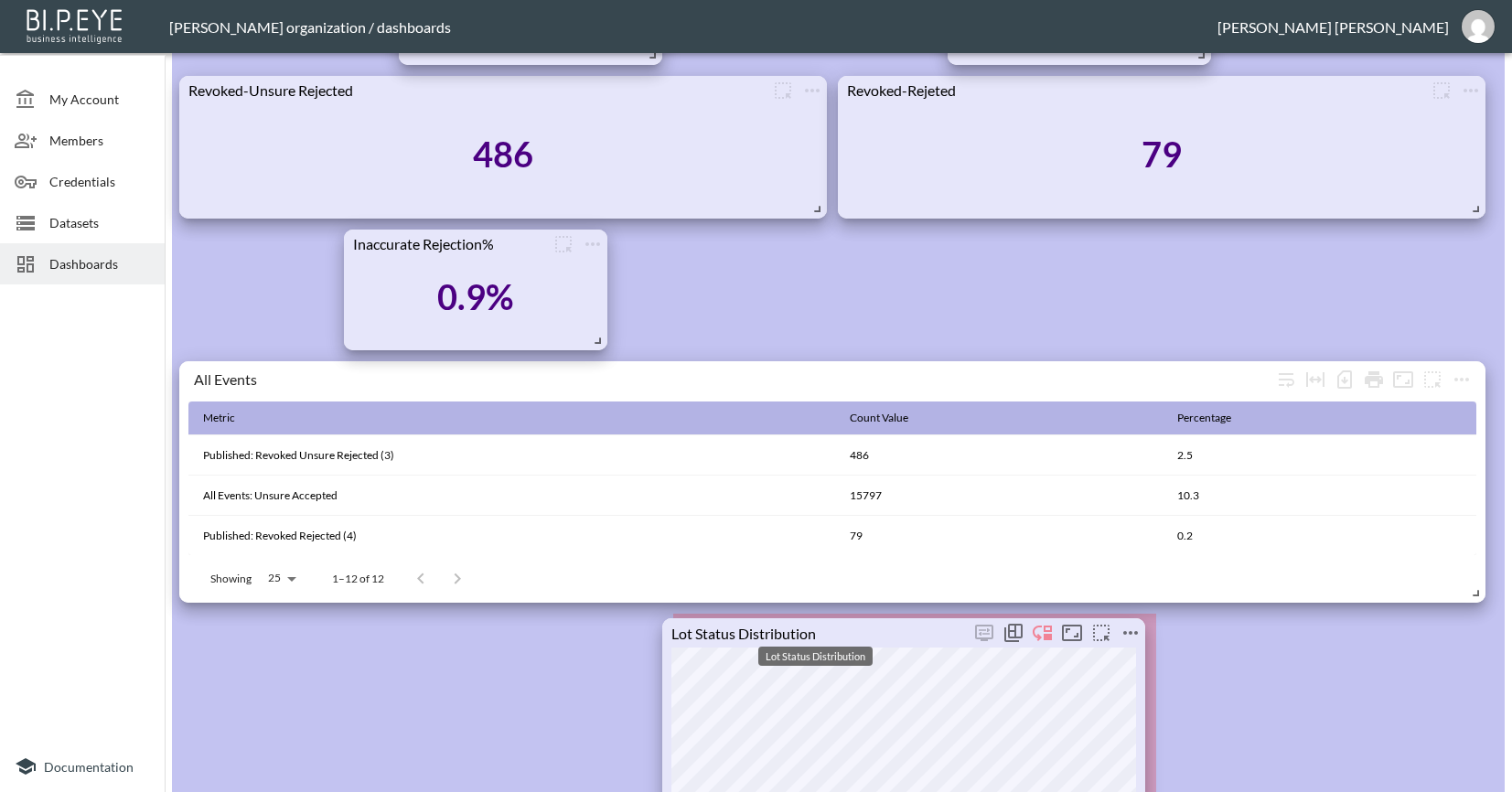
scroll to position [1084, 0]
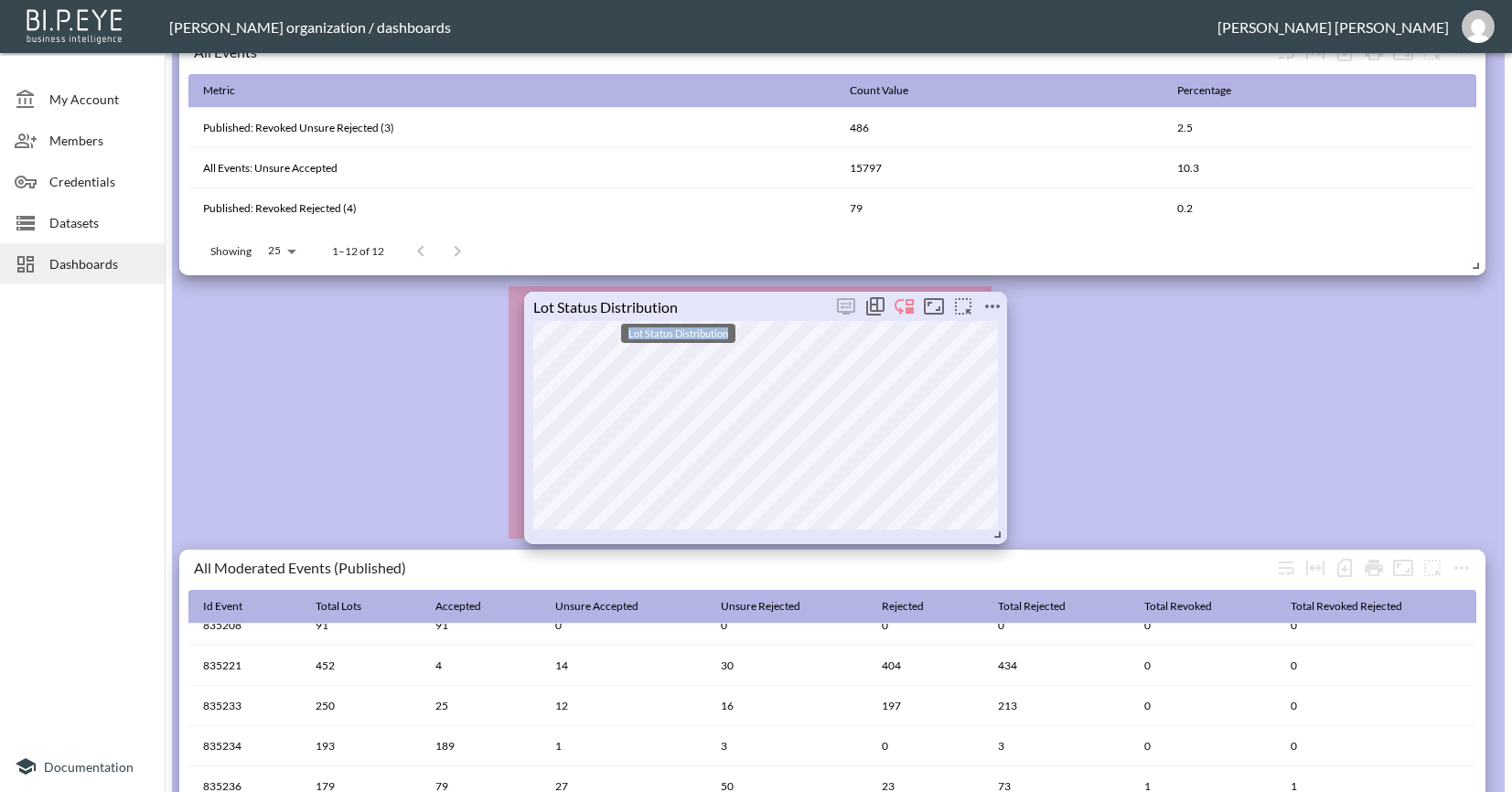
drag, startPoint x: 1213, startPoint y: 301, endPoint x: 735, endPoint y: 306, distance: 478.0
click at [735, 306] on div "Lot Status Distribution" at bounding box center [678, 306] width 307 height 18
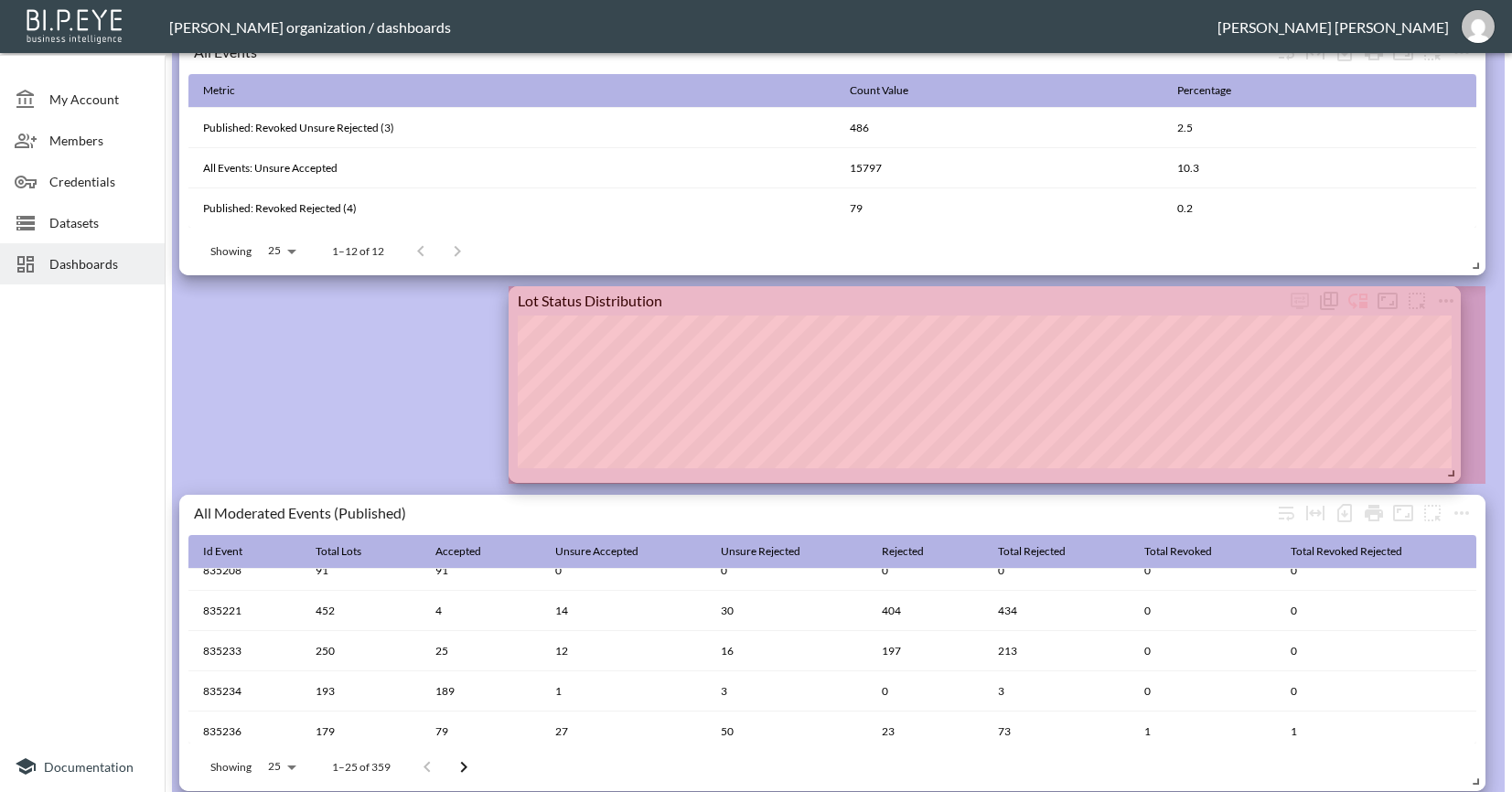
drag, startPoint x: 980, startPoint y: 525, endPoint x: 1449, endPoint y: 470, distance: 472.2
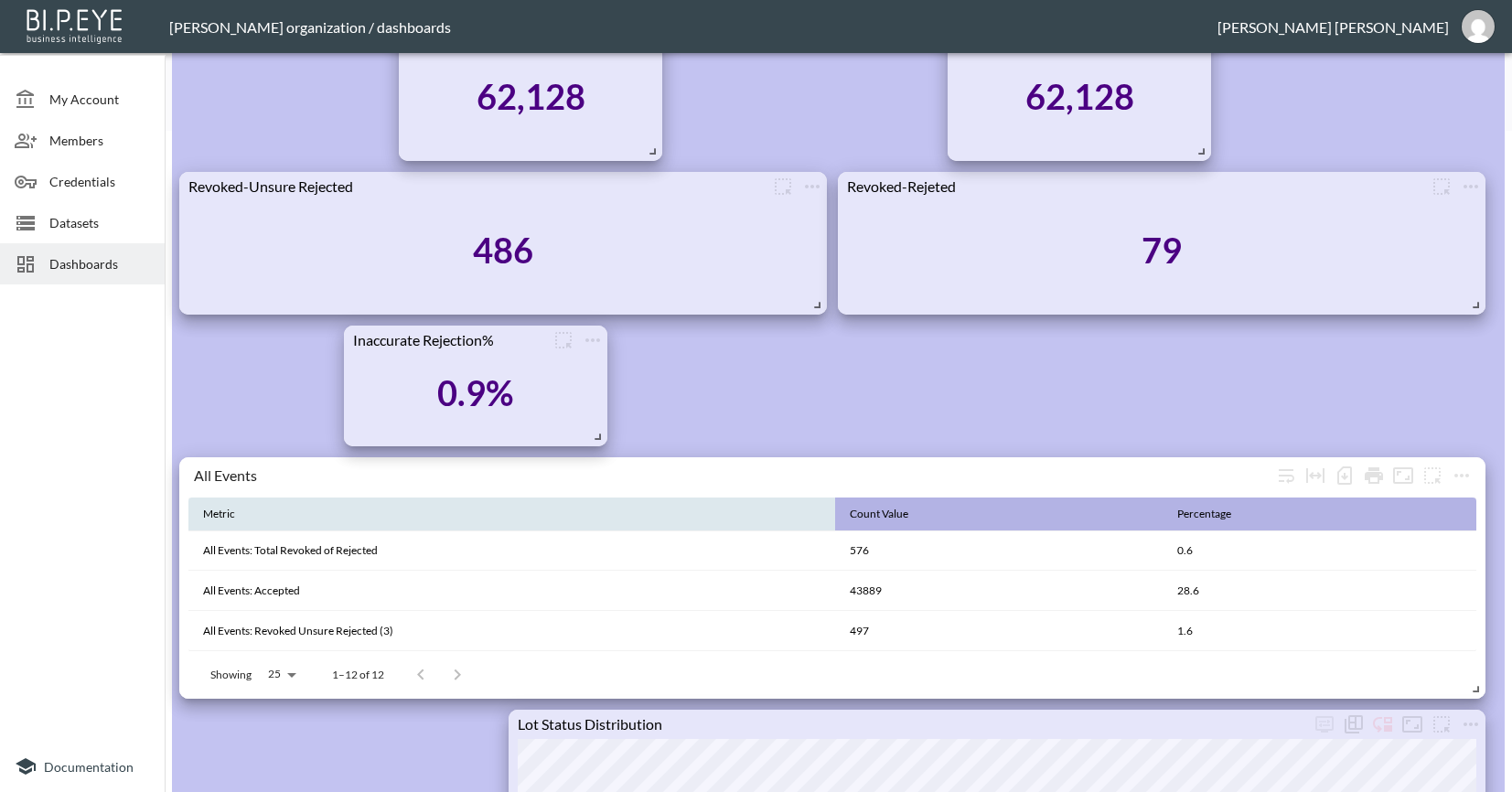
scroll to position [812, 0]
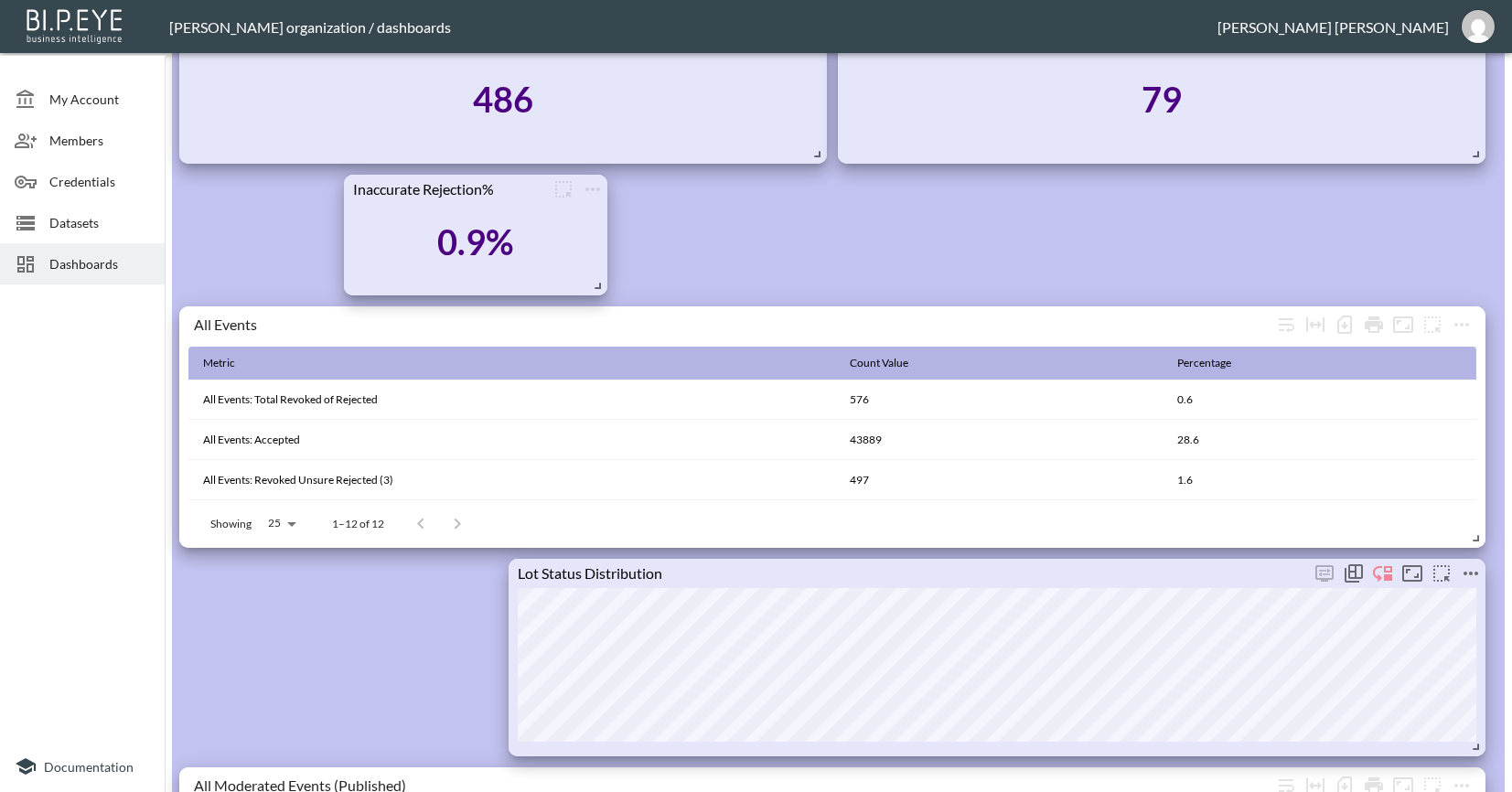
click at [746, 584] on div "Lot Status Distribution" at bounding box center [997, 574] width 977 height 30
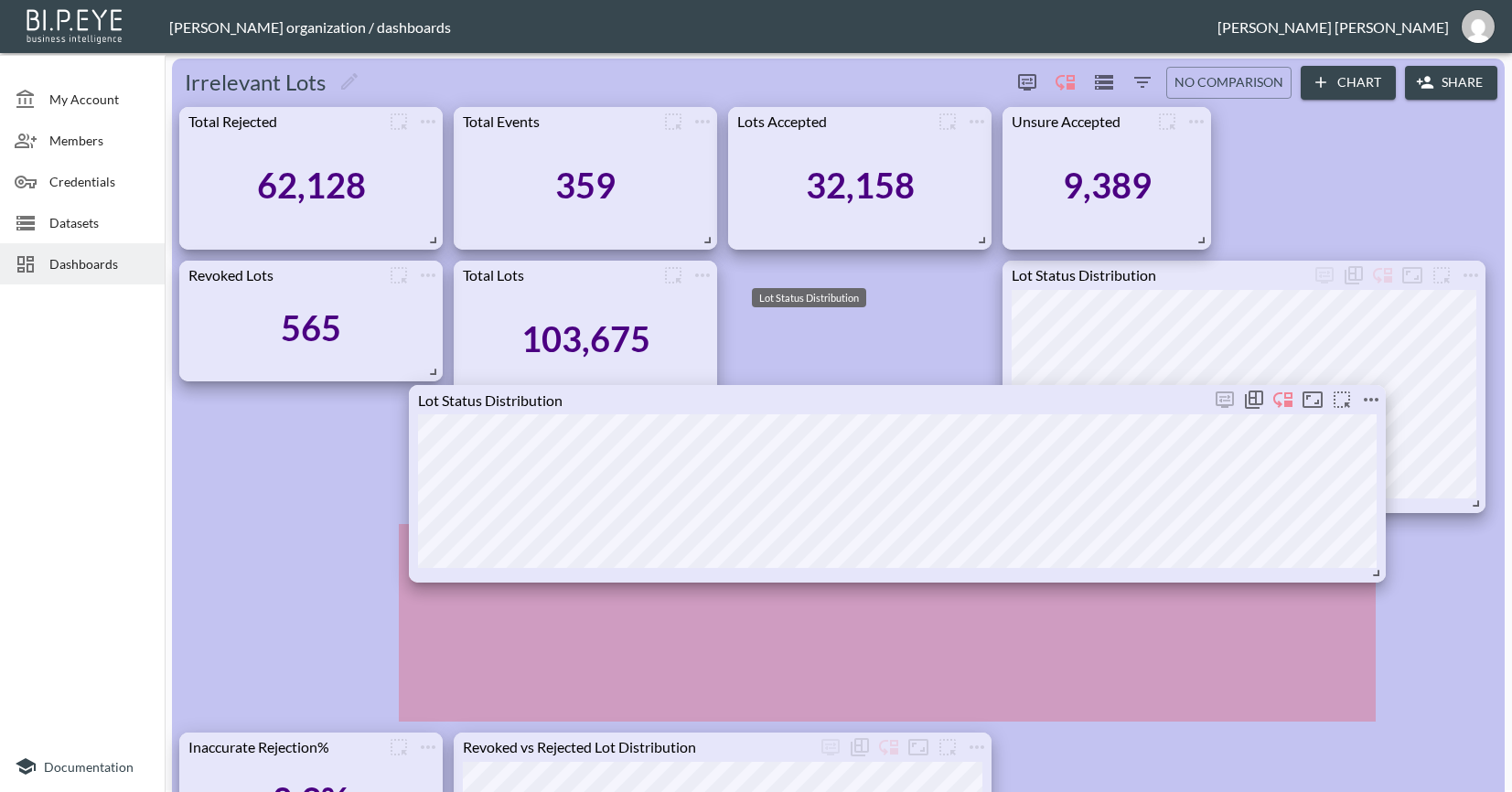
scroll to position [0, 0]
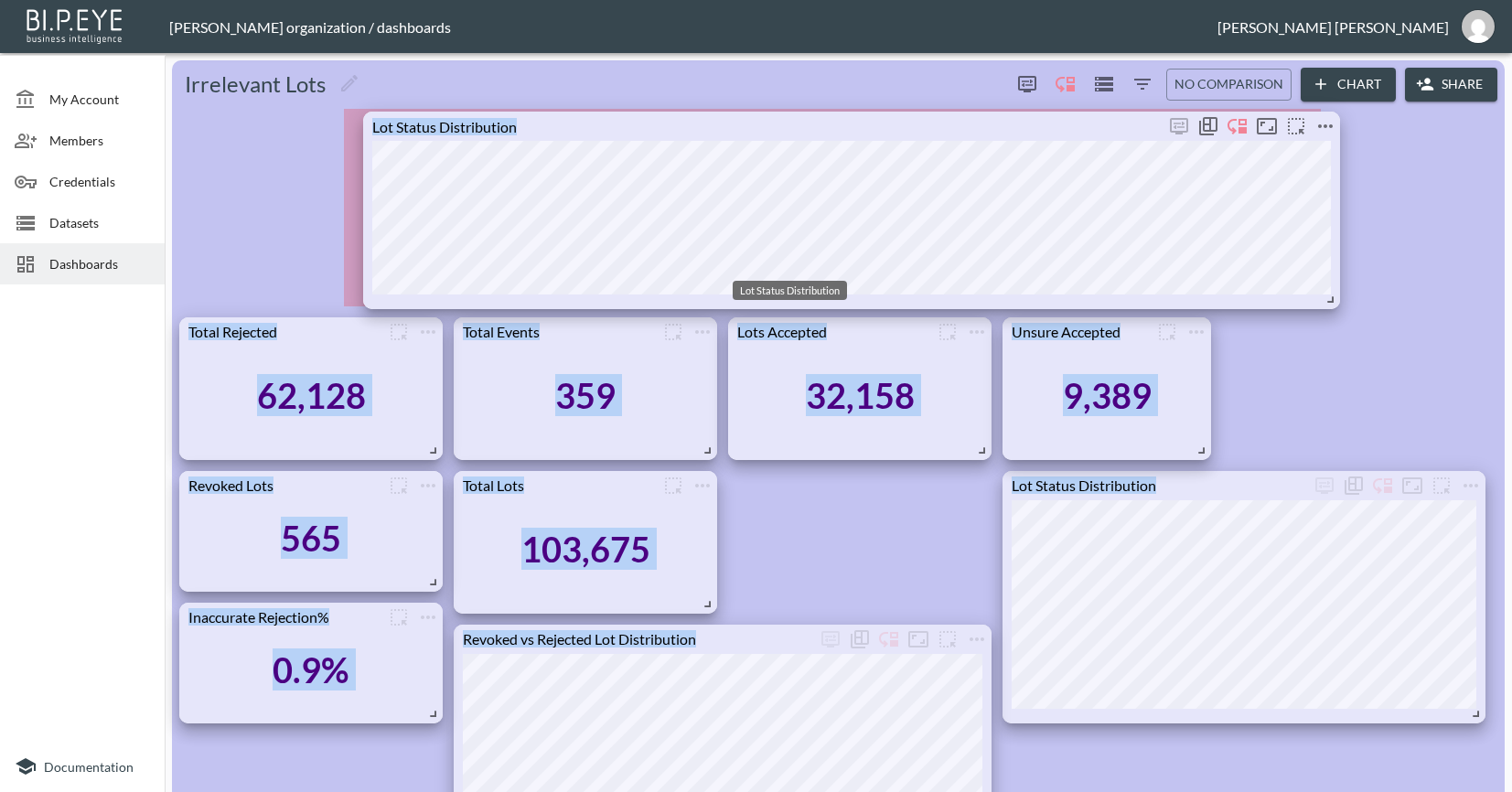
drag, startPoint x: 812, startPoint y: 574, endPoint x: 667, endPoint y: 126, distance: 470.9
click at [667, 126] on div "Lot Status Distribution" at bounding box center [763, 126] width 801 height 18
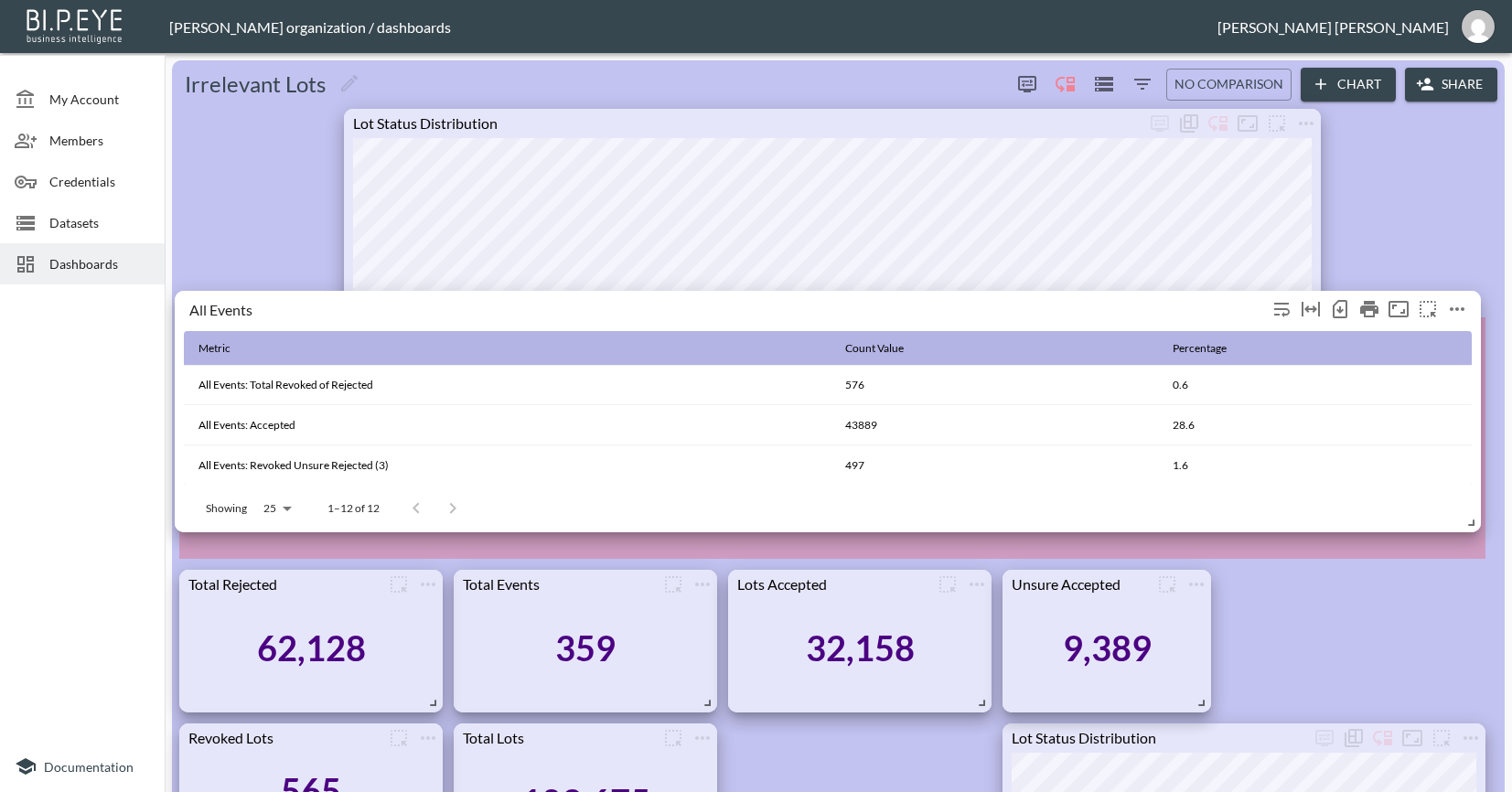
drag, startPoint x: 682, startPoint y: 461, endPoint x: 678, endPoint y: 302, distance: 159.1
click at [678, 302] on div "All Events" at bounding box center [727, 309] width 1077 height 18
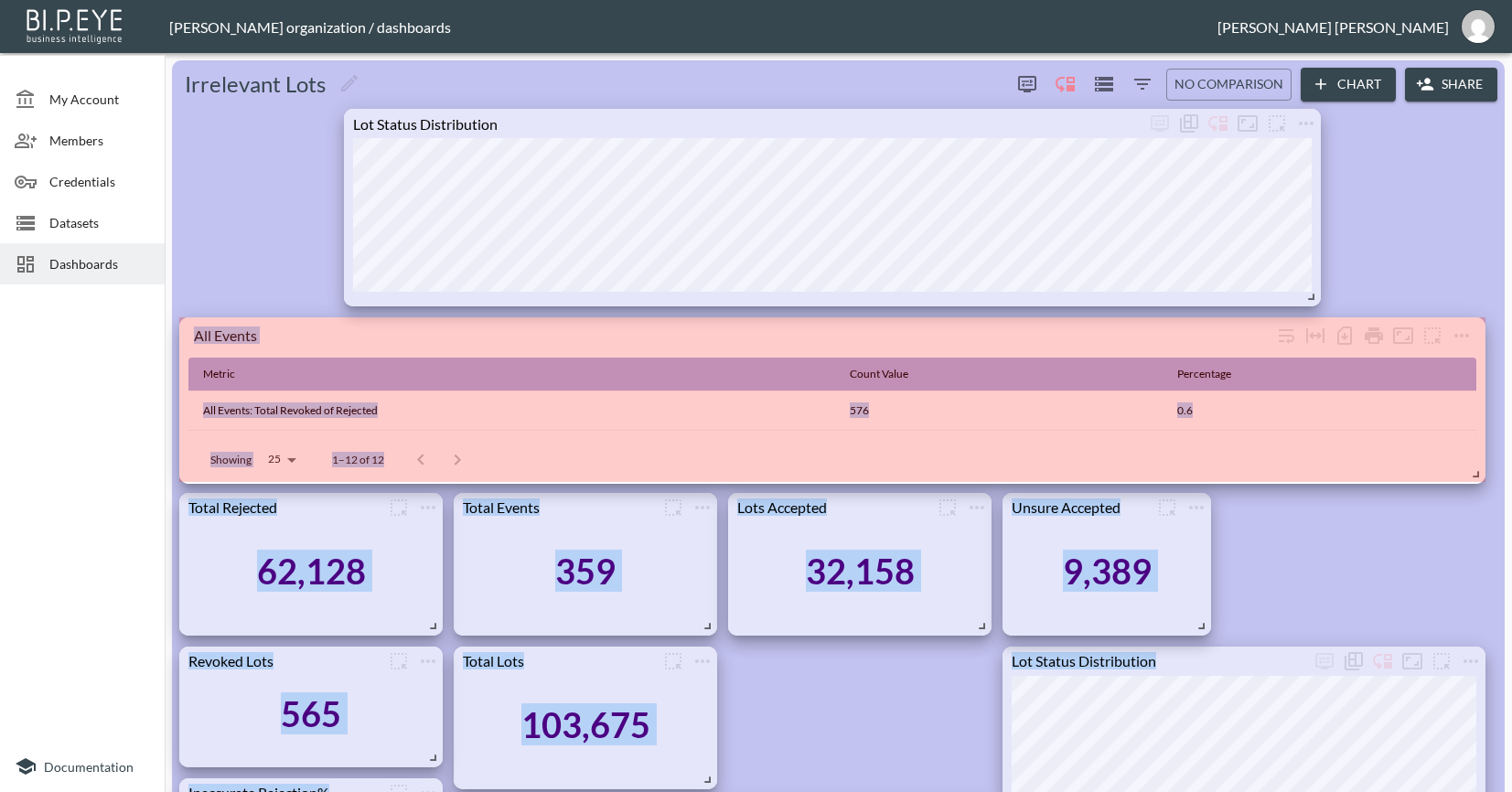
drag, startPoint x: 1475, startPoint y: 548, endPoint x: 1525, endPoint y: 473, distance: 90.1
click at [1511, 473] on html "BI.P.EYE, Interactive Analytics Dashboards - app Nadia Senft organization / das…" at bounding box center [756, 396] width 1512 height 792
